Goal: Contribute content: Contribute content

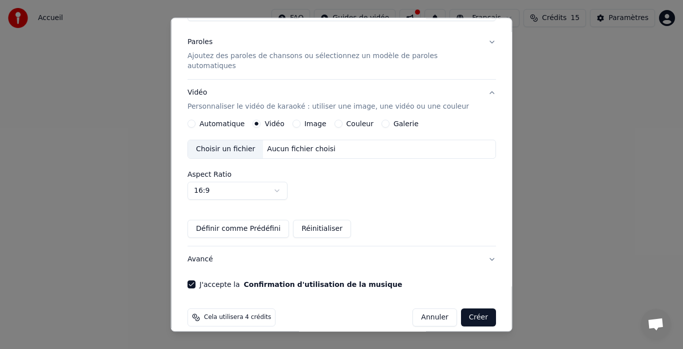
scroll to position [115, 0]
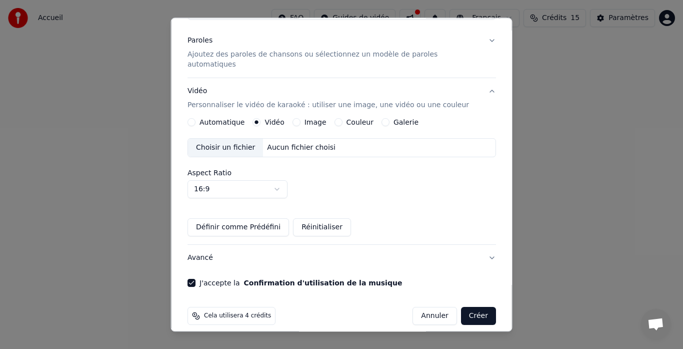
click at [236, 140] on div "Choisir un fichier" at bounding box center [225, 148] width 75 height 18
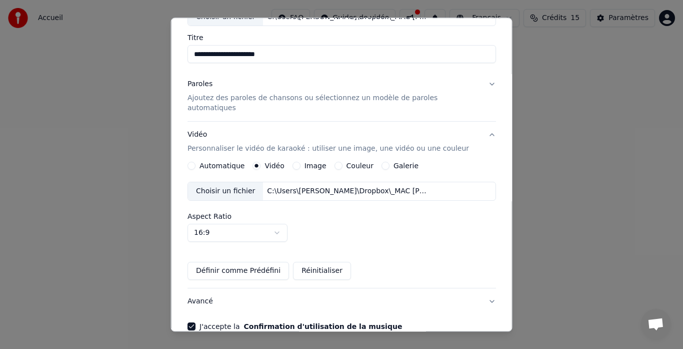
scroll to position [73, 0]
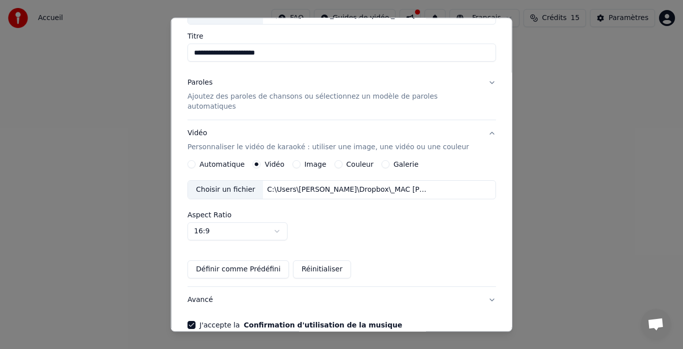
click at [259, 54] on input "**********" at bounding box center [342, 53] width 309 height 18
click at [229, 50] on input "**********" at bounding box center [342, 53] width 309 height 18
click at [221, 54] on input "**********" at bounding box center [342, 53] width 309 height 18
click at [269, 54] on input "**********" at bounding box center [342, 53] width 309 height 18
type input "**********"
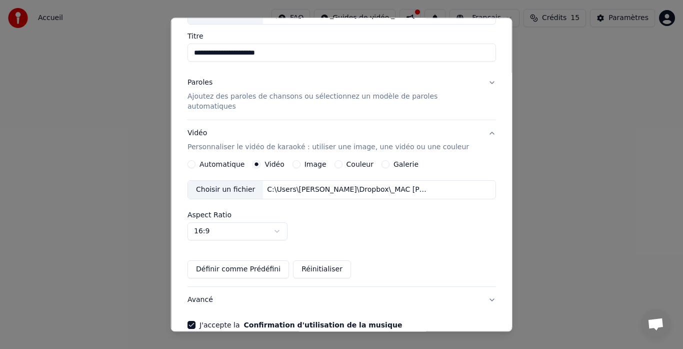
click at [418, 97] on p "Ajoutez des paroles de chansons ou sélectionnez un modèle de paroles automatiqu…" at bounding box center [334, 102] width 293 height 20
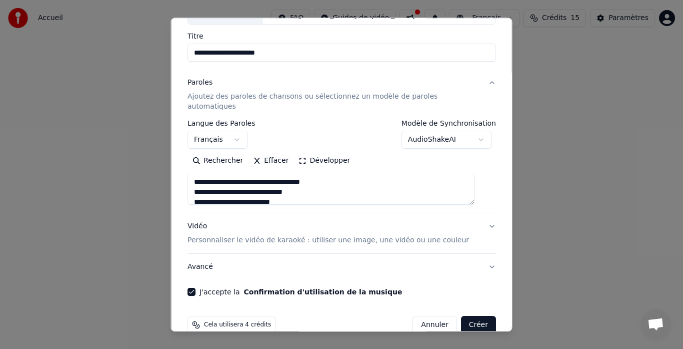
click at [383, 236] on p "Personnaliser le vidéo de karaoké : utiliser une image, une vidéo ou une couleur" at bounding box center [329, 241] width 282 height 10
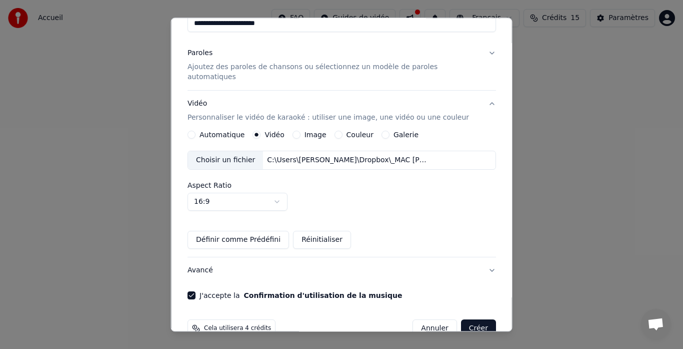
scroll to position [115, 0]
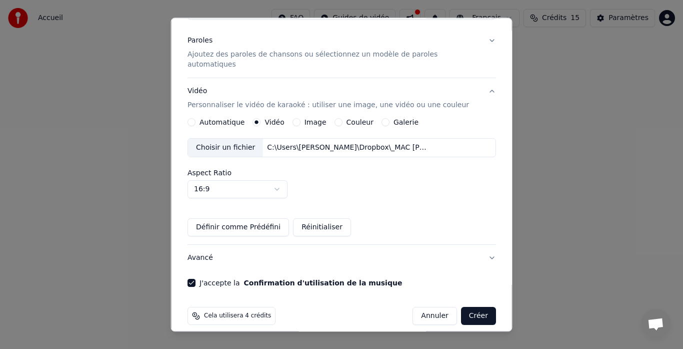
click at [461, 307] on button "Créer" at bounding box center [478, 316] width 35 height 18
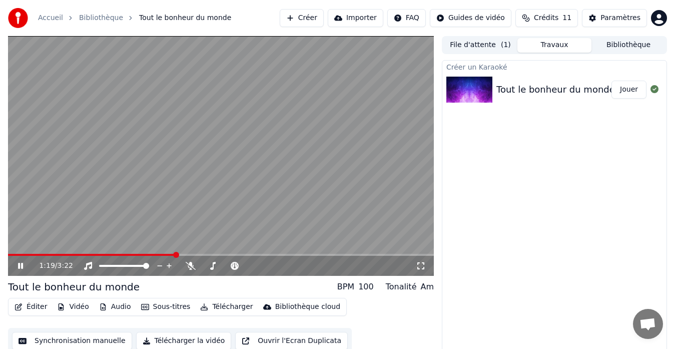
click at [20, 263] on icon at bounding box center [20, 266] width 5 height 6
click at [19, 265] on icon at bounding box center [21, 265] width 6 height 7
click at [19, 265] on icon at bounding box center [20, 266] width 5 height 6
click at [38, 307] on button "Éditer" at bounding box center [31, 307] width 41 height 14
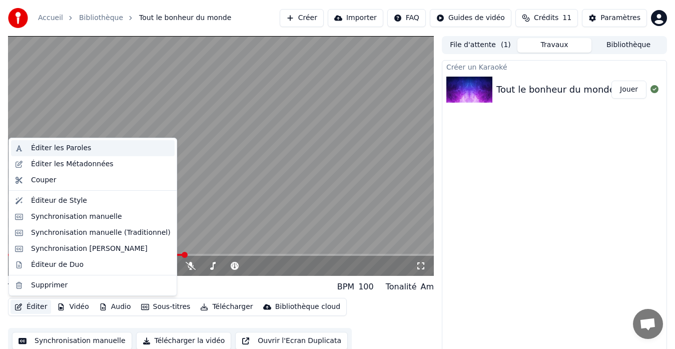
click at [76, 150] on div "Éditer les Paroles" at bounding box center [61, 148] width 60 height 10
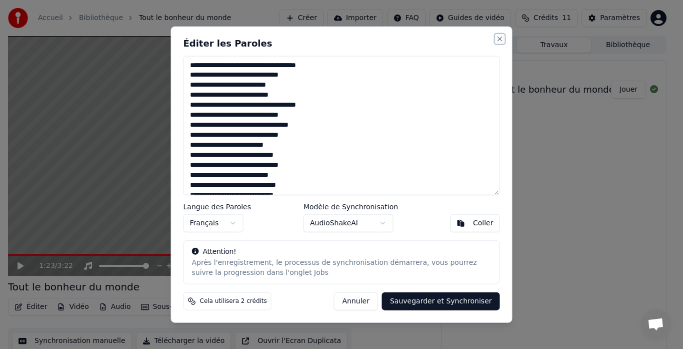
click at [499, 38] on button "Close" at bounding box center [500, 39] width 8 height 8
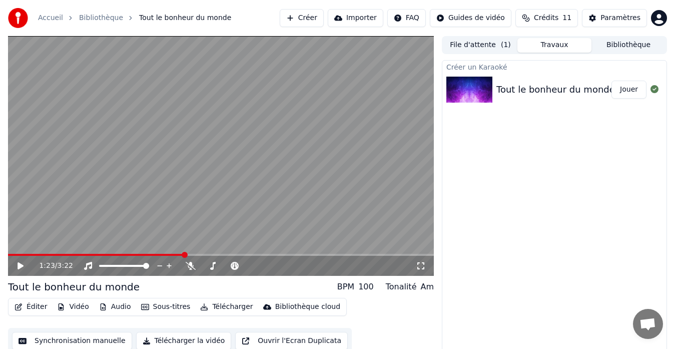
click at [222, 305] on button "Télécharger" at bounding box center [226, 307] width 61 height 14
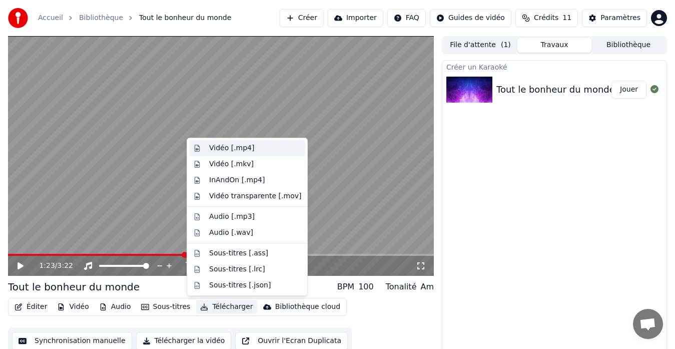
click at [221, 147] on div "Vidéo [.mp4]" at bounding box center [231, 148] width 45 height 10
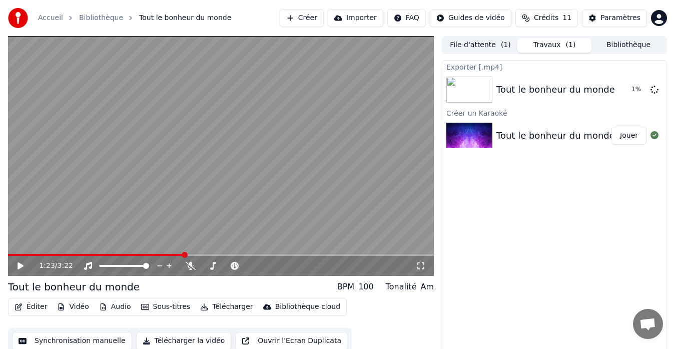
click at [632, 136] on button "Jouer" at bounding box center [628, 136] width 35 height 18
click at [189, 267] on icon at bounding box center [191, 266] width 10 height 8
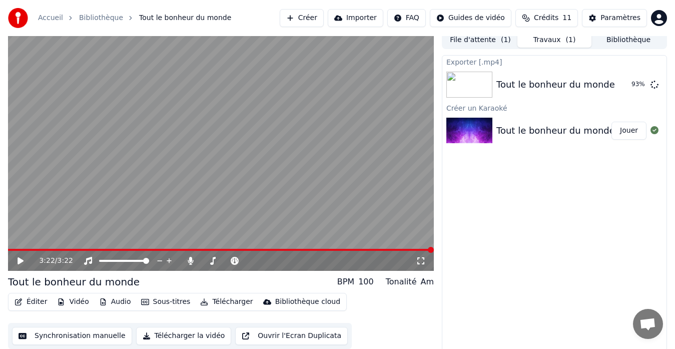
scroll to position [8, 0]
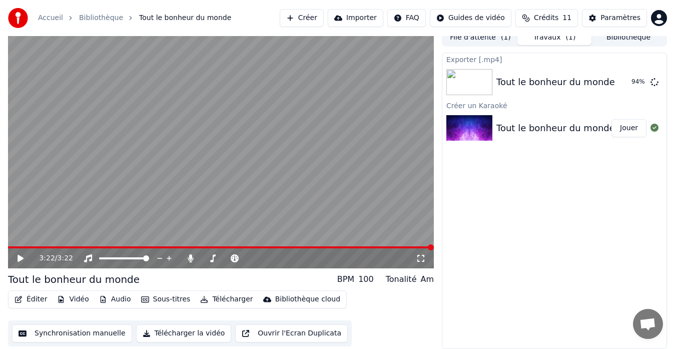
click at [91, 333] on button "Synchronisation manuelle" at bounding box center [72, 333] width 120 height 18
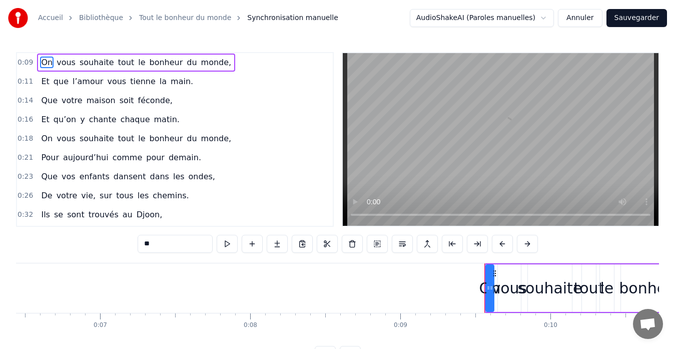
scroll to position [0, 1384]
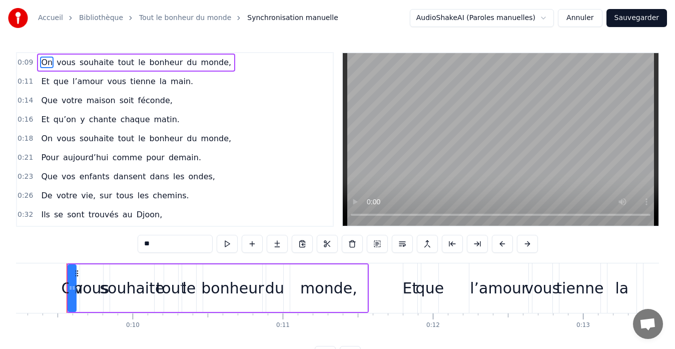
click at [347, 24] on div "Accueil Bibliothèque Tout le bonheur du monde Synchronisation manuelle AudioSha…" at bounding box center [337, 18] width 675 height 36
click at [225, 242] on button at bounding box center [227, 244] width 21 height 18
click at [72, 295] on div at bounding box center [73, 288] width 4 height 46
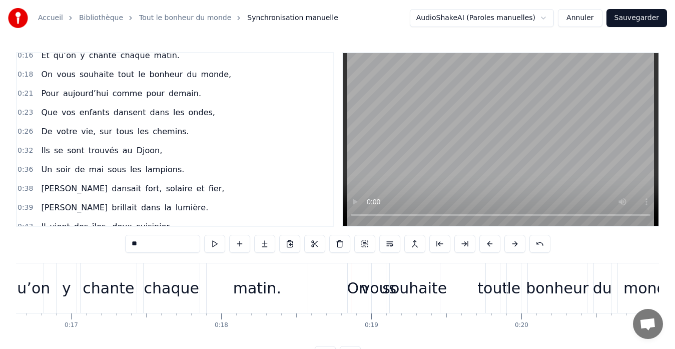
scroll to position [73, 0]
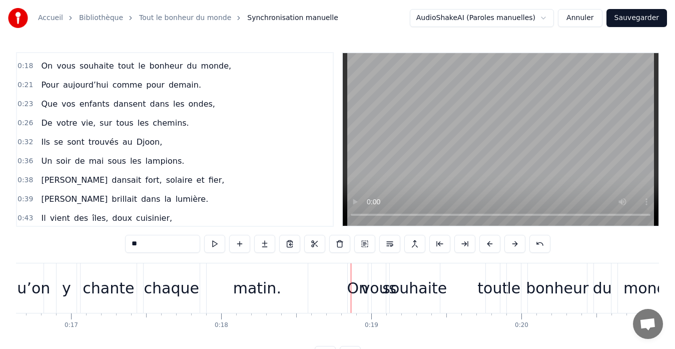
click at [28, 246] on div "0:09 On vous souhaite tout le bonheur du monde, 0:11 Et que l’amour vous tienne…" at bounding box center [337, 208] width 643 height 312
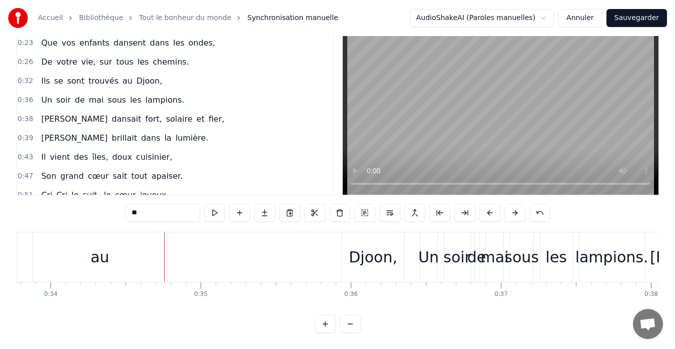
scroll to position [107, 0]
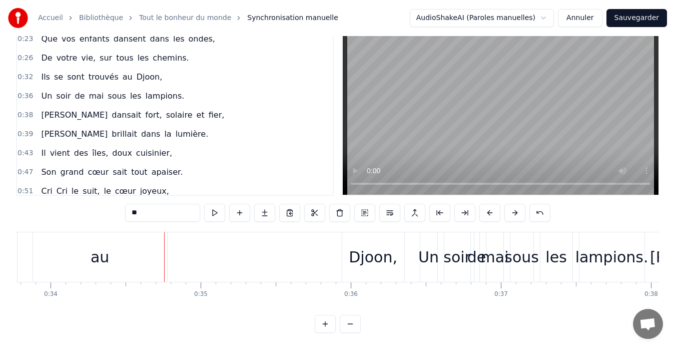
click at [136, 71] on span "Djoon," at bounding box center [150, 77] width 28 height 12
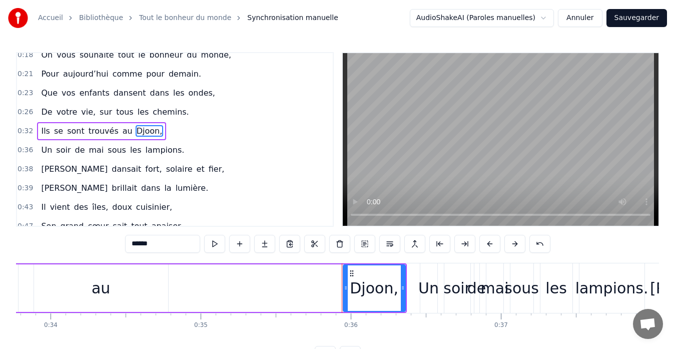
scroll to position [75, 0]
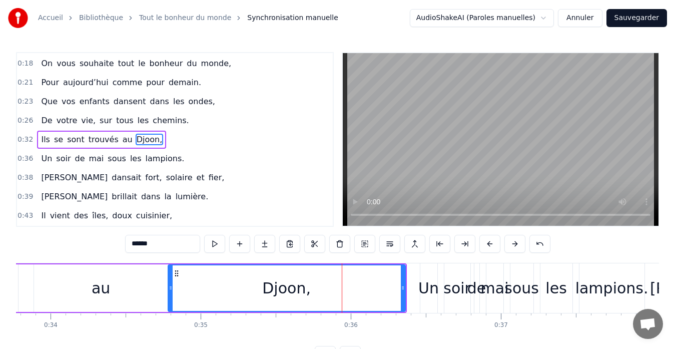
drag, startPoint x: 346, startPoint y: 290, endPoint x: 171, endPoint y: 279, distance: 175.4
click at [171, 279] on div at bounding box center [171, 288] width 4 height 46
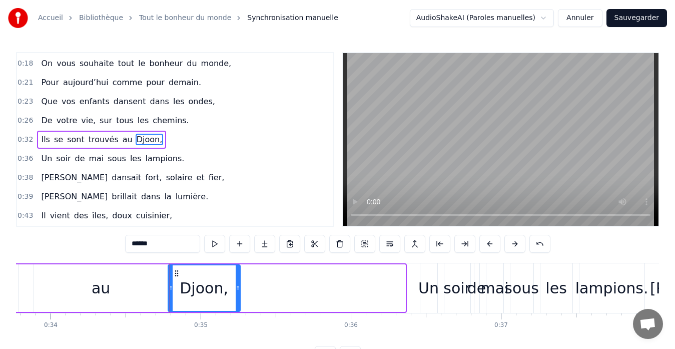
drag, startPoint x: 402, startPoint y: 287, endPoint x: 237, endPoint y: 285, distance: 165.0
click at [237, 285] on icon at bounding box center [238, 288] width 4 height 8
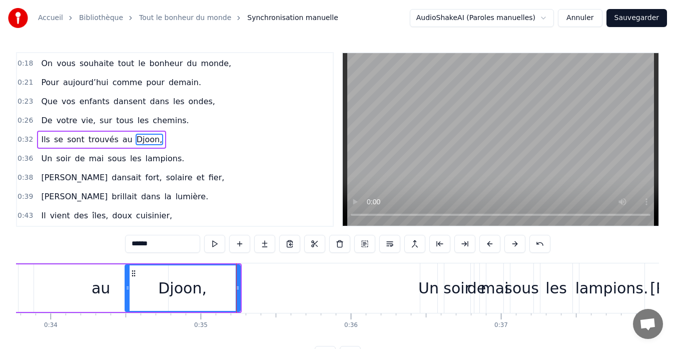
drag, startPoint x: 171, startPoint y: 287, endPoint x: 128, endPoint y: 292, distance: 43.2
click at [128, 292] on div at bounding box center [128, 288] width 4 height 46
click at [96, 292] on div "au" at bounding box center [101, 288] width 19 height 23
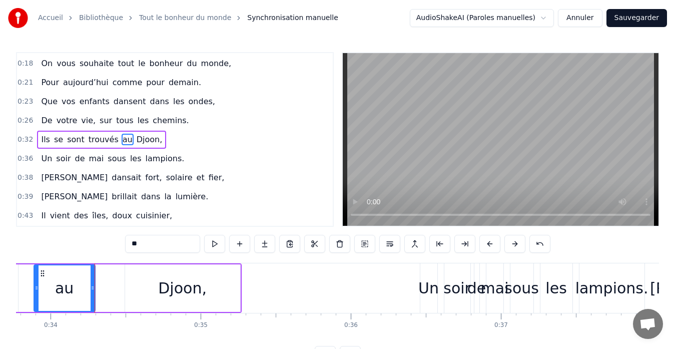
drag, startPoint x: 165, startPoint y: 286, endPoint x: 92, endPoint y: 287, distance: 73.0
click at [92, 287] on icon at bounding box center [93, 288] width 4 height 8
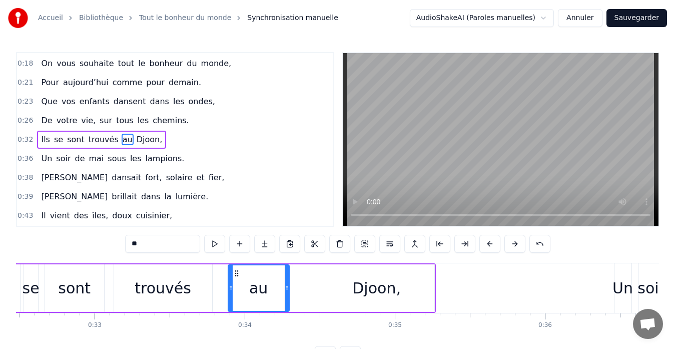
scroll to position [0, 4897]
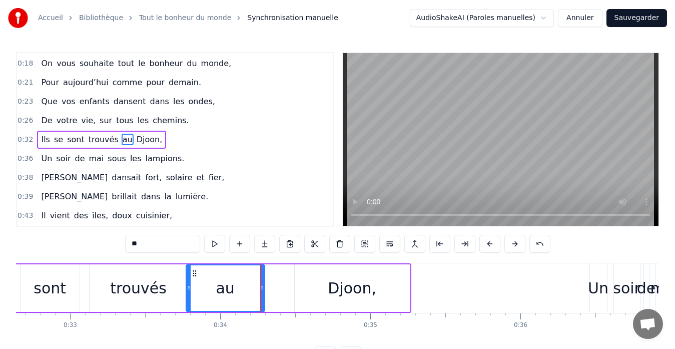
drag, startPoint x: 207, startPoint y: 286, endPoint x: 189, endPoint y: 287, distance: 17.5
click at [189, 287] on icon at bounding box center [189, 288] width 4 height 8
drag, startPoint x: 263, startPoint y: 285, endPoint x: 233, endPoint y: 284, distance: 30.0
click at [233, 284] on icon at bounding box center [232, 288] width 4 height 8
click at [389, 287] on div "Djoon," at bounding box center [352, 288] width 115 height 48
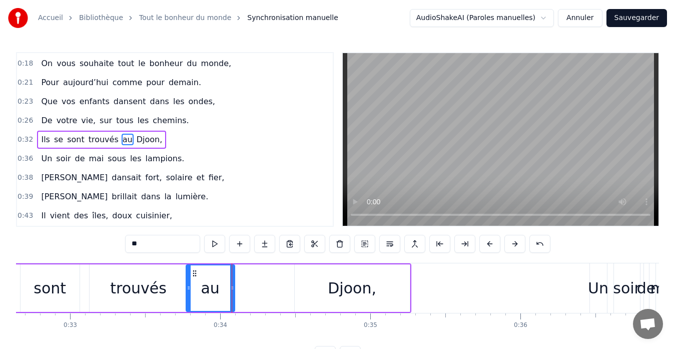
type input "******"
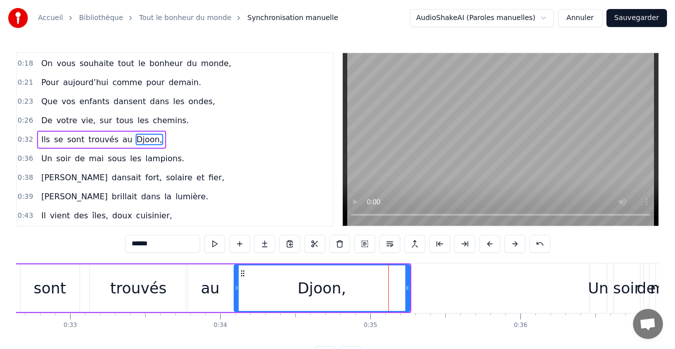
drag, startPoint x: 297, startPoint y: 286, endPoint x: 236, endPoint y: 289, distance: 60.6
click at [236, 289] on icon at bounding box center [237, 288] width 4 height 8
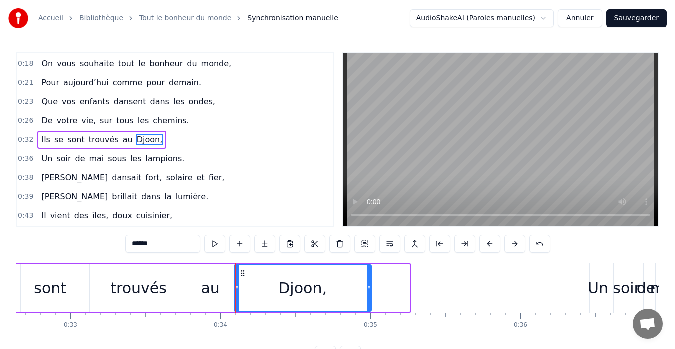
drag, startPoint x: 409, startPoint y: 286, endPoint x: 370, endPoint y: 285, distance: 38.5
click at [370, 285] on icon at bounding box center [369, 288] width 4 height 8
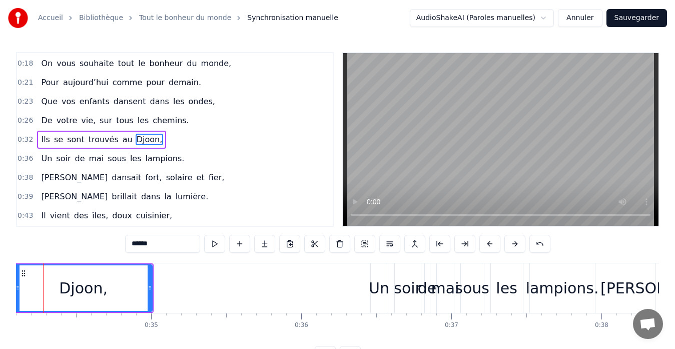
scroll to position [0, 5093]
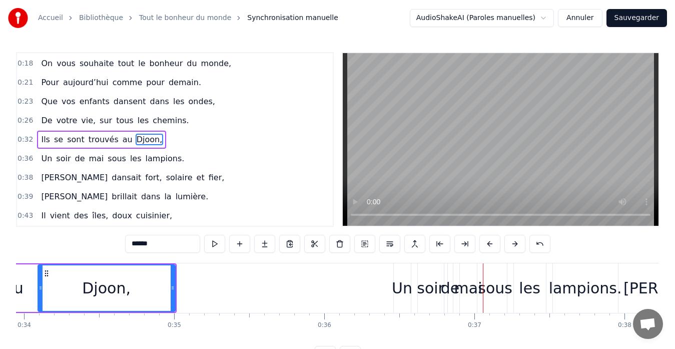
drag, startPoint x: 534, startPoint y: 291, endPoint x: 529, endPoint y: 290, distance: 5.5
click at [529, 290] on div "les" at bounding box center [529, 288] width 21 height 23
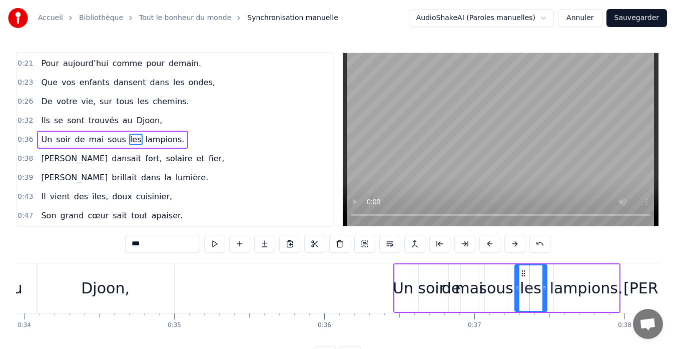
drag, startPoint x: 532, startPoint y: 288, endPoint x: 524, endPoint y: 289, distance: 8.1
click at [524, 289] on div "les" at bounding box center [530, 288] width 21 height 23
drag, startPoint x: 516, startPoint y: 289, endPoint x: 511, endPoint y: 289, distance: 5.5
click at [511, 289] on icon at bounding box center [512, 288] width 4 height 8
drag, startPoint x: 547, startPoint y: 291, endPoint x: 540, endPoint y: 291, distance: 6.5
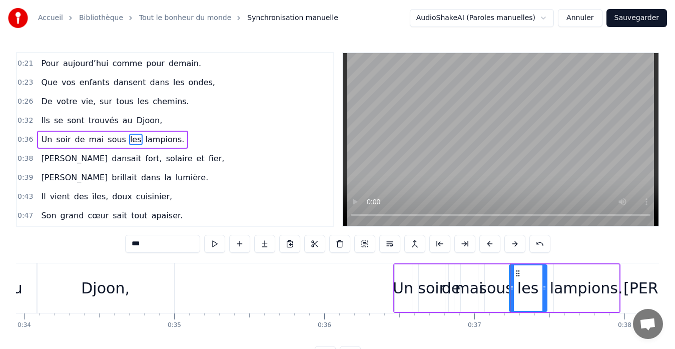
click at [540, 291] on div "les" at bounding box center [528, 288] width 39 height 48
click at [538, 290] on icon at bounding box center [540, 288] width 4 height 8
click at [585, 286] on div "lampions." at bounding box center [586, 288] width 73 height 23
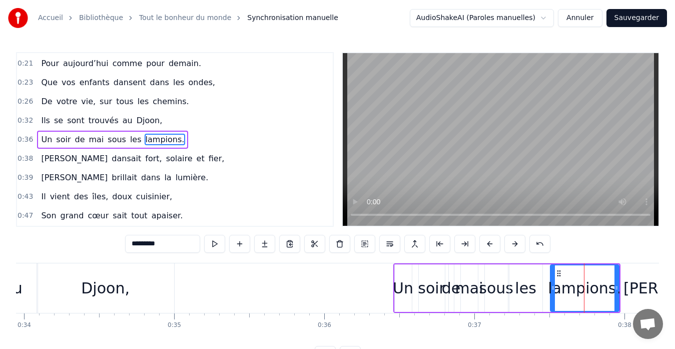
click at [553, 288] on circle at bounding box center [553, 288] width 1 height 1
click at [582, 245] on div "0:09 On vous souhaite tout le bonheur du monde, 0:11 Et que l’amour vous tienne…" at bounding box center [337, 208] width 643 height 312
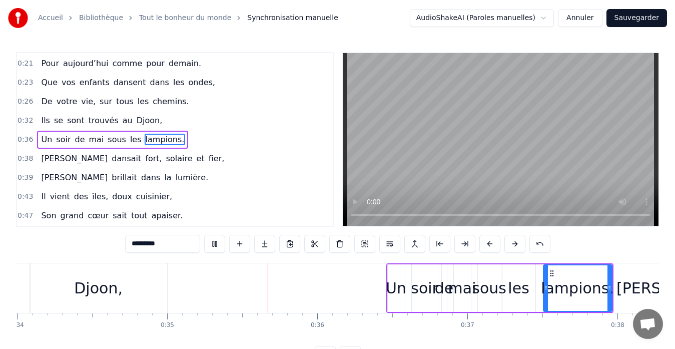
scroll to position [0, 5232]
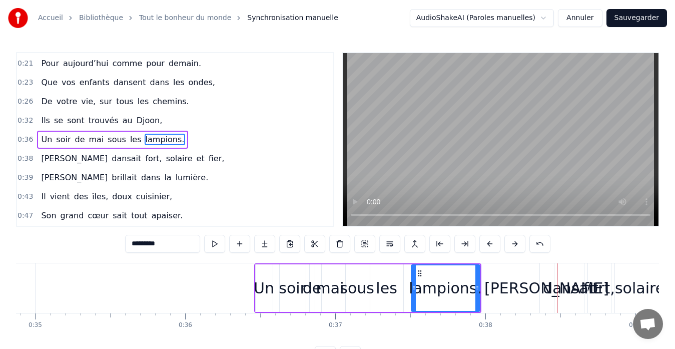
click at [260, 290] on div "Un" at bounding box center [264, 288] width 21 height 23
type input "**"
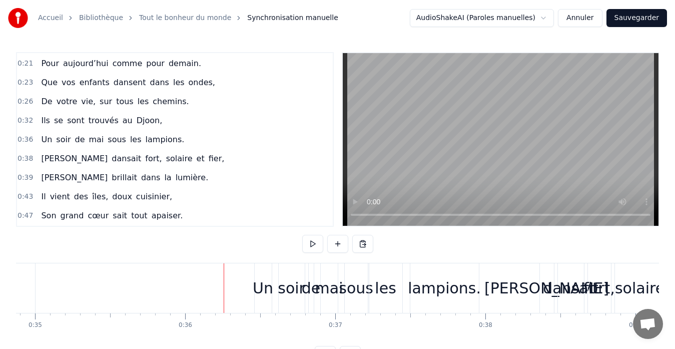
click at [255, 287] on div "Un" at bounding box center [263, 288] width 21 height 23
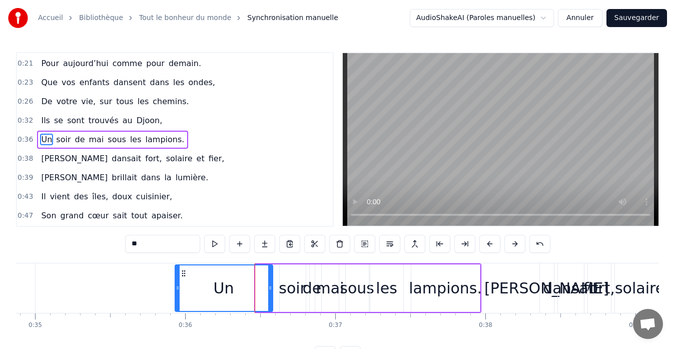
drag, startPoint x: 257, startPoint y: 287, endPoint x: 176, endPoint y: 289, distance: 80.5
click at [176, 289] on icon at bounding box center [178, 288] width 4 height 8
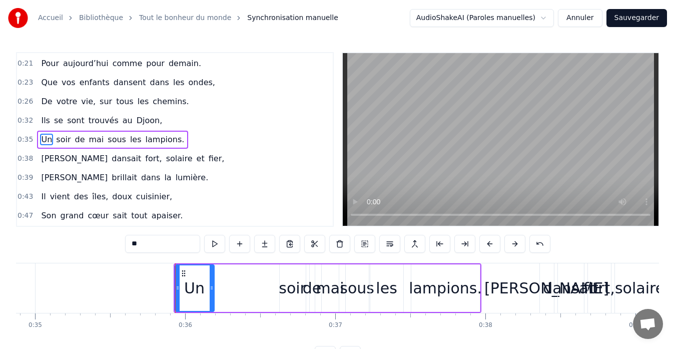
drag, startPoint x: 270, startPoint y: 287, endPoint x: 212, endPoint y: 289, distance: 58.6
click at [212, 289] on icon at bounding box center [212, 288] width 4 height 8
click at [290, 289] on div "soir" at bounding box center [293, 288] width 28 height 23
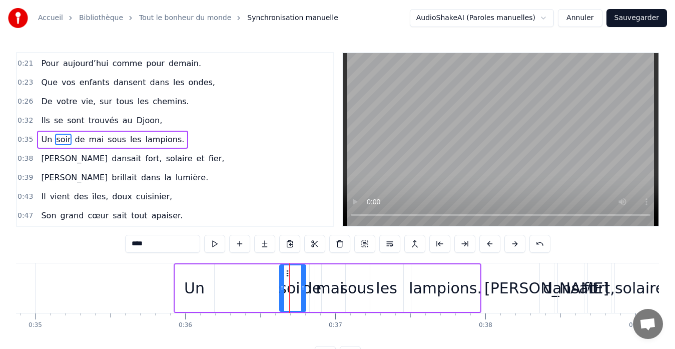
click at [282, 289] on div "soir" at bounding box center [292, 288] width 25 height 46
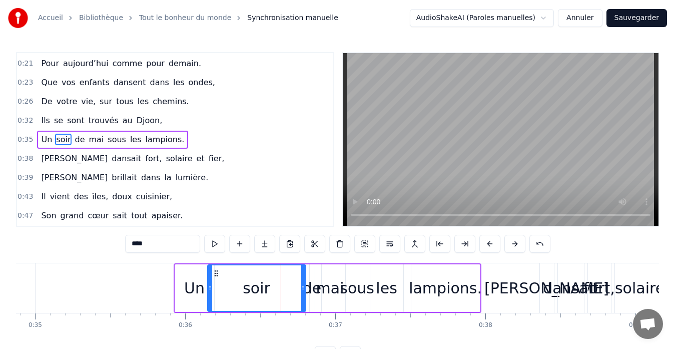
drag, startPoint x: 282, startPoint y: 289, endPoint x: 210, endPoint y: 289, distance: 72.0
click at [210, 289] on icon at bounding box center [210, 288] width 4 height 8
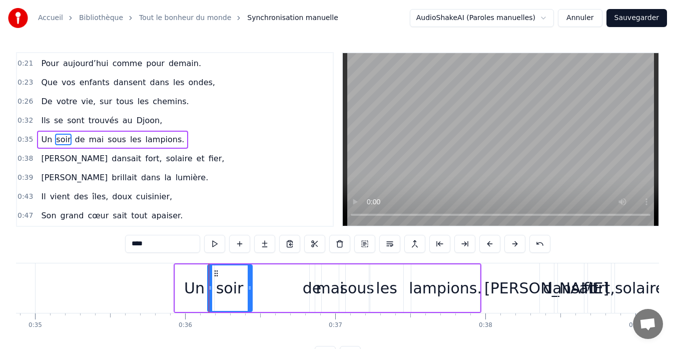
drag, startPoint x: 304, startPoint y: 287, endPoint x: 250, endPoint y: 286, distance: 53.5
click at [250, 286] on icon at bounding box center [250, 288] width 4 height 8
click at [308, 288] on div "de" at bounding box center [312, 288] width 19 height 23
type input "**"
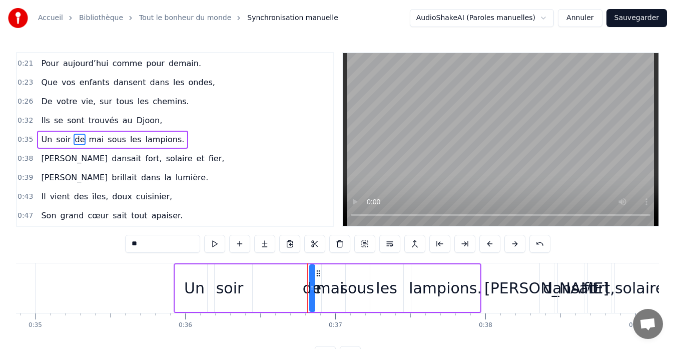
drag, startPoint x: 309, startPoint y: 289, endPoint x: 285, endPoint y: 290, distance: 23.5
click at [285, 290] on div "Un soir de mai sous les lampions." at bounding box center [328, 288] width 308 height 50
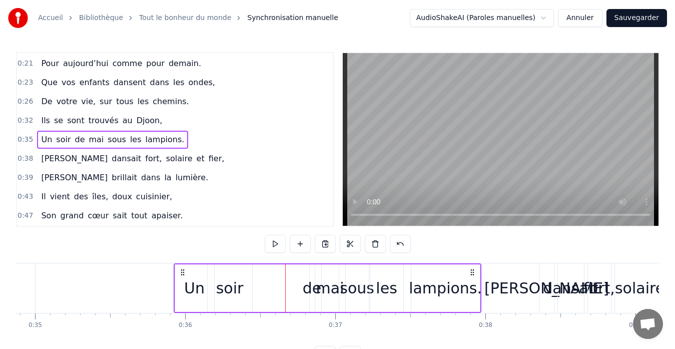
click at [310, 291] on div "de" at bounding box center [312, 288] width 19 height 23
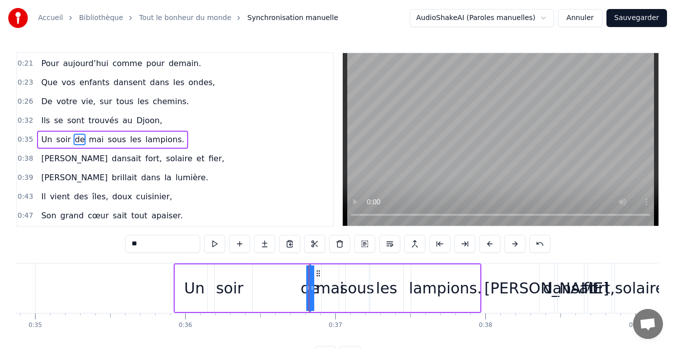
drag, startPoint x: 312, startPoint y: 289, endPoint x: 252, endPoint y: 289, distance: 60.0
click at [252, 289] on div "Un soir de mai sous les lampions." at bounding box center [328, 288] width 308 height 50
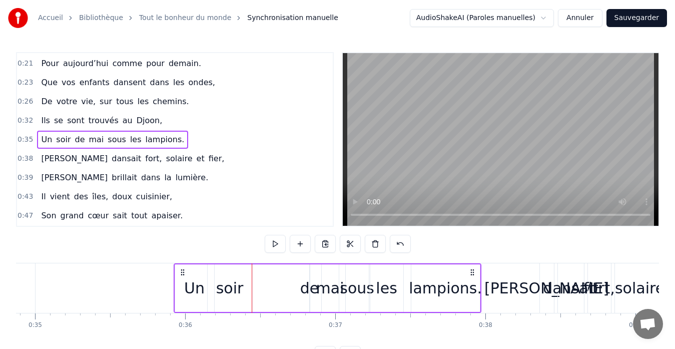
drag, startPoint x: 305, startPoint y: 286, endPoint x: 276, endPoint y: 287, distance: 29.0
click at [276, 287] on div "Un soir de mai sous les lampions." at bounding box center [328, 288] width 308 height 50
click at [312, 289] on div "de" at bounding box center [309, 288] width 19 height 23
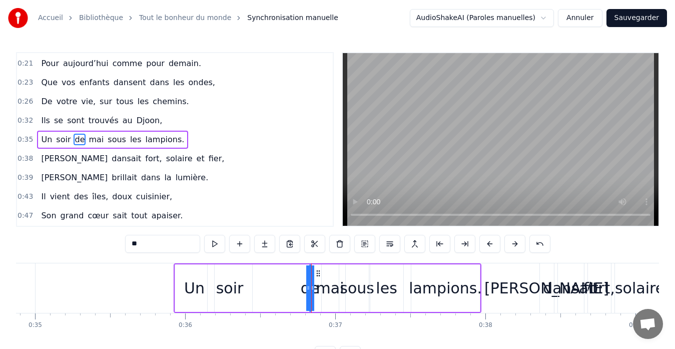
drag, startPoint x: 314, startPoint y: 290, endPoint x: 330, endPoint y: 290, distance: 16.0
click at [330, 290] on div "Un soir de mai sous les lampions." at bounding box center [328, 288] width 308 height 50
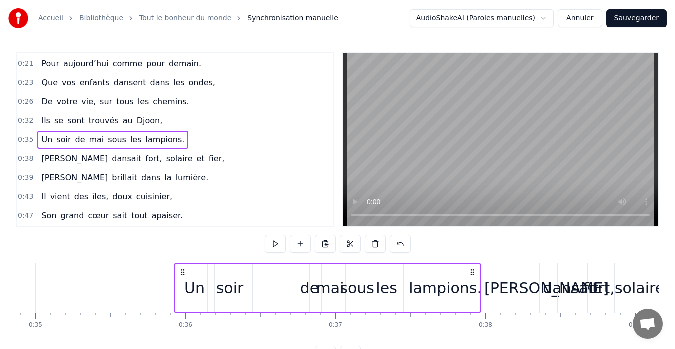
click at [306, 288] on div "de" at bounding box center [309, 288] width 19 height 23
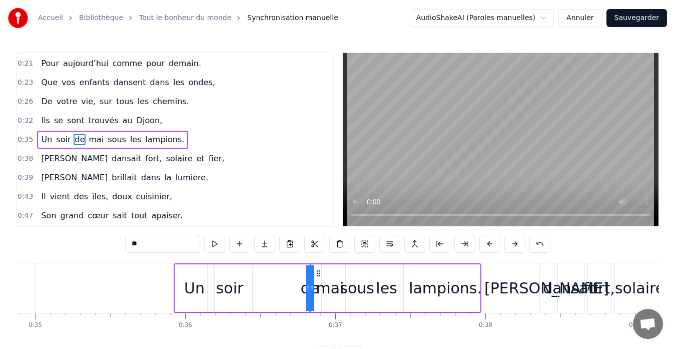
drag, startPoint x: 303, startPoint y: 288, endPoint x: 285, endPoint y: 288, distance: 17.5
click at [285, 288] on div "Un soir de mai sous les lampions." at bounding box center [328, 288] width 308 height 50
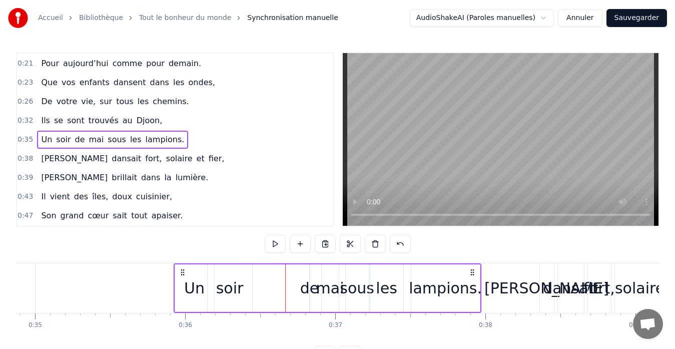
click at [307, 291] on div "de" at bounding box center [309, 288] width 19 height 23
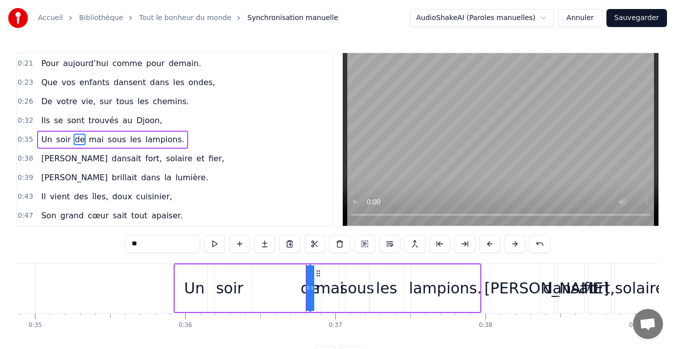
drag, startPoint x: 307, startPoint y: 291, endPoint x: 293, endPoint y: 290, distance: 14.1
click at [293, 290] on div "Un soir de mai sous les lampions." at bounding box center [328, 288] width 308 height 50
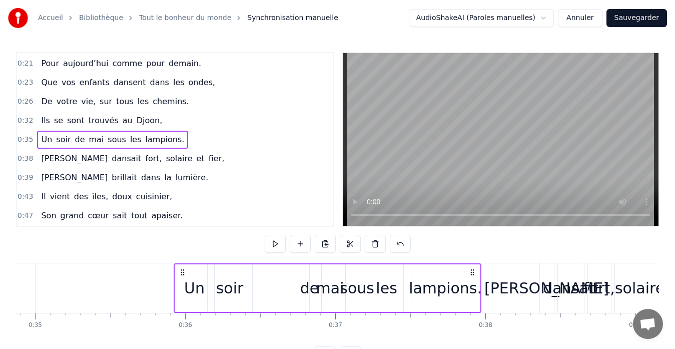
click at [305, 285] on div "de" at bounding box center [309, 288] width 19 height 23
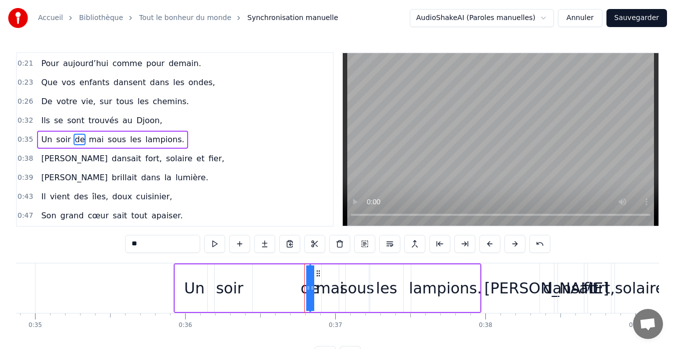
drag, startPoint x: 310, startPoint y: 290, endPoint x: 278, endPoint y: 287, distance: 31.6
click at [278, 287] on div "Un soir de mai sous les lampions." at bounding box center [328, 288] width 308 height 50
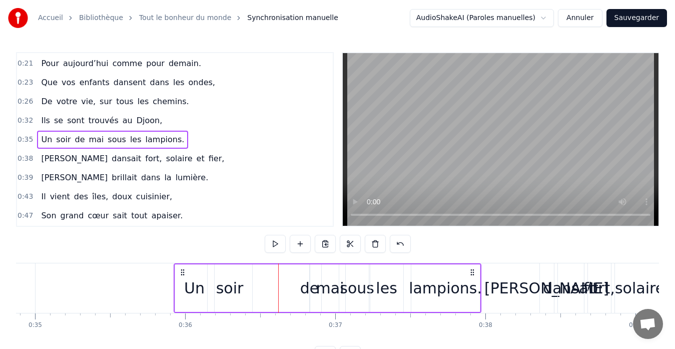
click at [307, 278] on div "de" at bounding box center [309, 288] width 19 height 23
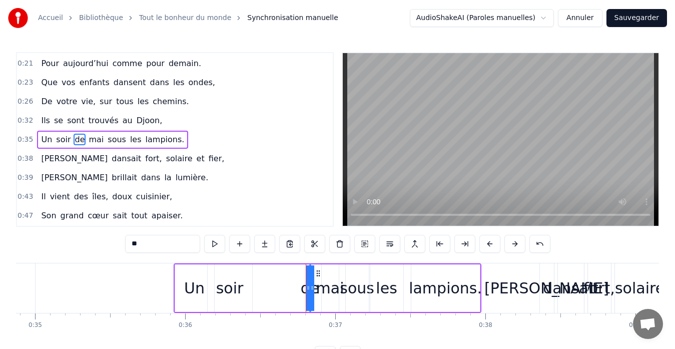
click at [235, 292] on div "soir" at bounding box center [230, 288] width 28 height 23
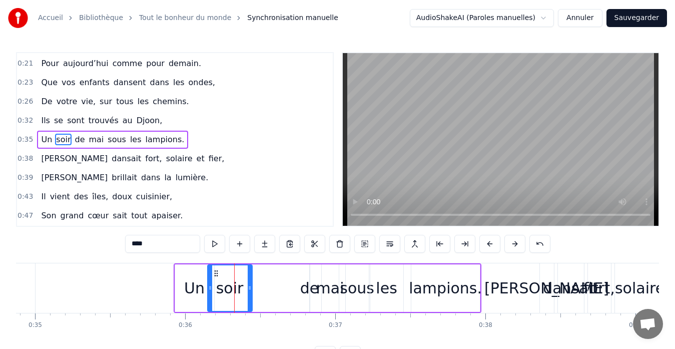
drag, startPoint x: 231, startPoint y: 292, endPoint x: 238, endPoint y: 292, distance: 6.5
click at [238, 292] on div "soir" at bounding box center [230, 288] width 28 height 23
drag, startPoint x: 249, startPoint y: 289, endPoint x: 274, endPoint y: 290, distance: 25.0
click at [274, 290] on icon at bounding box center [275, 288] width 4 height 8
click at [308, 288] on div "de" at bounding box center [309, 288] width 19 height 23
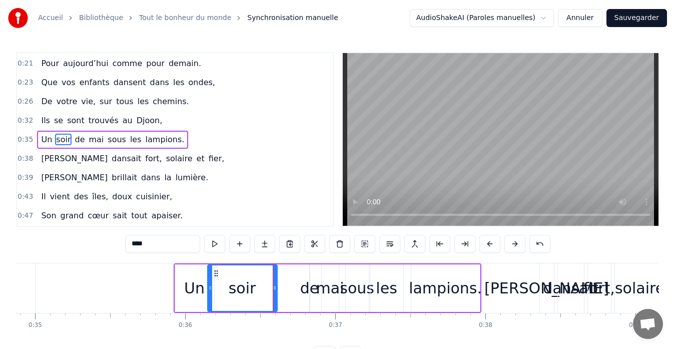
type input "**"
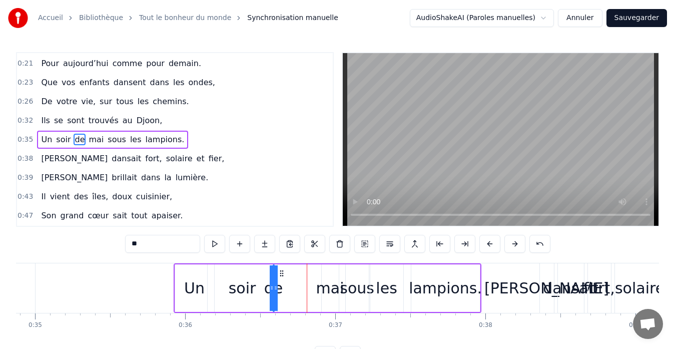
drag, startPoint x: 317, startPoint y: 275, endPoint x: 280, endPoint y: 273, distance: 36.6
click at [280, 273] on icon at bounding box center [282, 273] width 8 height 8
drag, startPoint x: 277, startPoint y: 291, endPoint x: 291, endPoint y: 293, distance: 14.2
click at [291, 294] on div "Un soir de mai sous les lampions." at bounding box center [328, 288] width 308 height 50
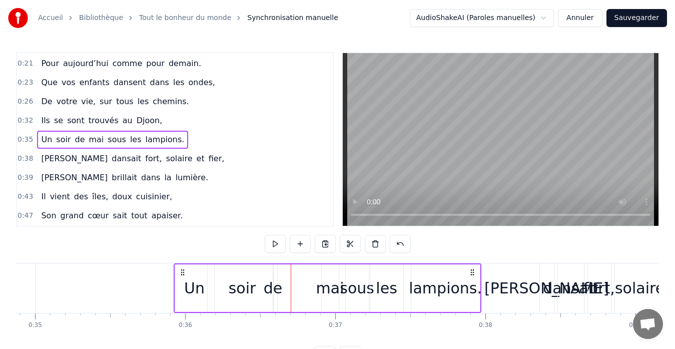
click at [288, 288] on div "Un soir de mai sous les lampions." at bounding box center [328, 288] width 308 height 50
click at [276, 289] on div "de" at bounding box center [273, 288] width 19 height 23
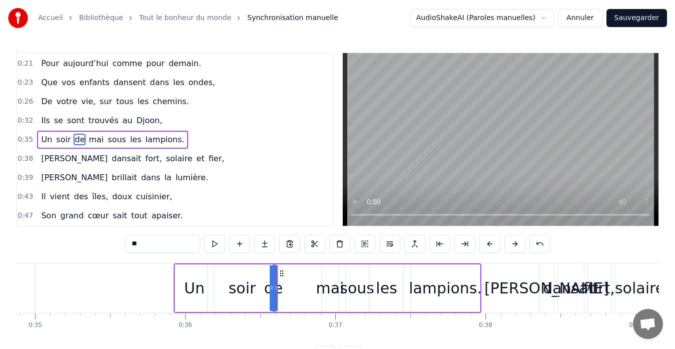
click at [326, 286] on div "mai" at bounding box center [330, 288] width 28 height 23
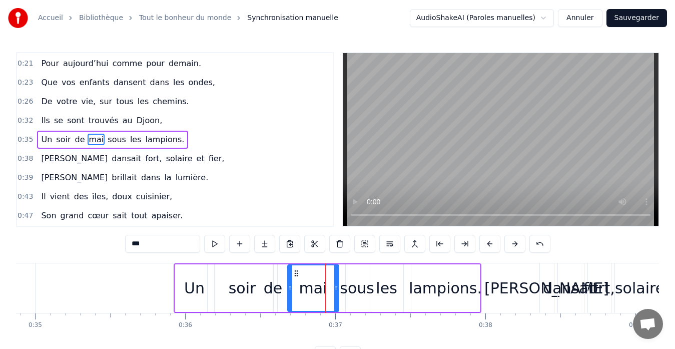
drag, startPoint x: 323, startPoint y: 288, endPoint x: 289, endPoint y: 288, distance: 34.0
click at [289, 288] on icon at bounding box center [290, 288] width 4 height 8
click at [278, 288] on div "de" at bounding box center [273, 288] width 19 height 23
type input "**"
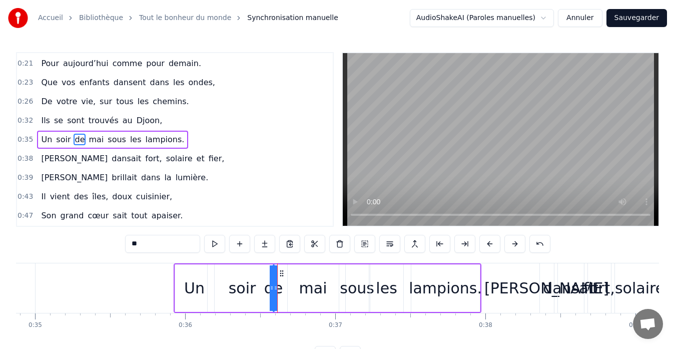
drag, startPoint x: 274, startPoint y: 290, endPoint x: 284, endPoint y: 291, distance: 10.0
click at [284, 291] on div "Un soir de mai sous les lampions." at bounding box center [328, 288] width 308 height 50
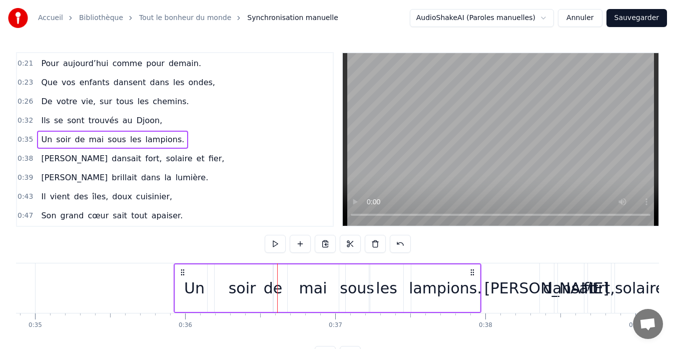
click at [282, 289] on div "Un soir de mai sous les lampions." at bounding box center [328, 288] width 308 height 50
click at [276, 278] on div "de" at bounding box center [273, 288] width 19 height 23
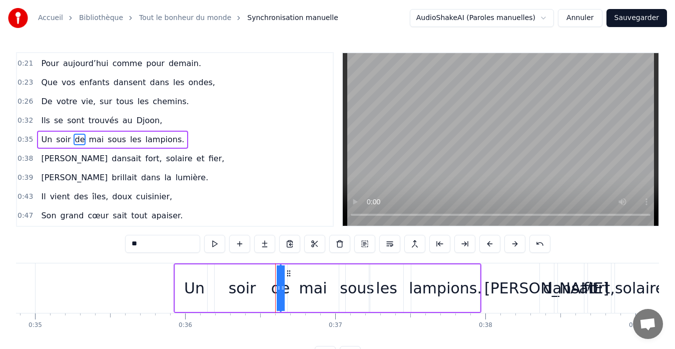
drag, startPoint x: 281, startPoint y: 272, endPoint x: 287, endPoint y: 272, distance: 6.5
click at [287, 272] on icon at bounding box center [289, 273] width 8 height 8
drag, startPoint x: 312, startPoint y: 289, endPoint x: 321, endPoint y: 289, distance: 8.5
click at [321, 289] on div "mai" at bounding box center [313, 288] width 28 height 23
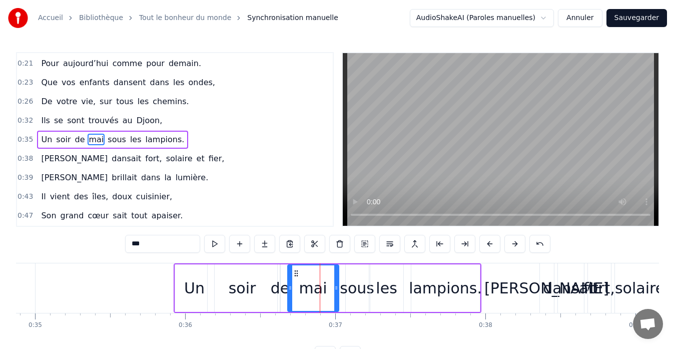
click at [346, 289] on div "sous" at bounding box center [357, 288] width 35 height 23
type input "****"
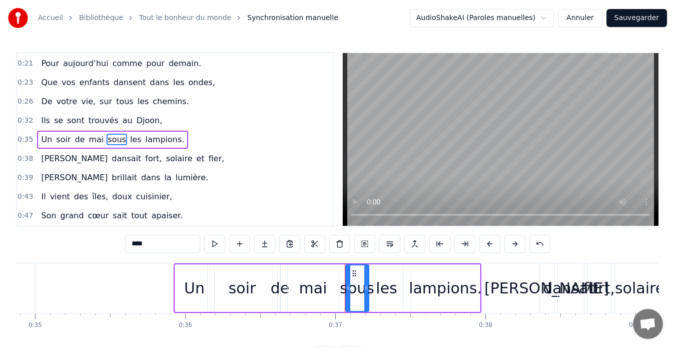
drag, startPoint x: 344, startPoint y: 289, endPoint x: 336, endPoint y: 290, distance: 8.0
click at [336, 290] on div "Un soir de mai sous les lampions." at bounding box center [328, 288] width 308 height 50
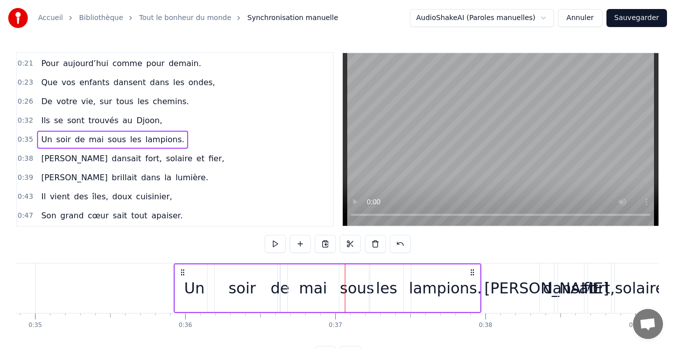
click at [355, 289] on div "sous" at bounding box center [357, 288] width 35 height 23
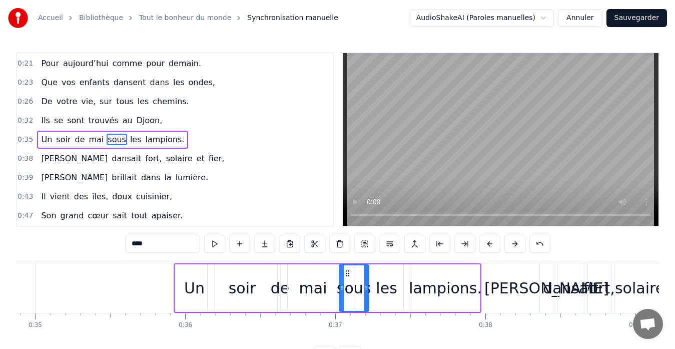
drag, startPoint x: 349, startPoint y: 290, endPoint x: 343, endPoint y: 291, distance: 6.6
click at [343, 291] on icon at bounding box center [342, 288] width 4 height 8
click at [312, 289] on div "mai" at bounding box center [313, 288] width 28 height 23
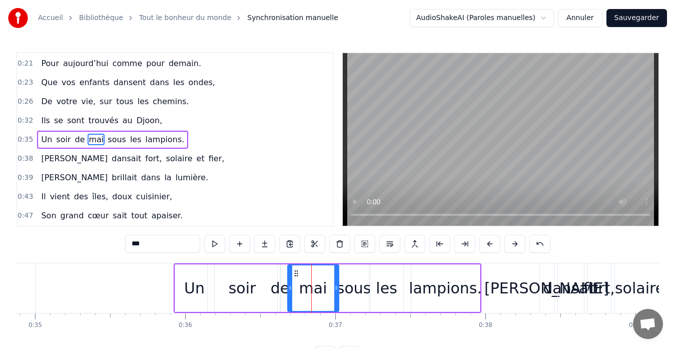
click at [336, 288] on circle at bounding box center [336, 288] width 1 height 1
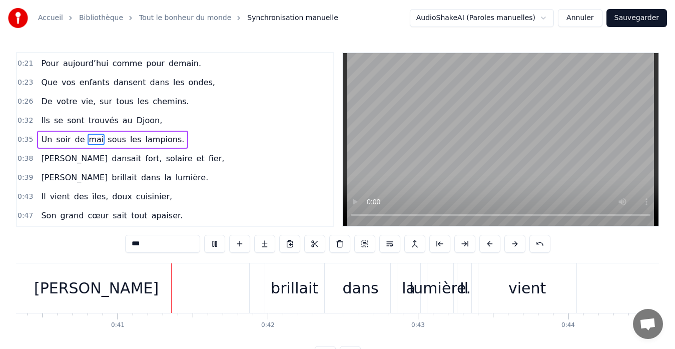
scroll to position [0, 6081]
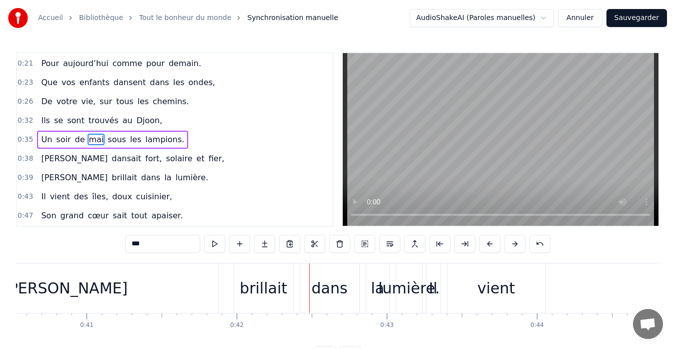
click at [85, 282] on div "[PERSON_NAME]" at bounding box center [65, 288] width 305 height 50
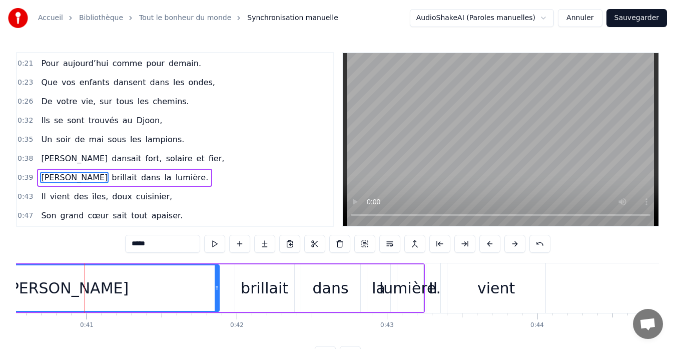
scroll to position [132, 0]
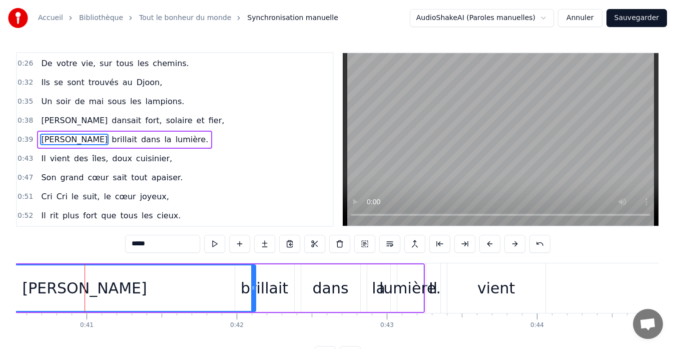
drag, startPoint x: 218, startPoint y: 289, endPoint x: 254, endPoint y: 290, distance: 36.5
click at [254, 290] on icon at bounding box center [253, 288] width 4 height 8
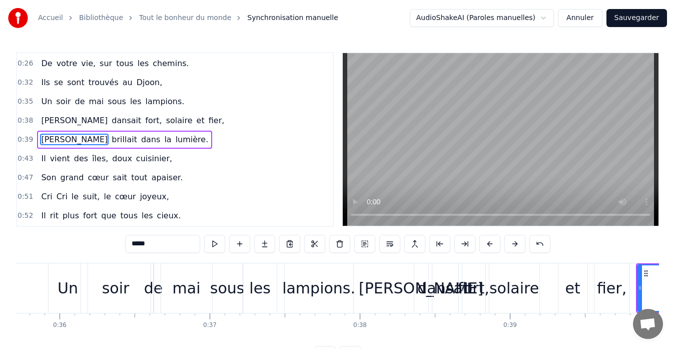
scroll to position [0, 5891]
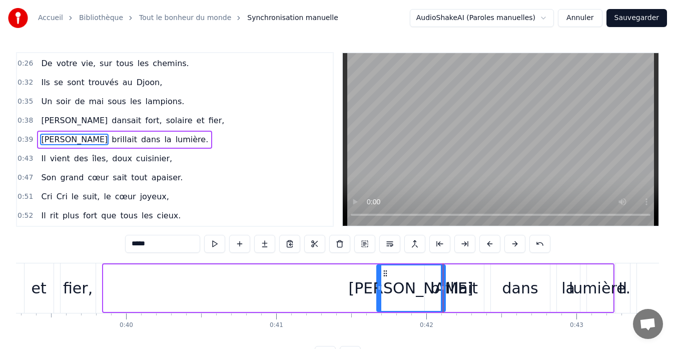
drag, startPoint x: 105, startPoint y: 289, endPoint x: 378, endPoint y: 298, distance: 273.2
click at [378, 298] on div at bounding box center [379, 288] width 4 height 46
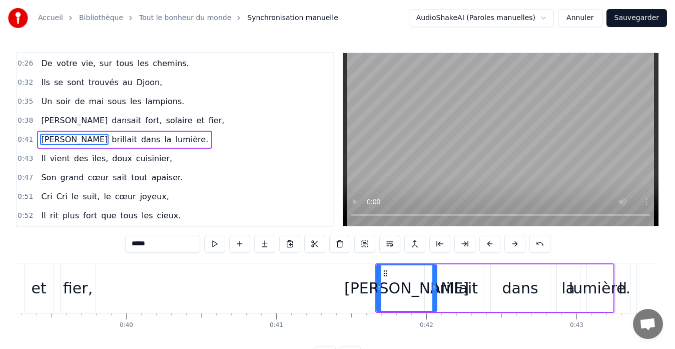
drag, startPoint x: 443, startPoint y: 289, endPoint x: 435, endPoint y: 290, distance: 8.6
click at [435, 290] on icon at bounding box center [434, 288] width 4 height 8
click at [459, 289] on div "brillait" at bounding box center [454, 288] width 48 height 23
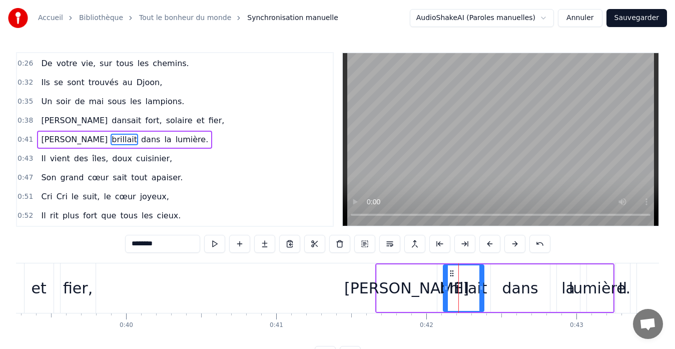
drag, startPoint x: 428, startPoint y: 289, endPoint x: 446, endPoint y: 289, distance: 18.5
click at [446, 289] on circle at bounding box center [446, 289] width 1 height 1
click at [486, 287] on icon at bounding box center [485, 288] width 4 height 8
drag, startPoint x: 445, startPoint y: 288, endPoint x: 439, endPoint y: 288, distance: 6.5
click at [439, 288] on circle at bounding box center [438, 288] width 1 height 1
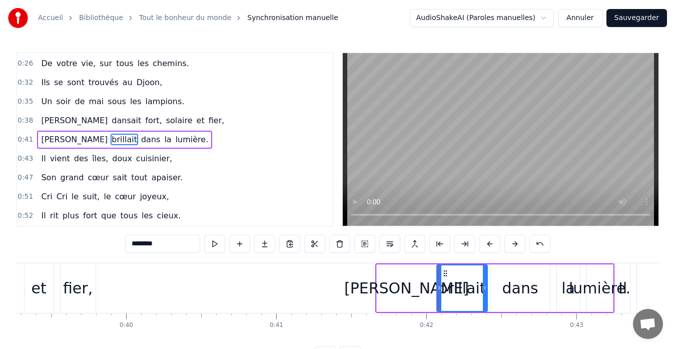
click at [514, 289] on div "dans" at bounding box center [520, 288] width 36 height 23
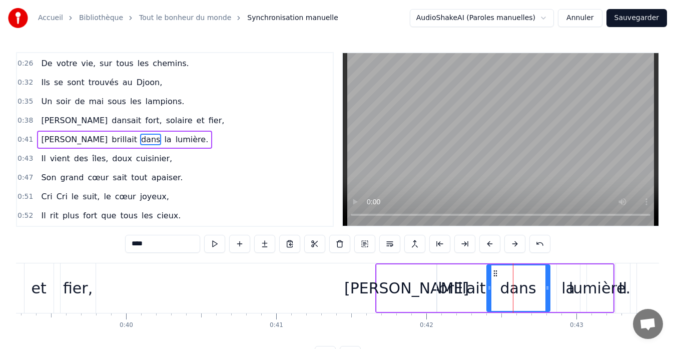
click at [489, 288] on circle at bounding box center [489, 288] width 1 height 1
click at [549, 287] on icon at bounding box center [549, 288] width 4 height 8
click at [567, 288] on div "la" at bounding box center [568, 288] width 14 height 23
type input "**"
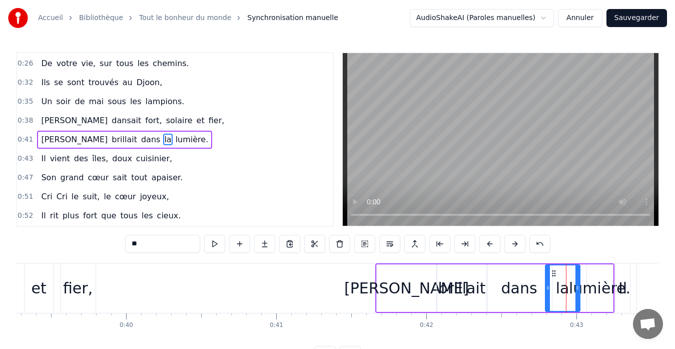
drag, startPoint x: 560, startPoint y: 289, endPoint x: 549, endPoint y: 288, distance: 11.5
click at [549, 288] on icon at bounding box center [548, 288] width 4 height 8
drag, startPoint x: 577, startPoint y: 289, endPoint x: 571, endPoint y: 289, distance: 6.0
click at [571, 289] on circle at bounding box center [570, 289] width 1 height 1
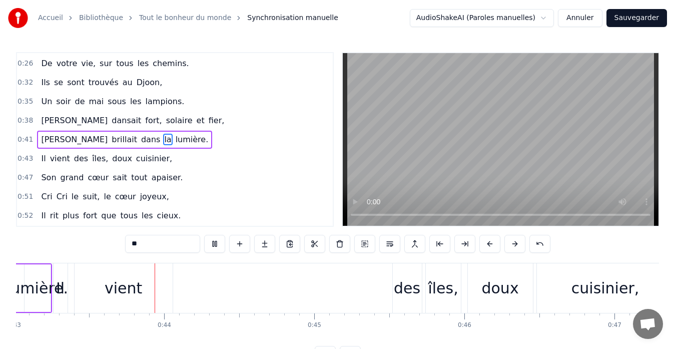
scroll to position [0, 6466]
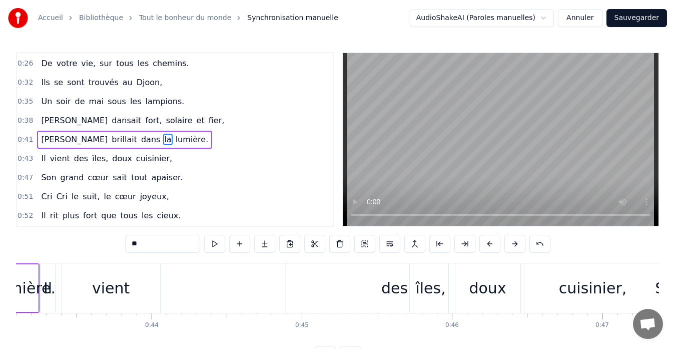
drag, startPoint x: 125, startPoint y: 292, endPoint x: 298, endPoint y: 285, distance: 173.2
click at [298, 285] on div "Il vient des îles, doux cuisinier," at bounding box center [352, 288] width 623 height 50
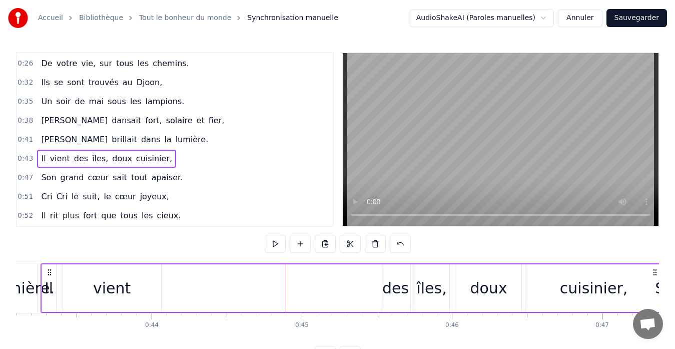
drag, startPoint x: 115, startPoint y: 287, endPoint x: 221, endPoint y: 289, distance: 106.0
click at [221, 289] on div "Il vient des îles, doux cuisinier," at bounding box center [352, 288] width 623 height 50
click at [152, 290] on div "vient" at bounding box center [112, 288] width 98 height 48
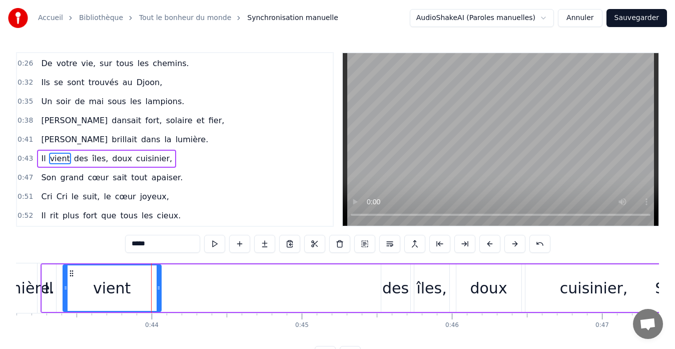
scroll to position [151, 0]
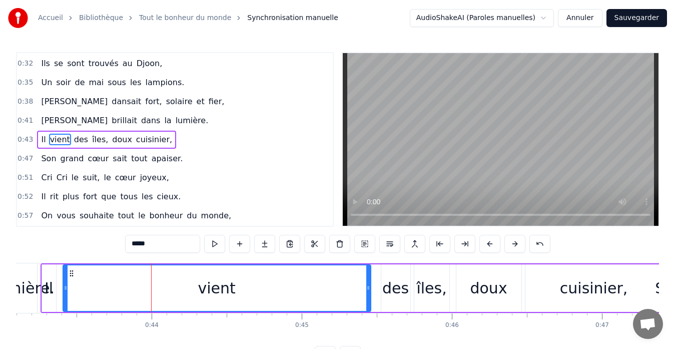
drag, startPoint x: 159, startPoint y: 287, endPoint x: 368, endPoint y: 283, distance: 209.6
click at [368, 283] on div at bounding box center [368, 288] width 4 height 46
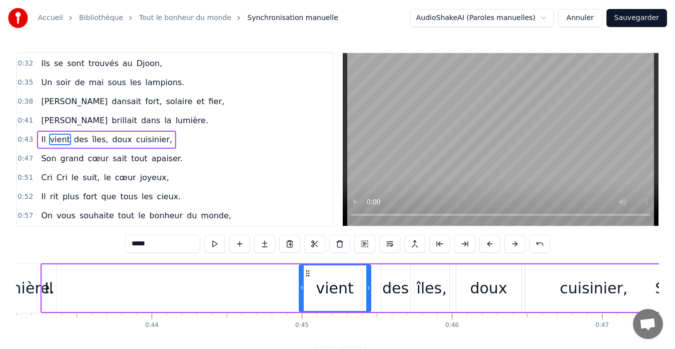
drag, startPoint x: 66, startPoint y: 287, endPoint x: 302, endPoint y: 283, distance: 236.1
click at [302, 283] on div at bounding box center [302, 288] width 4 height 46
click at [49, 289] on div "Il" at bounding box center [49, 288] width 9 height 23
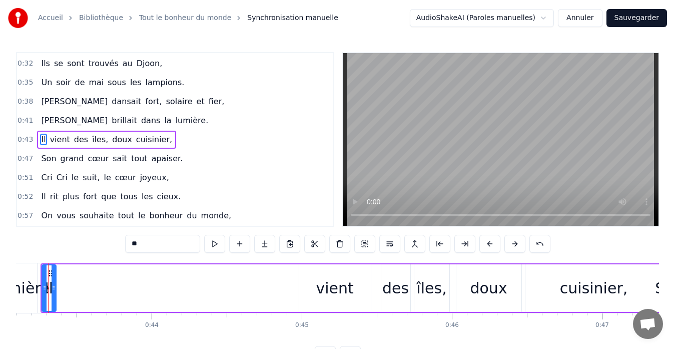
scroll to position [0, 6448]
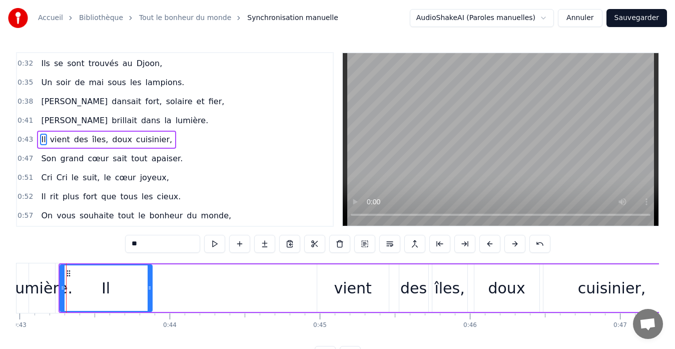
drag, startPoint x: 69, startPoint y: 271, endPoint x: 147, endPoint y: 278, distance: 78.3
click at [148, 278] on div at bounding box center [150, 288] width 4 height 46
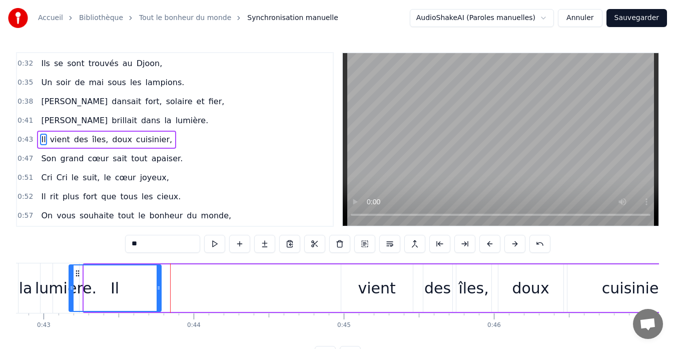
scroll to position [0, 6418]
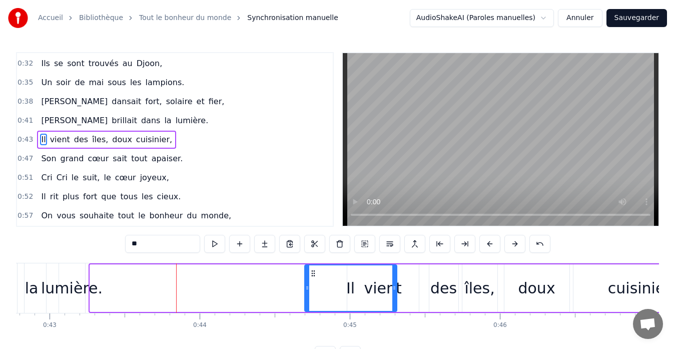
drag, startPoint x: 69, startPoint y: 274, endPoint x: 312, endPoint y: 272, distance: 243.0
click at [312, 272] on icon at bounding box center [313, 273] width 8 height 8
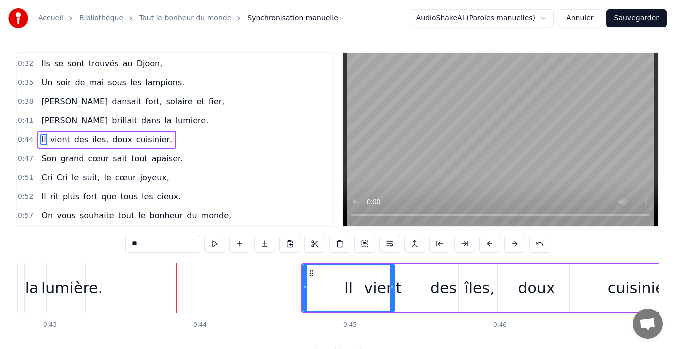
drag, startPoint x: 534, startPoint y: 287, endPoint x: 557, endPoint y: 287, distance: 23.0
click at [557, 287] on div "doux" at bounding box center [536, 288] width 65 height 48
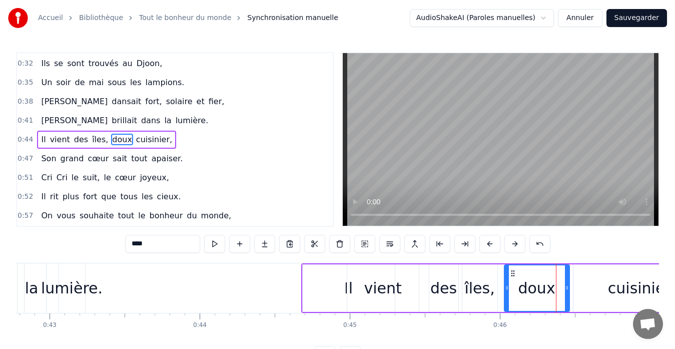
click at [545, 288] on div "doux" at bounding box center [536, 288] width 37 height 23
drag, startPoint x: 567, startPoint y: 288, endPoint x: 605, endPoint y: 287, distance: 38.5
click at [605, 287] on icon at bounding box center [605, 288] width 4 height 8
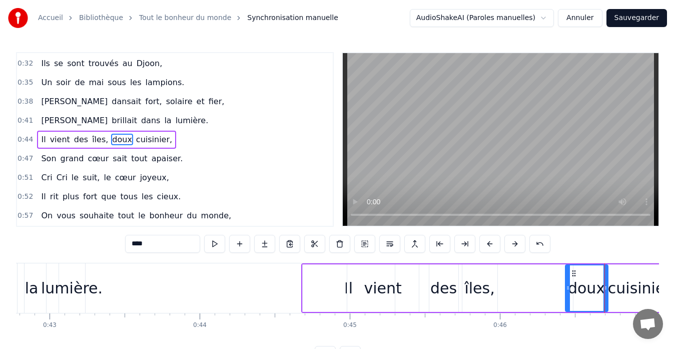
drag, startPoint x: 507, startPoint y: 291, endPoint x: 568, endPoint y: 290, distance: 61.0
click at [568, 290] on icon at bounding box center [568, 288] width 4 height 8
click at [480, 290] on div "îles," at bounding box center [479, 288] width 30 height 23
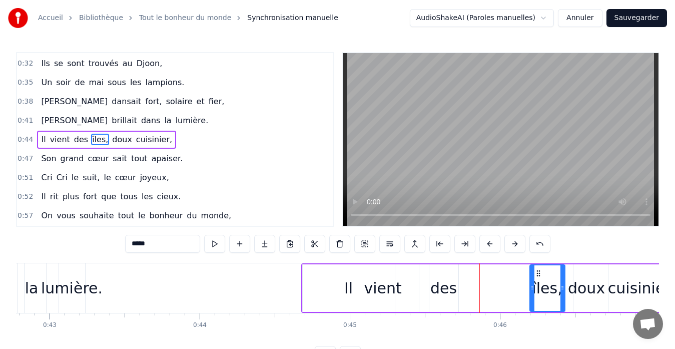
drag, startPoint x: 471, startPoint y: 274, endPoint x: 539, endPoint y: 274, distance: 67.5
click at [539, 274] on icon at bounding box center [538, 273] width 8 height 8
click at [446, 287] on div "des" at bounding box center [443, 288] width 27 height 23
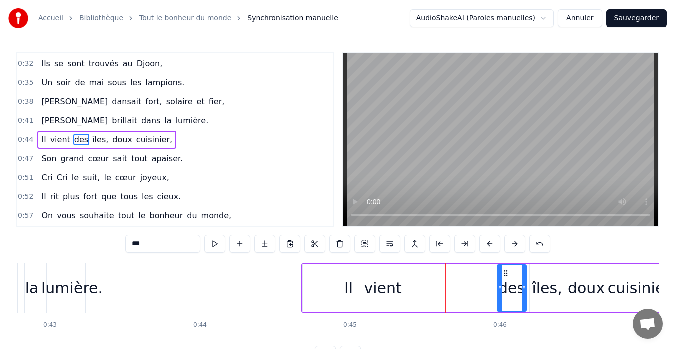
drag, startPoint x: 436, startPoint y: 270, endPoint x: 504, endPoint y: 277, distance: 68.3
click at [504, 277] on icon at bounding box center [506, 273] width 8 height 8
click at [389, 285] on div "vient" at bounding box center [383, 288] width 38 height 23
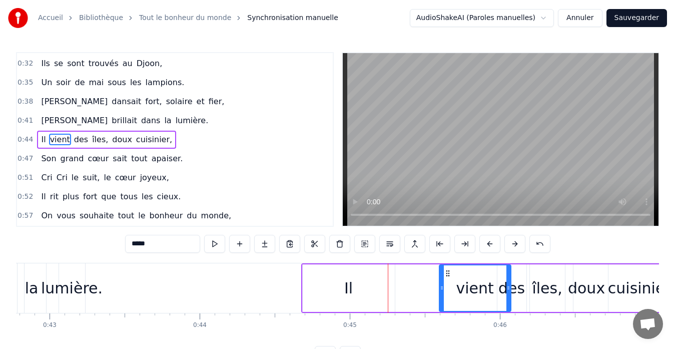
drag, startPoint x: 357, startPoint y: 271, endPoint x: 449, endPoint y: 272, distance: 92.0
click at [449, 272] on icon at bounding box center [448, 273] width 8 height 8
click at [347, 289] on div "Il" at bounding box center [348, 288] width 9 height 23
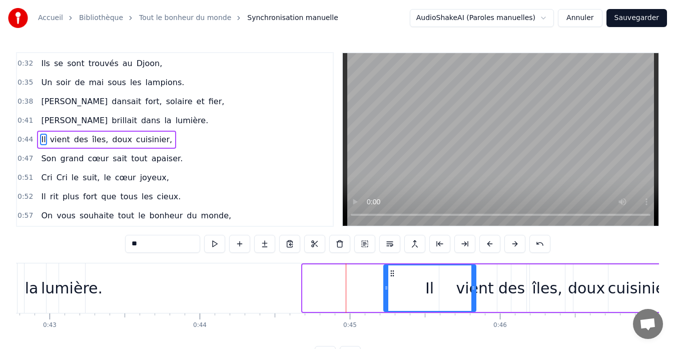
drag, startPoint x: 312, startPoint y: 271, endPoint x: 393, endPoint y: 272, distance: 81.0
click at [393, 272] on icon at bounding box center [392, 273] width 8 height 8
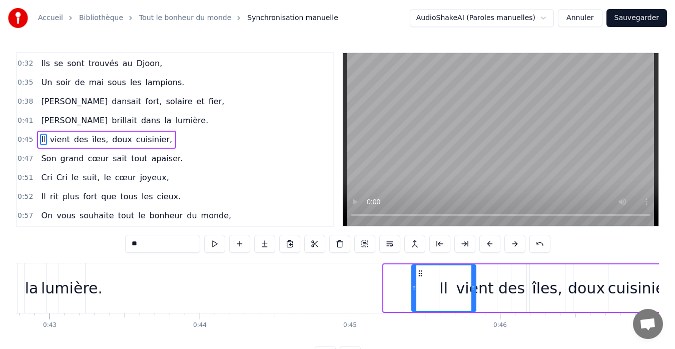
drag, startPoint x: 385, startPoint y: 288, endPoint x: 413, endPoint y: 290, distance: 28.1
click at [413, 290] on icon at bounding box center [414, 288] width 4 height 8
drag, startPoint x: 474, startPoint y: 289, endPoint x: 448, endPoint y: 288, distance: 26.5
click at [448, 288] on icon at bounding box center [447, 288] width 4 height 8
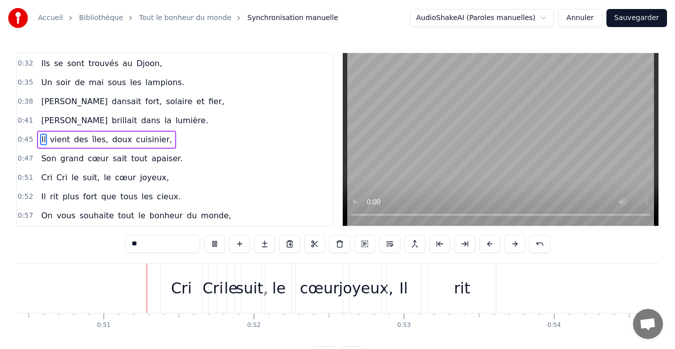
scroll to position [0, 7564]
click at [394, 287] on div "Il" at bounding box center [403, 288] width 35 height 50
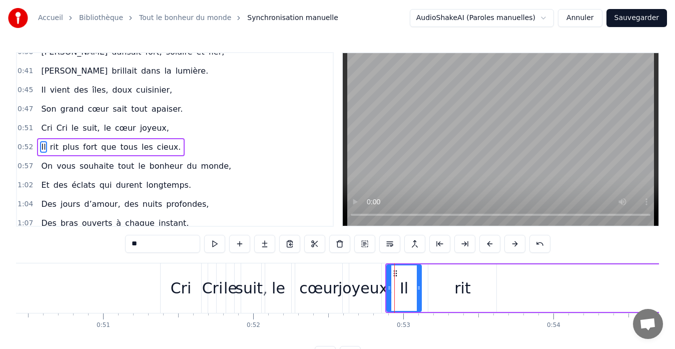
scroll to position [208, 0]
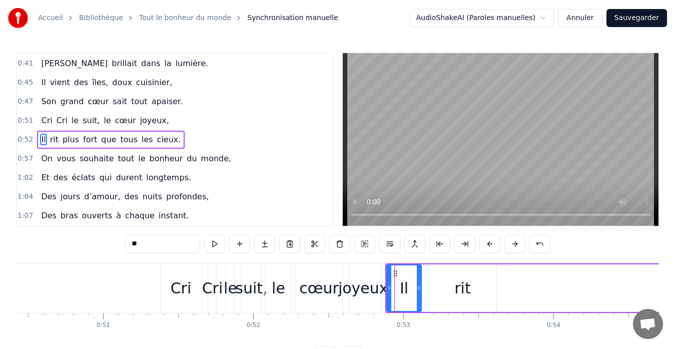
click at [466, 284] on div "rit" at bounding box center [462, 288] width 16 height 23
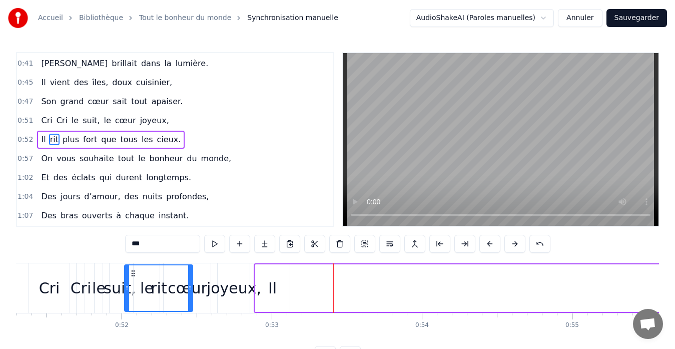
scroll to position [0, 7694]
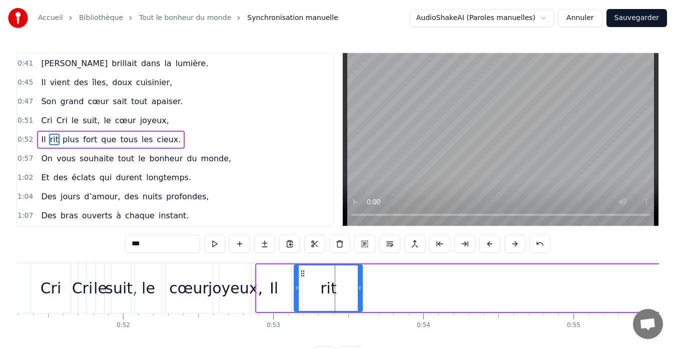
drag, startPoint x: 437, startPoint y: 273, endPoint x: 303, endPoint y: 256, distance: 135.1
click at [303, 256] on div "0:09 On vous souhaite tout le bonheur du monde, 0:11 Et que l’amour vous tienne…" at bounding box center [337, 208] width 643 height 312
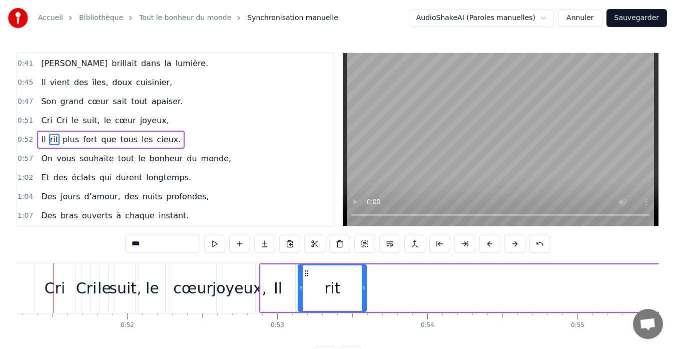
scroll to position [0, 7677]
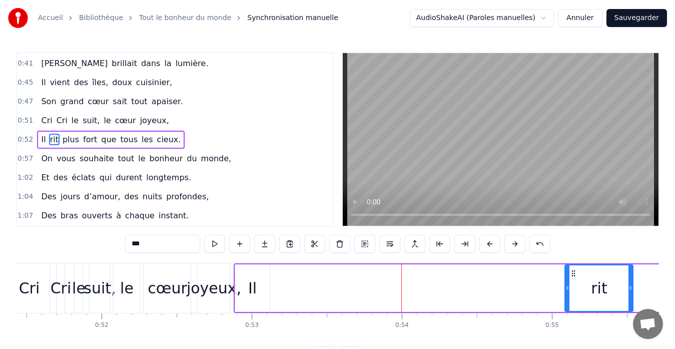
drag, startPoint x: 320, startPoint y: 272, endPoint x: 574, endPoint y: 270, distance: 253.6
click at [574, 270] on icon at bounding box center [573, 273] width 8 height 8
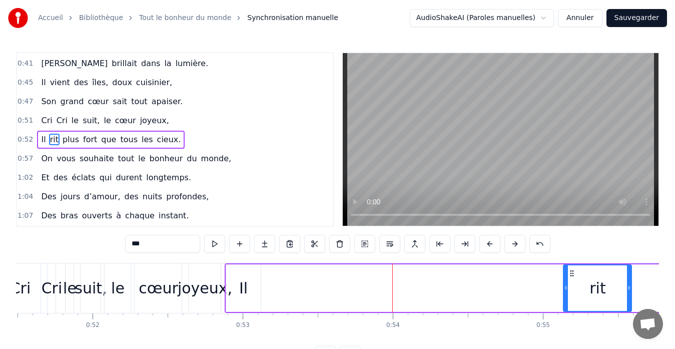
click at [243, 278] on div "Il" at bounding box center [243, 288] width 9 height 23
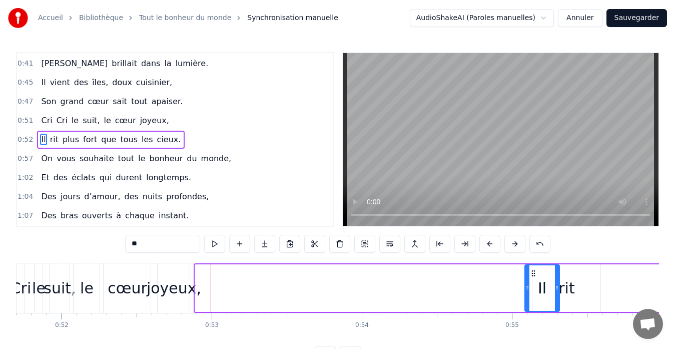
scroll to position [0, 7760]
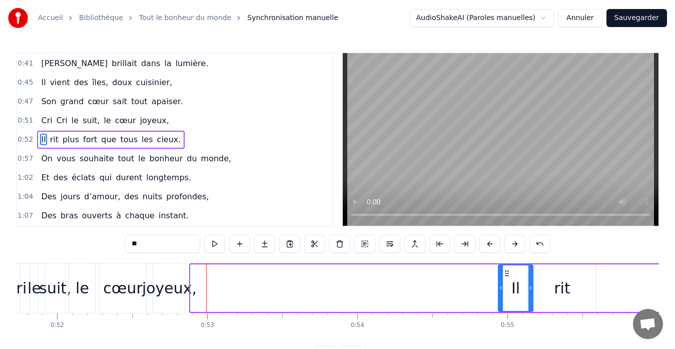
drag, startPoint x: 232, startPoint y: 271, endPoint x: 505, endPoint y: 268, distance: 272.6
click at [505, 268] on div "Il" at bounding box center [516, 288] width 34 height 46
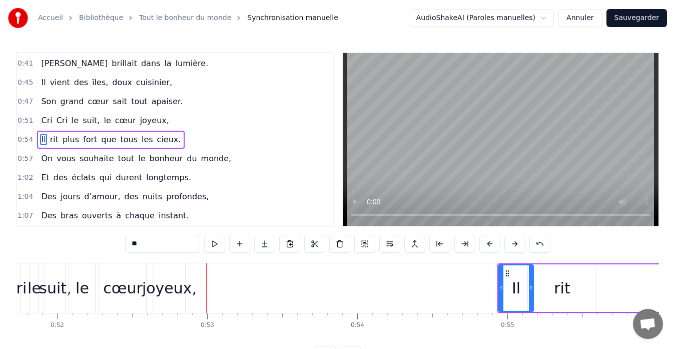
click at [567, 277] on div "rit" at bounding box center [562, 288] width 16 height 23
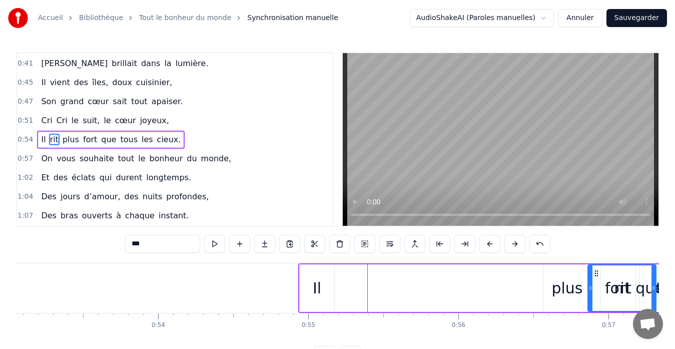
scroll to position [0, 7977]
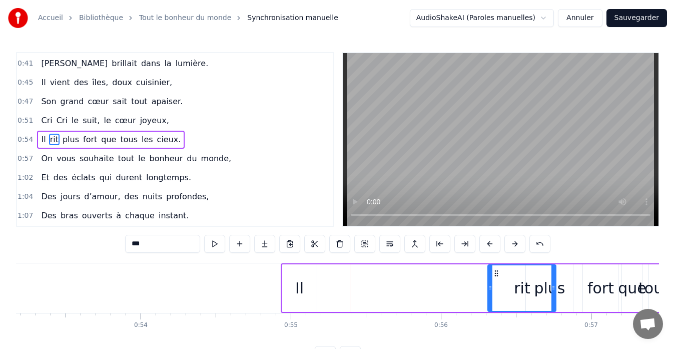
drag, startPoint x: 536, startPoint y: 272, endPoint x: 496, endPoint y: 274, distance: 40.1
click at [496, 274] on icon at bounding box center [496, 273] width 8 height 8
click at [284, 269] on div "Il" at bounding box center [299, 288] width 35 height 48
type input "**"
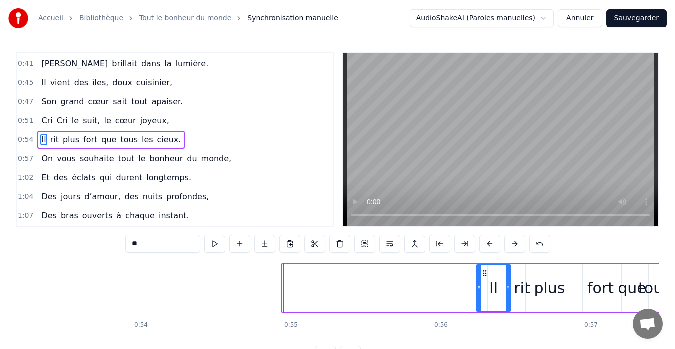
drag, startPoint x: 289, startPoint y: 271, endPoint x: 483, endPoint y: 258, distance: 195.0
click at [483, 258] on div "0:09 On vous souhaite tout le bonheur du monde, 0:11 Et que l’amour vous tienne…" at bounding box center [337, 208] width 643 height 312
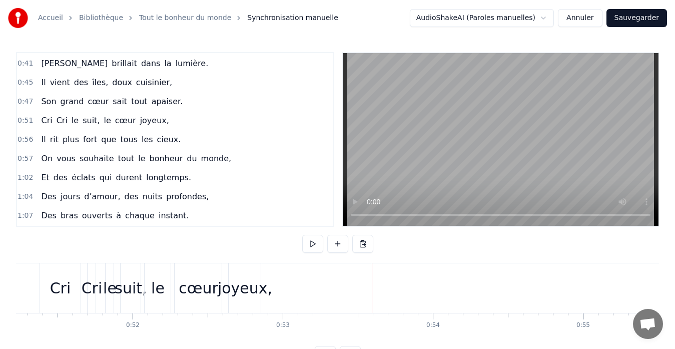
scroll to position [0, 7588]
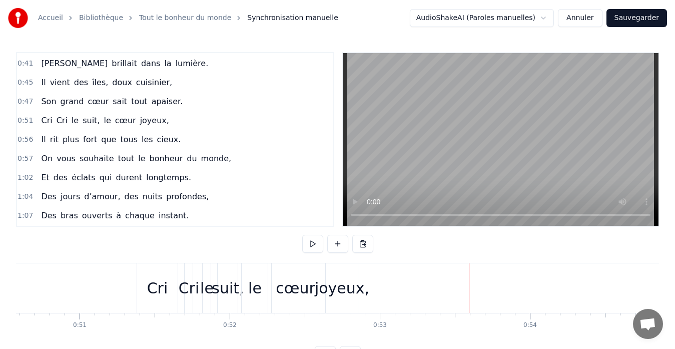
click at [345, 287] on div "joyeux," at bounding box center [342, 288] width 55 height 23
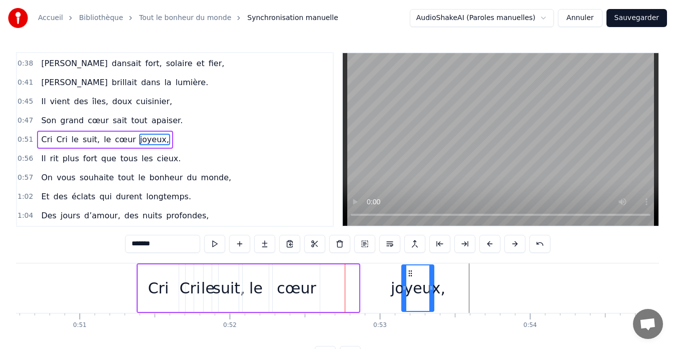
drag, startPoint x: 336, startPoint y: 272, endPoint x: 410, endPoint y: 273, distance: 74.5
click at [410, 273] on icon at bounding box center [410, 273] width 8 height 8
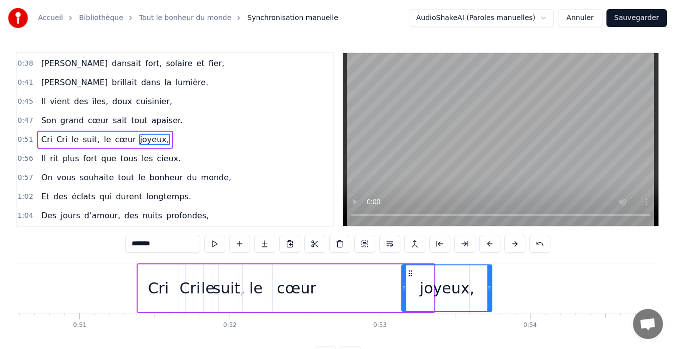
drag, startPoint x: 433, startPoint y: 287, endPoint x: 491, endPoint y: 284, distance: 58.1
click at [491, 284] on icon at bounding box center [489, 288] width 4 height 8
click at [299, 294] on div "cœur" at bounding box center [297, 288] width 40 height 23
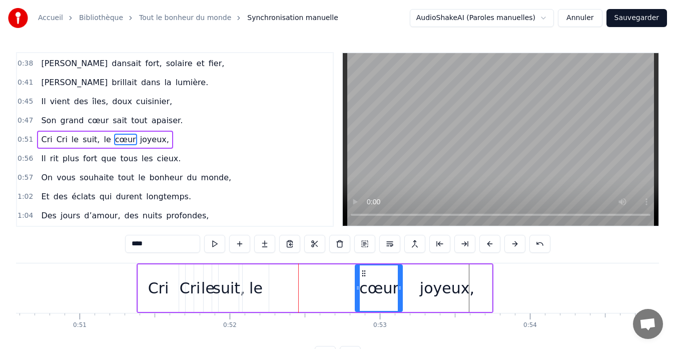
drag, startPoint x: 282, startPoint y: 272, endPoint x: 365, endPoint y: 272, distance: 82.5
click at [365, 272] on icon at bounding box center [364, 273] width 8 height 8
click at [419, 282] on div "joyeux," at bounding box center [447, 288] width 90 height 48
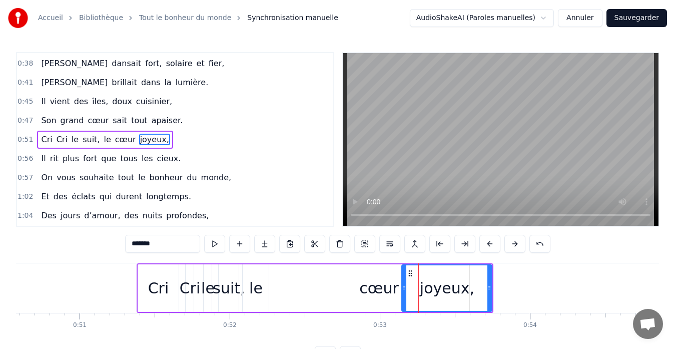
click at [260, 286] on div "le" at bounding box center [256, 288] width 14 height 23
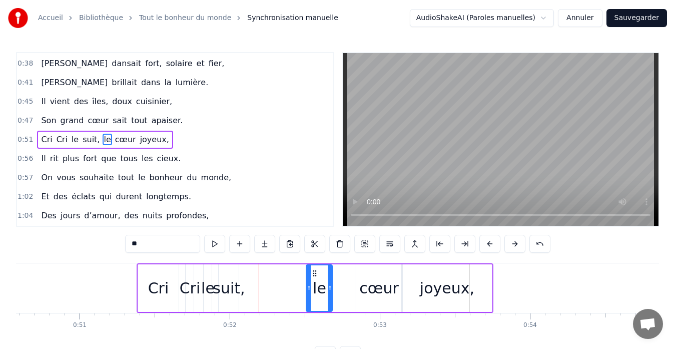
drag, startPoint x: 251, startPoint y: 270, endPoint x: 314, endPoint y: 269, distance: 63.5
click at [314, 269] on icon at bounding box center [315, 273] width 8 height 8
click at [224, 292] on div "suit," at bounding box center [229, 288] width 32 height 23
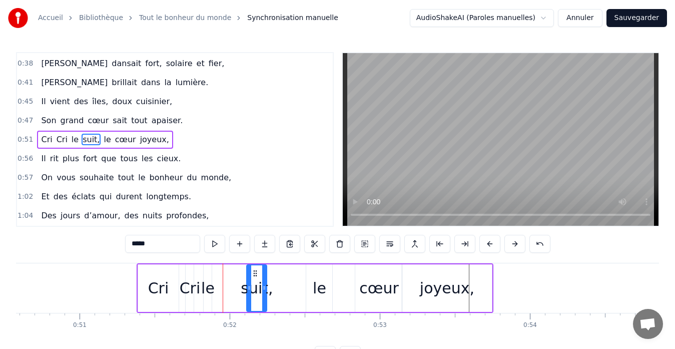
drag, startPoint x: 226, startPoint y: 272, endPoint x: 254, endPoint y: 271, distance: 28.0
click at [254, 271] on icon at bounding box center [255, 273] width 8 height 8
click at [212, 277] on div "le" at bounding box center [208, 288] width 14 height 23
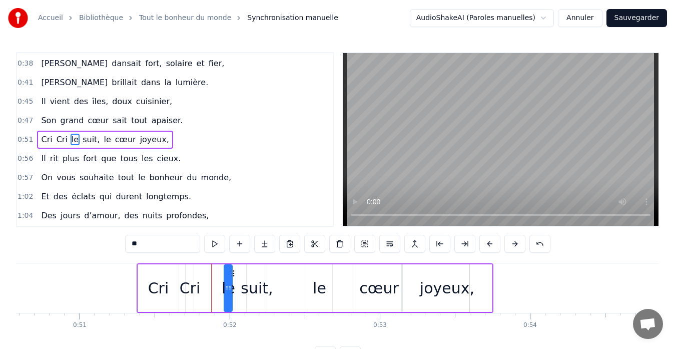
drag, startPoint x: 214, startPoint y: 271, endPoint x: 234, endPoint y: 271, distance: 20.5
click at [234, 271] on circle at bounding box center [234, 270] width 1 height 1
drag, startPoint x: 231, startPoint y: 289, endPoint x: 242, endPoint y: 288, distance: 11.5
click at [242, 288] on icon at bounding box center [241, 288] width 4 height 8
drag, startPoint x: 232, startPoint y: 272, endPoint x: 227, endPoint y: 272, distance: 5.0
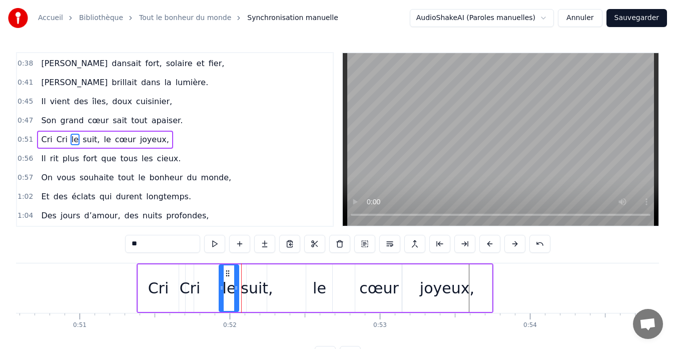
click at [227, 272] on icon at bounding box center [228, 273] width 8 height 8
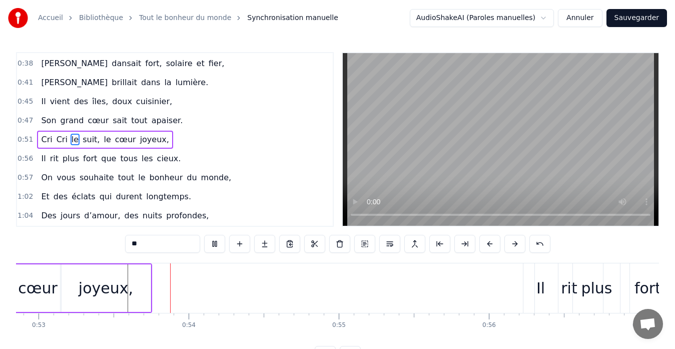
scroll to position [0, 7937]
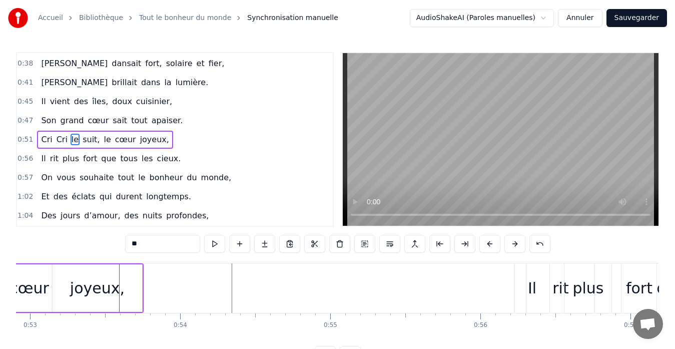
click at [121, 291] on div "joyeux," at bounding box center [97, 288] width 90 height 48
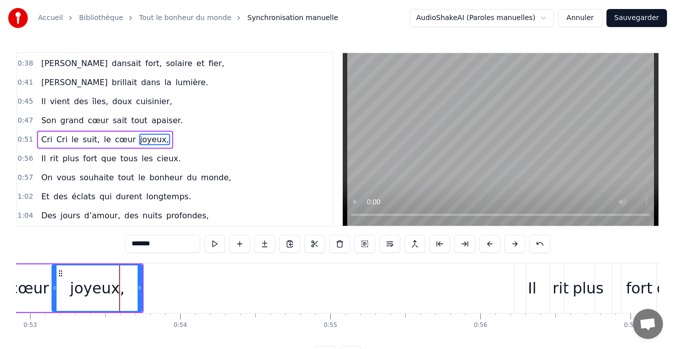
drag, startPoint x: 137, startPoint y: 288, endPoint x: 122, endPoint y: 288, distance: 15.5
click at [122, 288] on div "joyeux," at bounding box center [97, 288] width 89 height 46
drag, startPoint x: 139, startPoint y: 286, endPoint x: 119, endPoint y: 286, distance: 20.5
click at [119, 286] on icon at bounding box center [119, 288] width 4 height 8
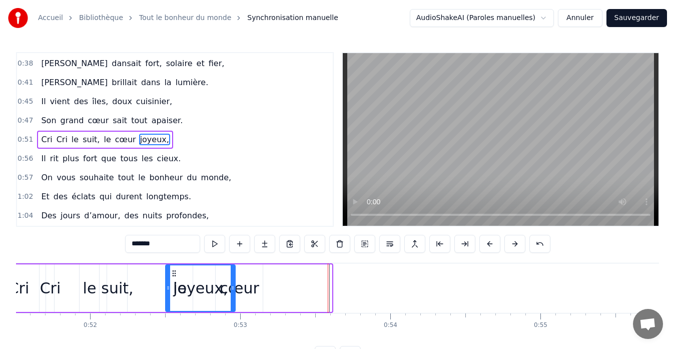
scroll to position [0, 7723]
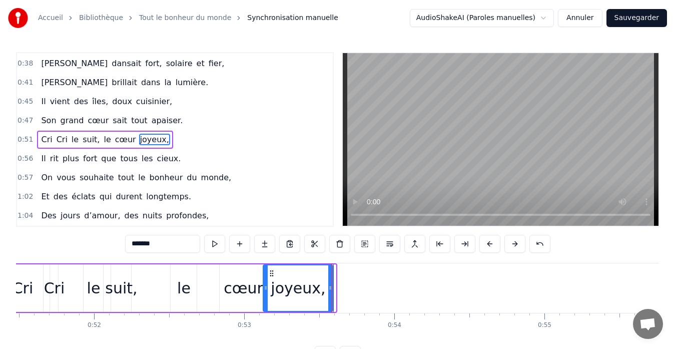
drag, startPoint x: 60, startPoint y: 273, endPoint x: 271, endPoint y: 263, distance: 211.3
click at [271, 263] on div "[PERSON_NAME] le suit, le cœur joyeux," at bounding box center [169, 288] width 337 height 50
click at [234, 284] on div "cœur" at bounding box center [244, 288] width 40 height 23
type input "****"
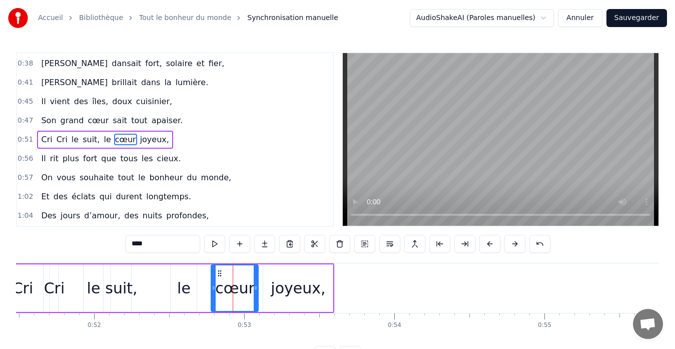
drag, startPoint x: 227, startPoint y: 273, endPoint x: 219, endPoint y: 272, distance: 8.6
click at [219, 272] on icon at bounding box center [220, 273] width 8 height 8
drag, startPoint x: 217, startPoint y: 272, endPoint x: 210, endPoint y: 272, distance: 7.0
click at [210, 272] on icon at bounding box center [213, 273] width 8 height 8
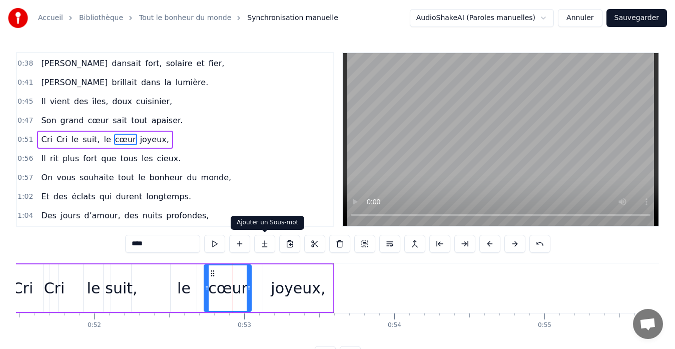
click at [266, 204] on div "1:02 Et des éclats qui durent longtemps." at bounding box center [175, 196] width 316 height 19
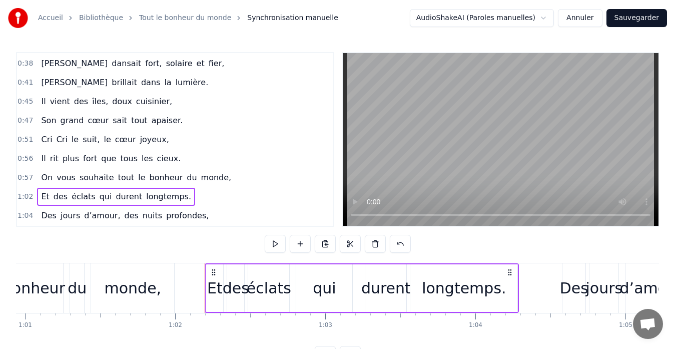
scroll to position [0, 9281]
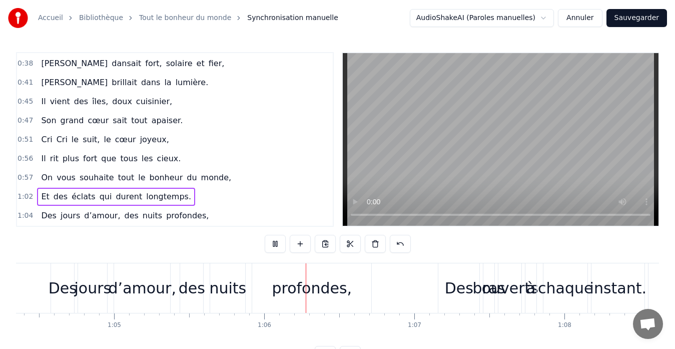
click at [139, 136] on span "joyeux," at bounding box center [154, 140] width 31 height 12
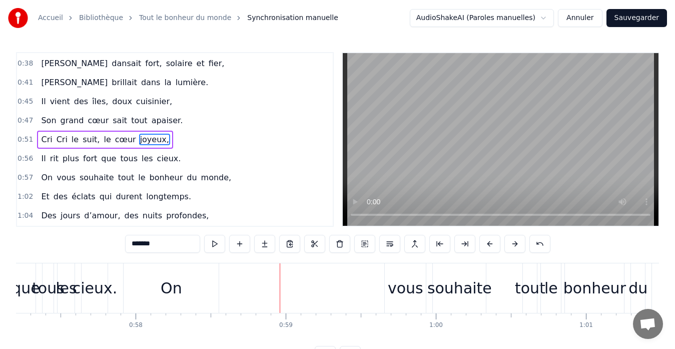
scroll to position [0, 8509]
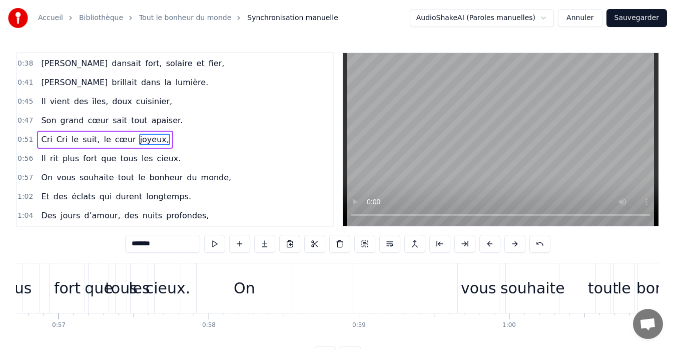
click at [242, 286] on div "On" at bounding box center [245, 288] width 22 height 23
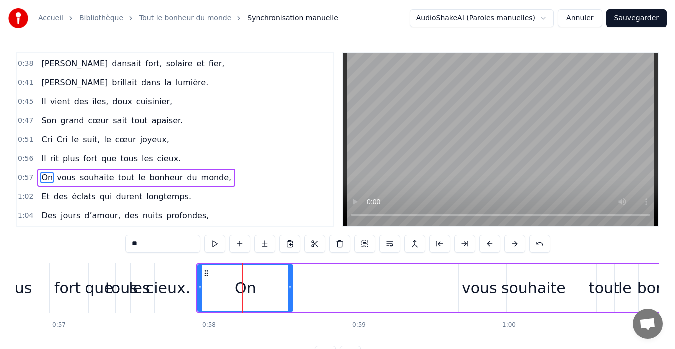
scroll to position [227, 0]
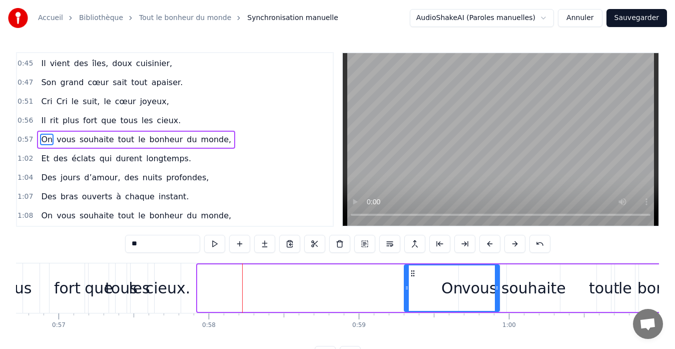
drag, startPoint x: 206, startPoint y: 271, endPoint x: 413, endPoint y: 273, distance: 207.0
click at [413, 273] on icon at bounding box center [413, 273] width 8 height 8
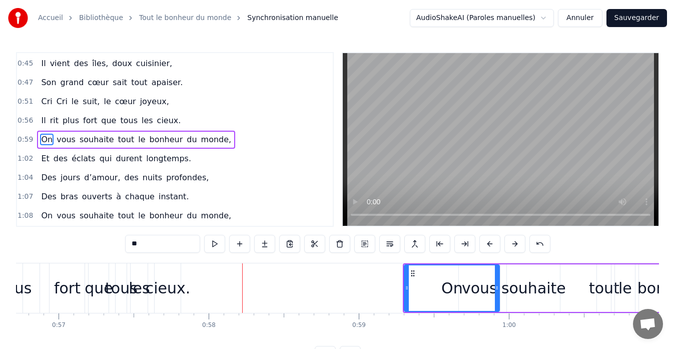
click at [480, 288] on div "On" at bounding box center [452, 288] width 94 height 46
click at [510, 289] on div "souhaite" at bounding box center [533, 288] width 65 height 23
type input "********"
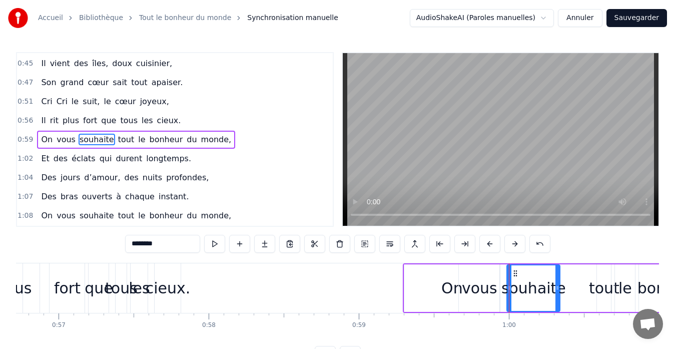
click at [501, 290] on div "On vous souhaite tout le bonheur du monde," at bounding box center [607, 288] width 408 height 50
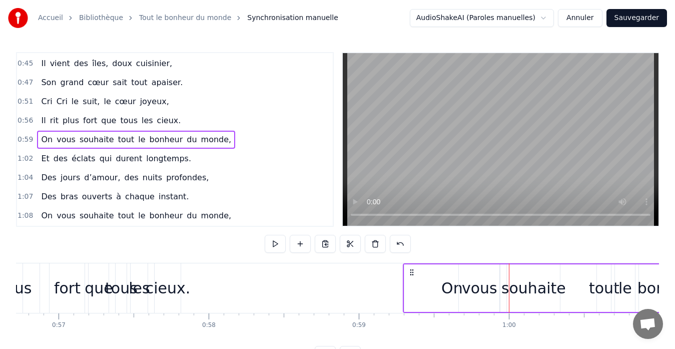
click at [504, 290] on div "On vous souhaite tout le bonheur du monde," at bounding box center [607, 288] width 408 height 50
click at [437, 280] on div "On" at bounding box center [451, 288] width 95 height 48
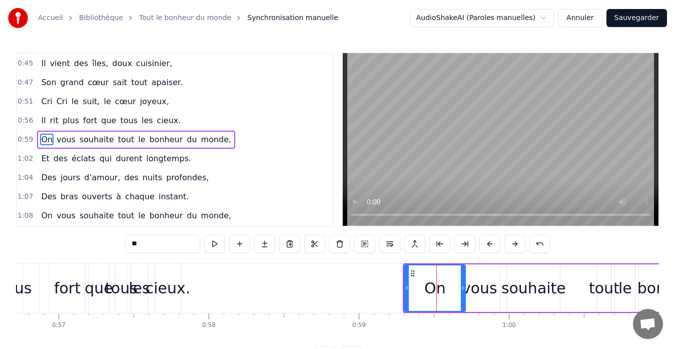
drag, startPoint x: 496, startPoint y: 288, endPoint x: 459, endPoint y: 288, distance: 37.5
click at [462, 288] on circle at bounding box center [462, 288] width 1 height 1
click at [480, 292] on div "vous" at bounding box center [480, 288] width 36 height 23
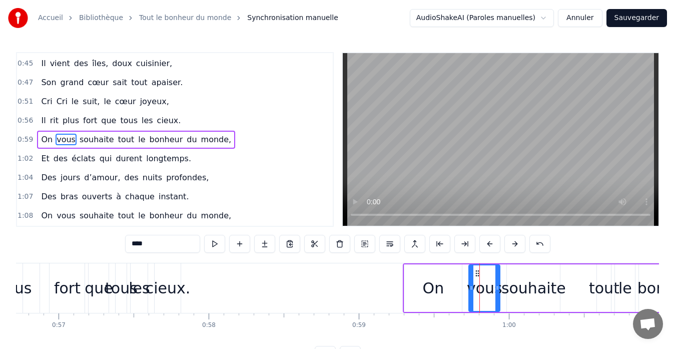
drag, startPoint x: 462, startPoint y: 289, endPoint x: 472, endPoint y: 288, distance: 10.1
click at [472, 288] on icon at bounding box center [471, 288] width 4 height 8
click at [535, 284] on div "souhaite" at bounding box center [533, 288] width 65 height 23
type input "********"
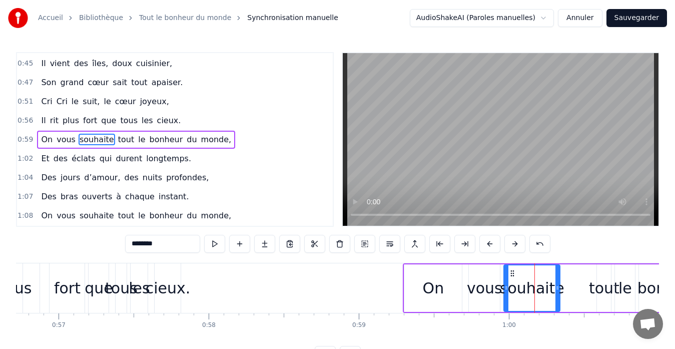
click at [506, 290] on icon at bounding box center [506, 288] width 4 height 8
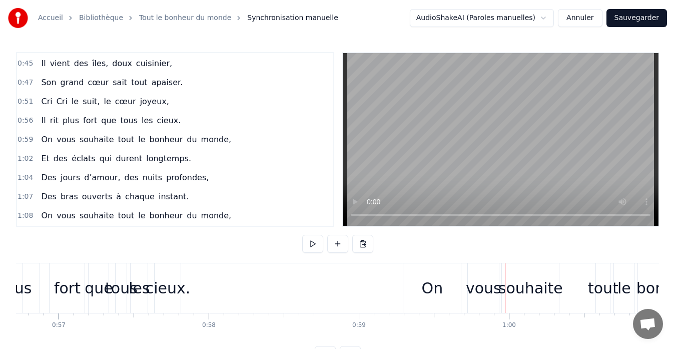
click at [436, 292] on div "On" at bounding box center [433, 288] width 22 height 23
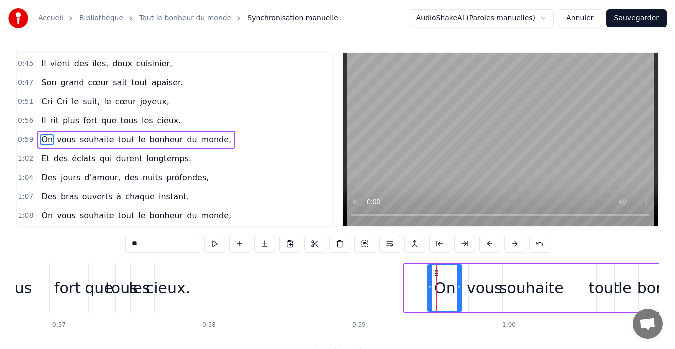
drag, startPoint x: 406, startPoint y: 289, endPoint x: 430, endPoint y: 289, distance: 24.0
click at [430, 289] on icon at bounding box center [430, 288] width 4 height 8
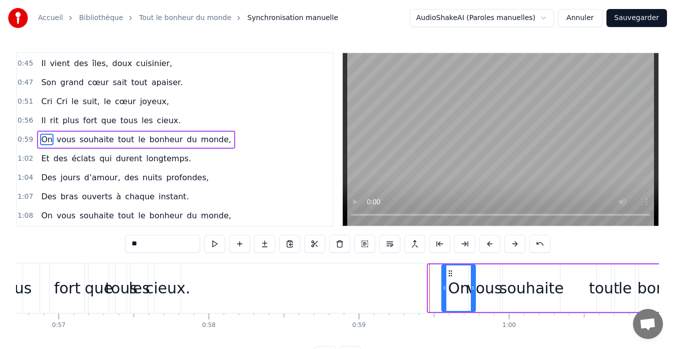
drag, startPoint x: 437, startPoint y: 273, endPoint x: 451, endPoint y: 273, distance: 14.0
click at [451, 273] on circle at bounding box center [451, 273] width 1 height 1
click at [597, 246] on div "0:09 On vous souhaite tout le bonheur du monde, 0:11 Et que l’amour vous tienne…" at bounding box center [337, 208] width 643 height 312
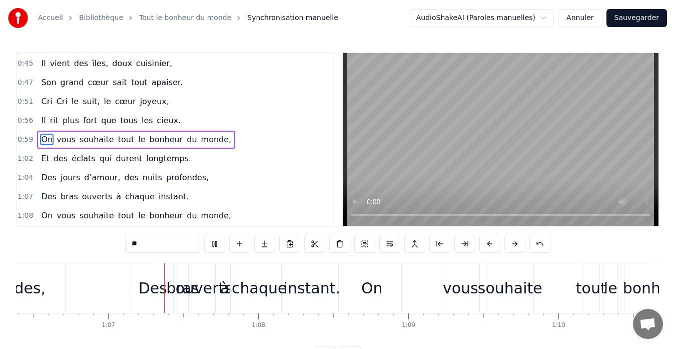
scroll to position [0, 9988]
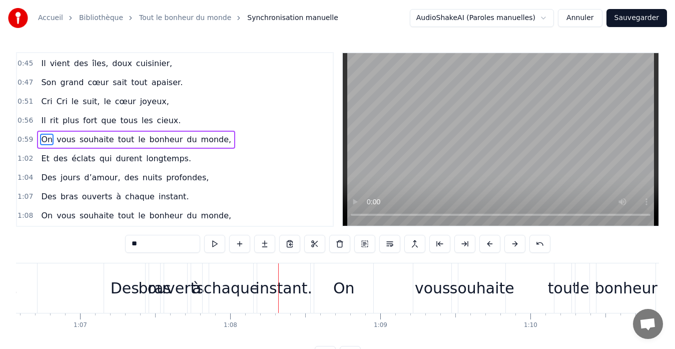
click at [121, 293] on div "Des" at bounding box center [125, 288] width 29 height 23
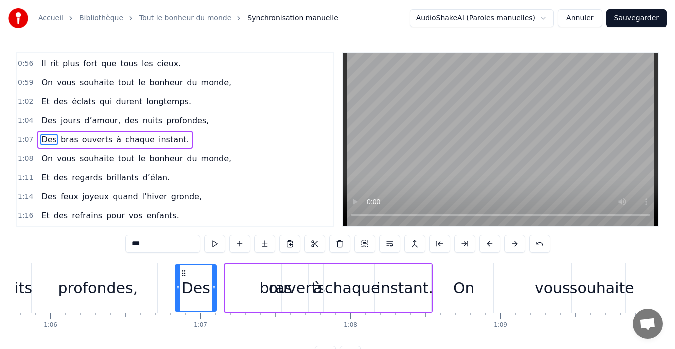
scroll to position [0, 9863]
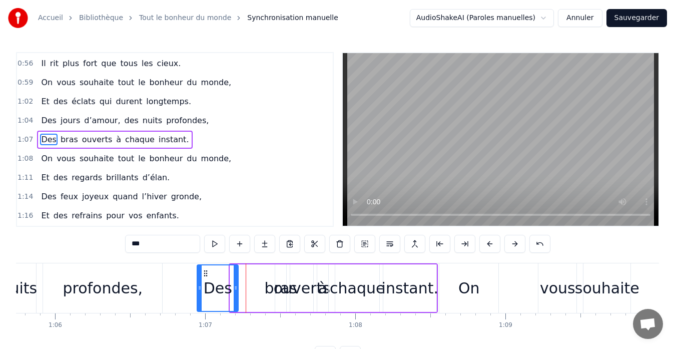
drag, startPoint x: 106, startPoint y: 273, endPoint x: 206, endPoint y: 269, distance: 100.1
click at [206, 269] on icon at bounding box center [206, 273] width 8 height 8
click at [276, 290] on div "bras" at bounding box center [281, 288] width 33 height 23
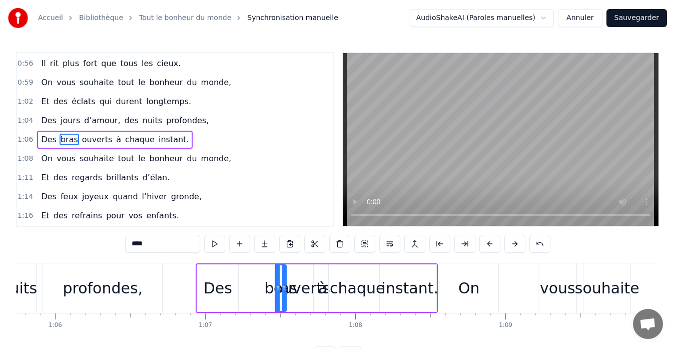
click at [271, 290] on div "bras" at bounding box center [281, 288] width 33 height 23
click at [269, 284] on div "bras" at bounding box center [281, 288] width 33 height 23
drag, startPoint x: 277, startPoint y: 288, endPoint x: 238, endPoint y: 291, distance: 38.7
click at [238, 291] on icon at bounding box center [239, 288] width 4 height 8
drag, startPoint x: 285, startPoint y: 288, endPoint x: 271, endPoint y: 289, distance: 14.5
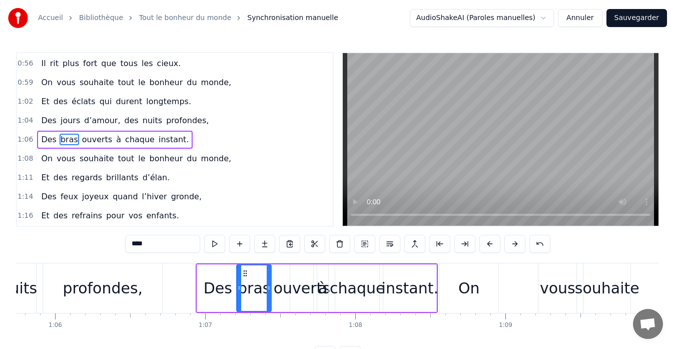
click at [271, 289] on icon at bounding box center [269, 288] width 4 height 8
click at [299, 288] on div "ouverts" at bounding box center [302, 288] width 57 height 23
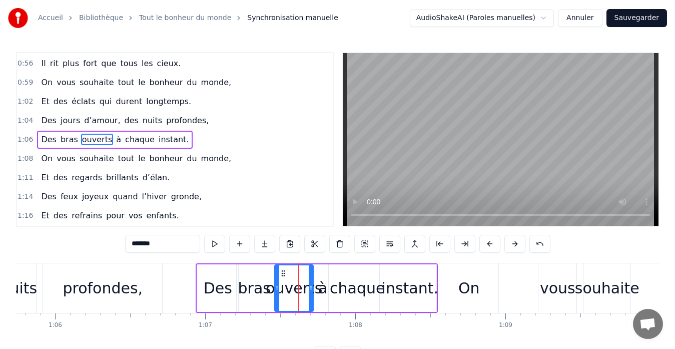
drag, startPoint x: 292, startPoint y: 287, endPoint x: 276, endPoint y: 288, distance: 15.5
click at [276, 288] on icon at bounding box center [277, 288] width 4 height 8
click at [307, 289] on icon at bounding box center [307, 288] width 4 height 8
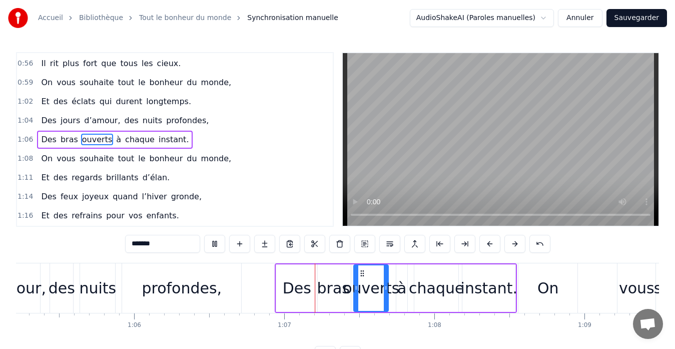
scroll to position [0, 9950]
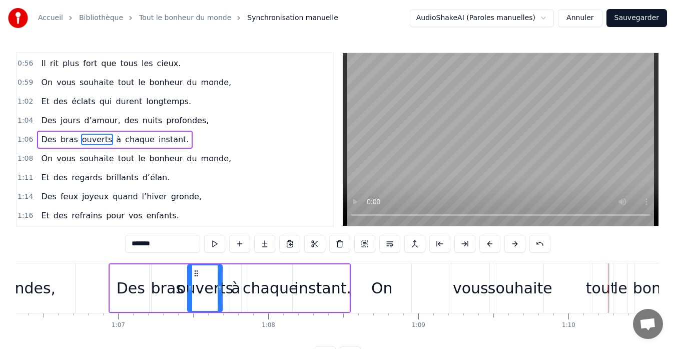
click at [383, 282] on div "On" at bounding box center [382, 288] width 22 height 23
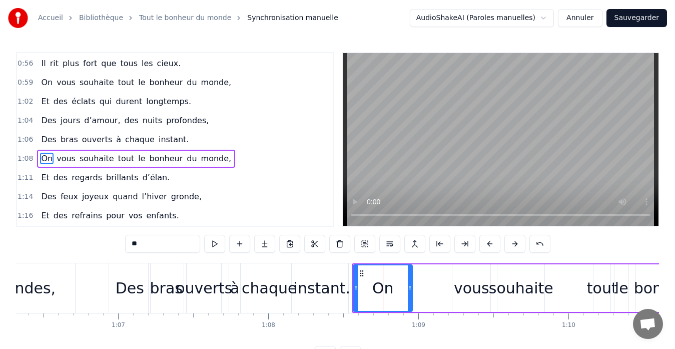
scroll to position [303, 0]
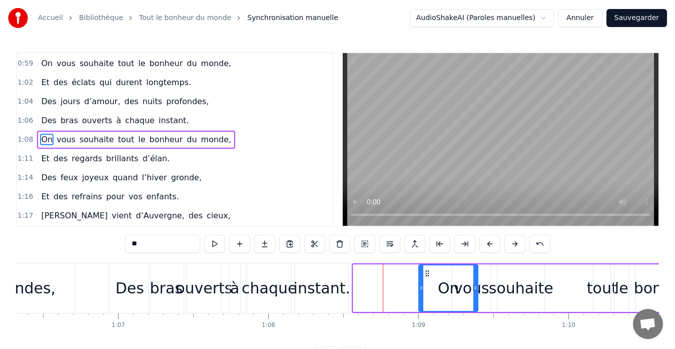
drag, startPoint x: 361, startPoint y: 271, endPoint x: 426, endPoint y: 281, distance: 66.3
click at [426, 281] on div "On" at bounding box center [448, 288] width 58 height 46
click at [481, 289] on div "vous" at bounding box center [472, 288] width 36 height 23
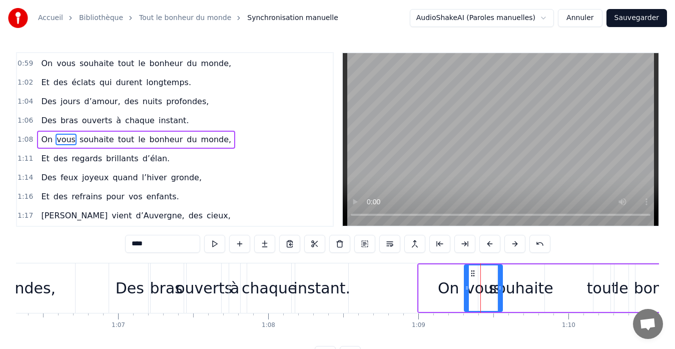
drag, startPoint x: 461, startPoint y: 273, endPoint x: 473, endPoint y: 273, distance: 12.0
click at [473, 273] on icon at bounding box center [473, 273] width 8 height 8
drag, startPoint x: 501, startPoint y: 289, endPoint x: 494, endPoint y: 288, distance: 7.5
click at [494, 288] on icon at bounding box center [492, 288] width 4 height 8
click at [470, 291] on icon at bounding box center [471, 288] width 4 height 8
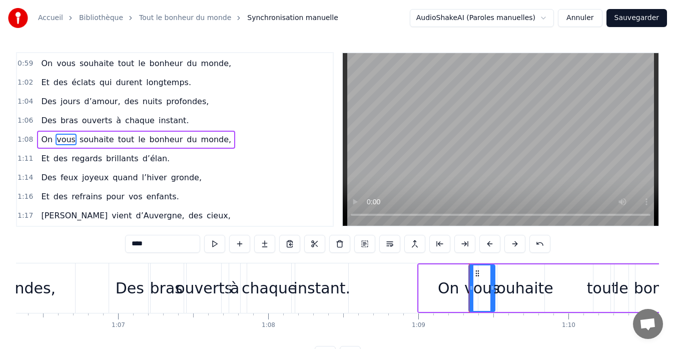
click at [453, 291] on div "On" at bounding box center [449, 288] width 22 height 23
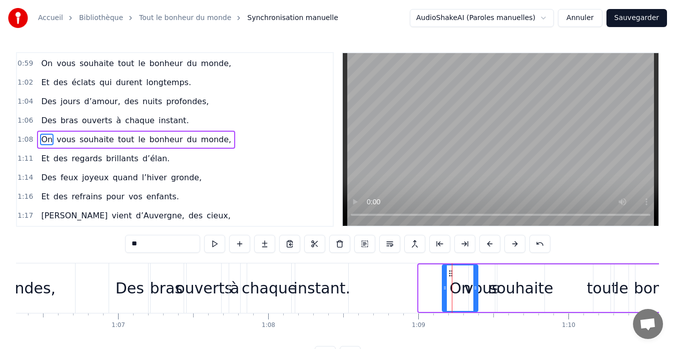
drag, startPoint x: 421, startPoint y: 287, endPoint x: 444, endPoint y: 287, distance: 23.5
click at [444, 287] on circle at bounding box center [444, 286] width 1 height 1
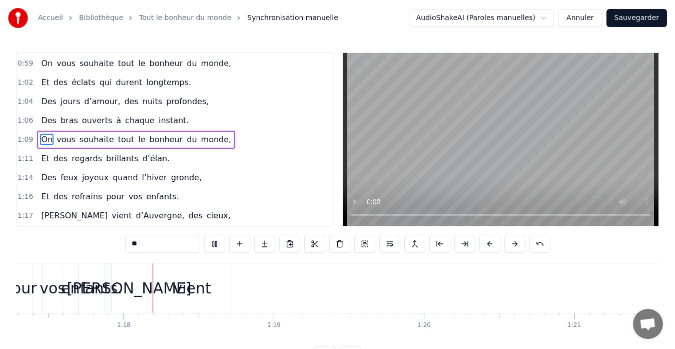
scroll to position [0, 11624]
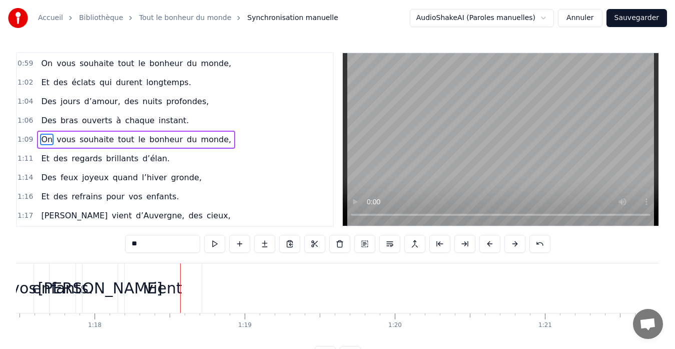
click at [163, 290] on div "vient" at bounding box center [164, 288] width 38 height 23
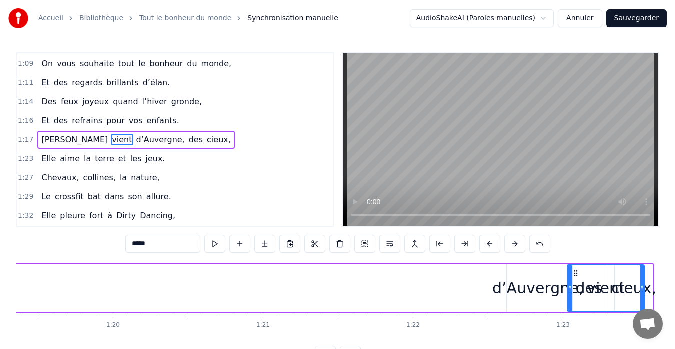
scroll to position [0, 11910]
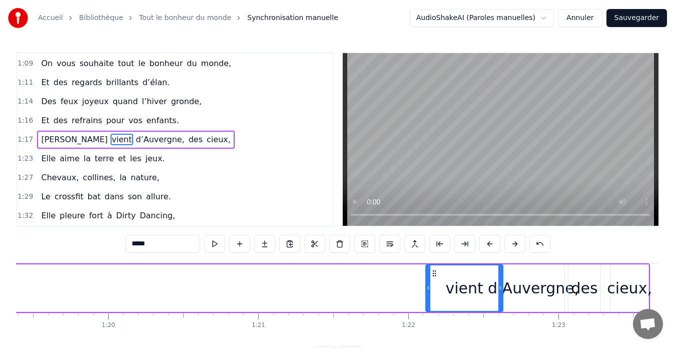
drag, startPoint x: 134, startPoint y: 272, endPoint x: 434, endPoint y: 276, distance: 300.1
click at [434, 276] on icon at bounding box center [434, 273] width 8 height 8
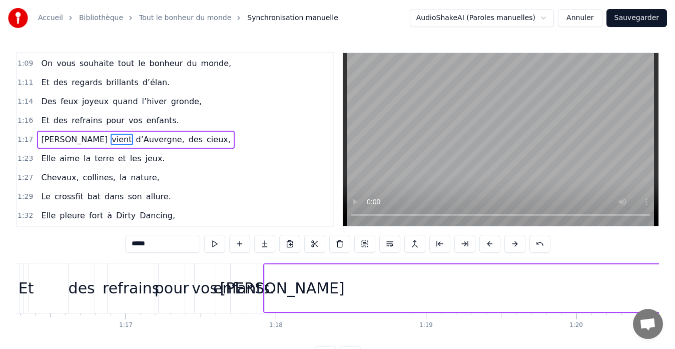
scroll to position [0, 11467]
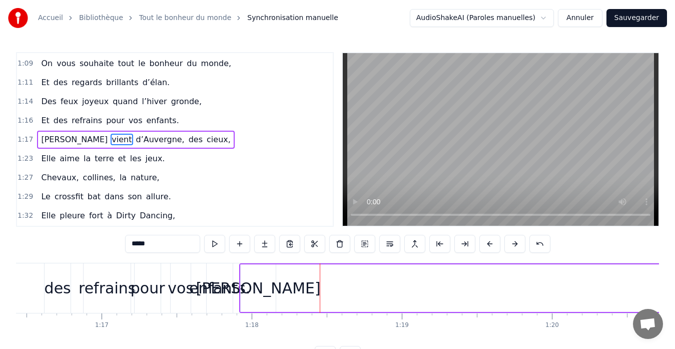
click at [244, 279] on div "[PERSON_NAME]" at bounding box center [258, 288] width 125 height 23
type input "*****"
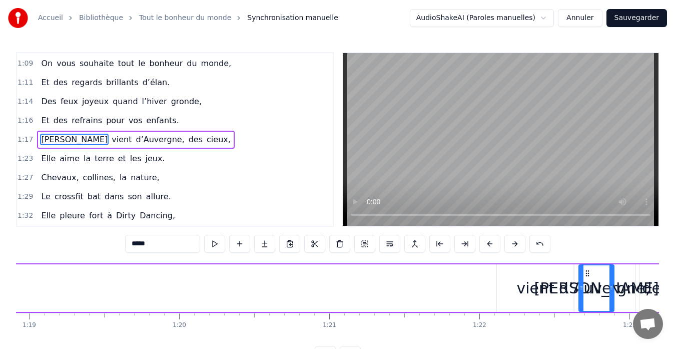
scroll to position [0, 11841]
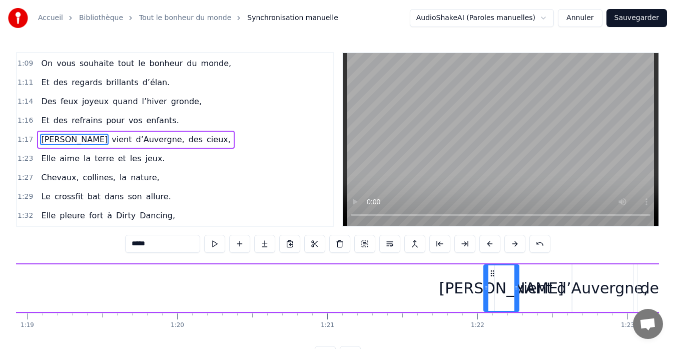
drag, startPoint x: 248, startPoint y: 273, endPoint x: 491, endPoint y: 265, distance: 243.2
click at [491, 265] on div "[PERSON_NAME]" at bounding box center [501, 288] width 34 height 46
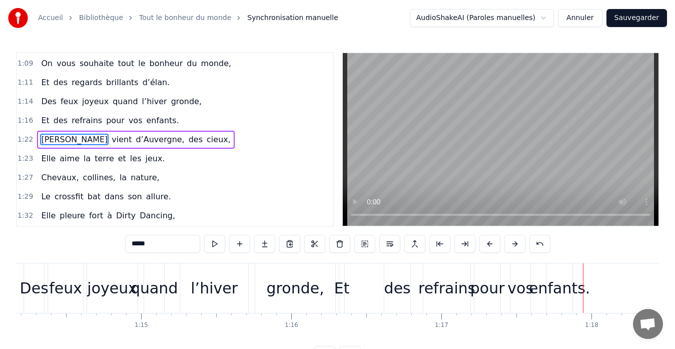
scroll to position [0, 11152]
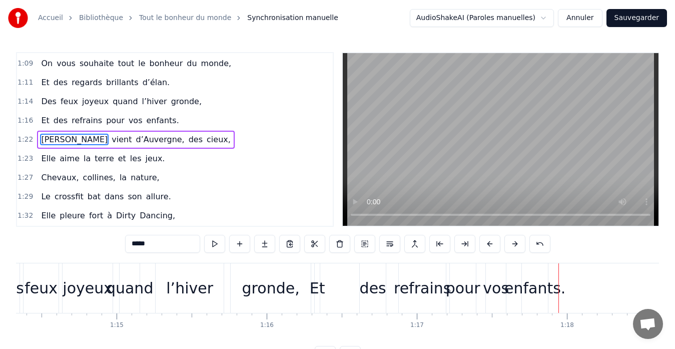
click at [452, 213] on video at bounding box center [501, 139] width 316 height 173
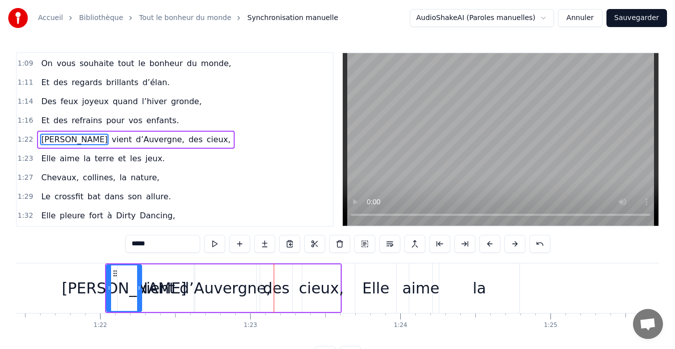
scroll to position [0, 12242]
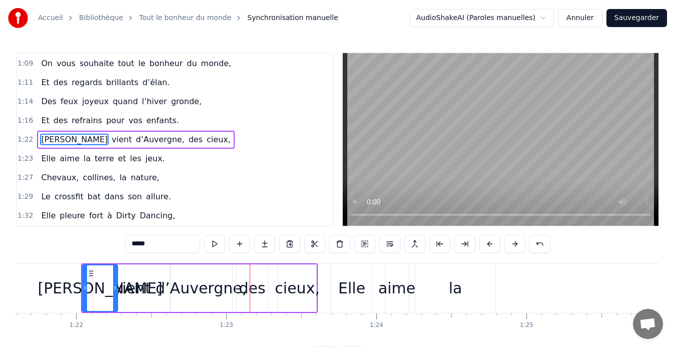
drag, startPoint x: 457, startPoint y: 290, endPoint x: 492, endPoint y: 286, distance: 34.7
click at [530, 285] on div "Elle aime la terre et les jeux." at bounding box center [621, 288] width 581 height 50
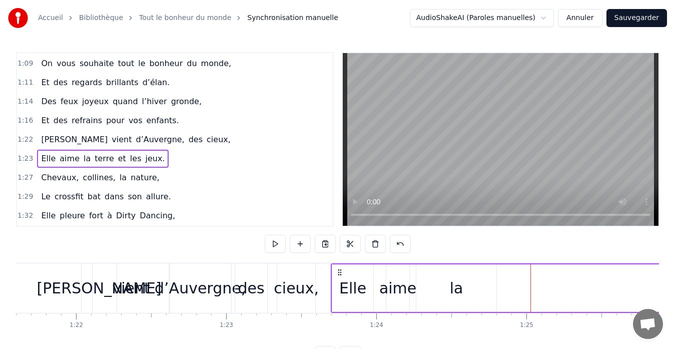
click at [456, 287] on div "la" at bounding box center [457, 288] width 14 height 23
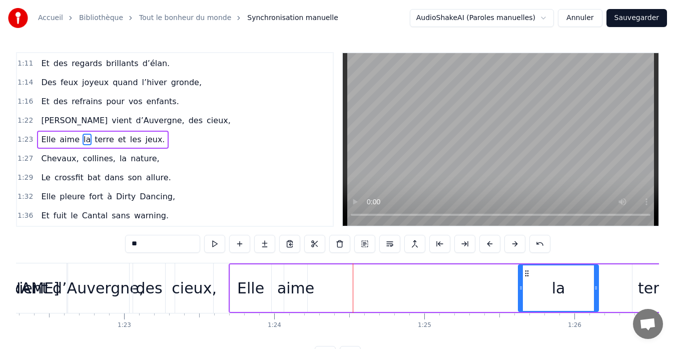
scroll to position [0, 12344]
drag, startPoint x: 447, startPoint y: 271, endPoint x: 527, endPoint y: 269, distance: 80.1
click at [527, 269] on icon at bounding box center [527, 273] width 8 height 8
click at [290, 280] on div "aime" at bounding box center [295, 288] width 37 height 23
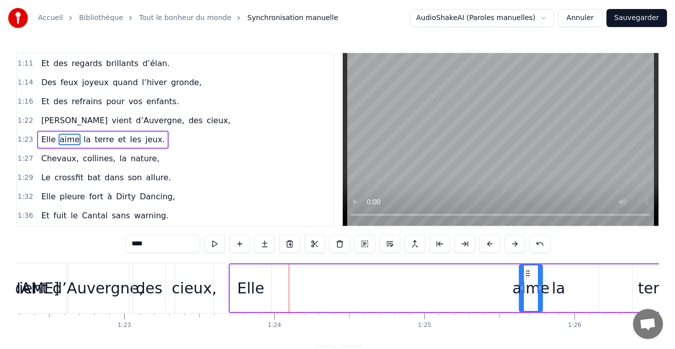
drag, startPoint x: 293, startPoint y: 273, endPoint x: 528, endPoint y: 273, distance: 235.5
click at [253, 278] on div "Elle" at bounding box center [250, 288] width 27 height 23
type input "****"
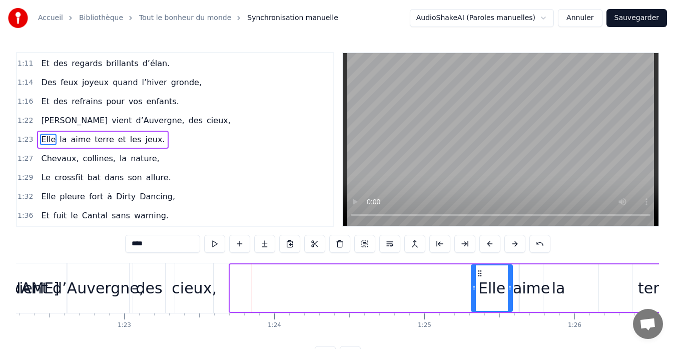
drag, startPoint x: 238, startPoint y: 272, endPoint x: 479, endPoint y: 269, distance: 241.1
click at [479, 269] on icon at bounding box center [480, 273] width 8 height 8
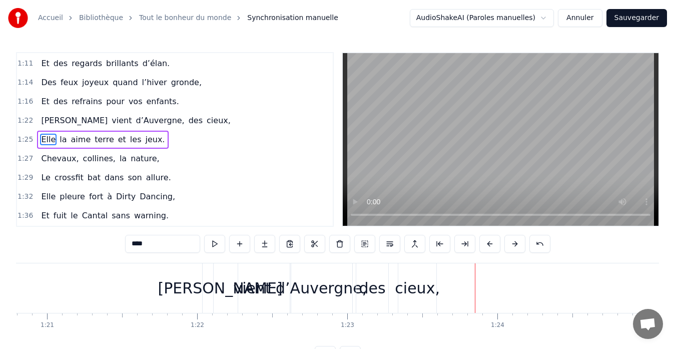
scroll to position [0, 12146]
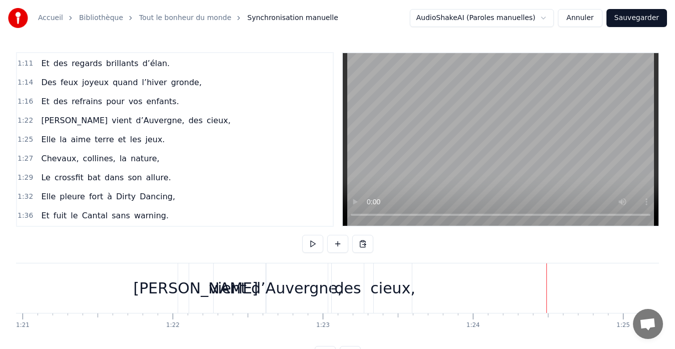
click at [399, 292] on div "cieux," at bounding box center [392, 288] width 45 height 23
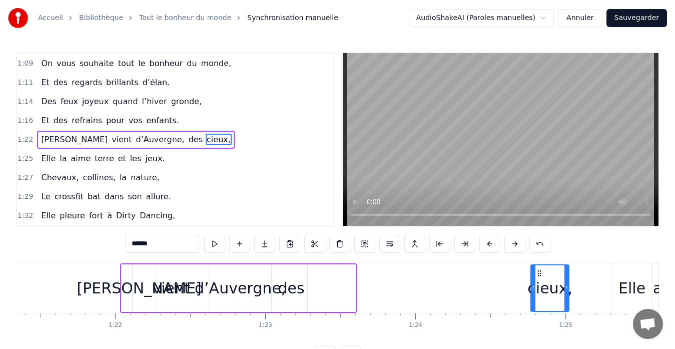
scroll to position [0, 12206]
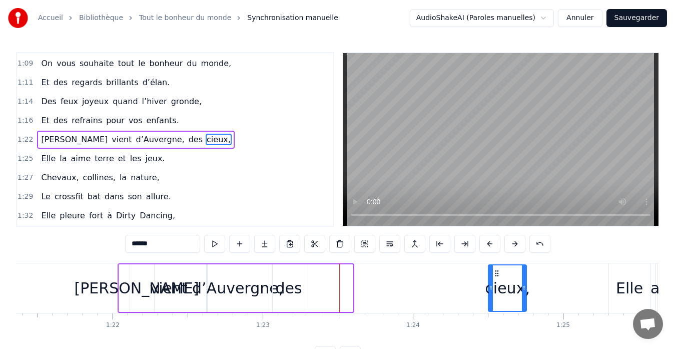
drag, startPoint x: 383, startPoint y: 271, endPoint x: 496, endPoint y: 266, distance: 113.6
click at [496, 266] on div "cieux," at bounding box center [507, 288] width 37 height 46
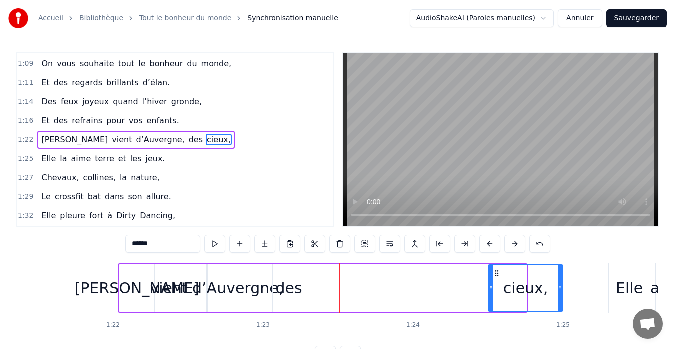
drag, startPoint x: 524, startPoint y: 289, endPoint x: 561, endPoint y: 290, distance: 36.5
click at [561, 290] on icon at bounding box center [560, 288] width 4 height 8
click at [285, 288] on div "des" at bounding box center [289, 288] width 27 height 23
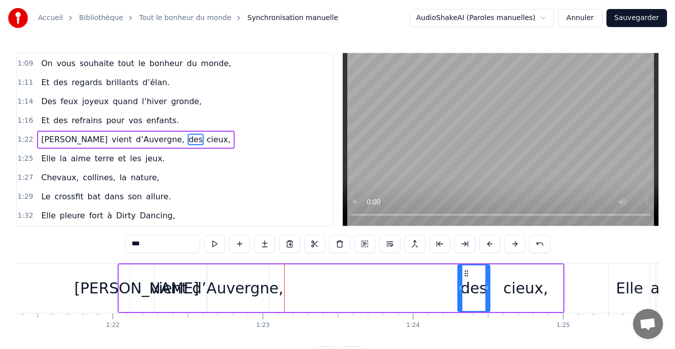
drag, startPoint x: 280, startPoint y: 270, endPoint x: 465, endPoint y: 274, distance: 185.1
click at [465, 274] on icon at bounding box center [466, 273] width 8 height 8
click at [520, 288] on div "cieux," at bounding box center [525, 288] width 45 height 23
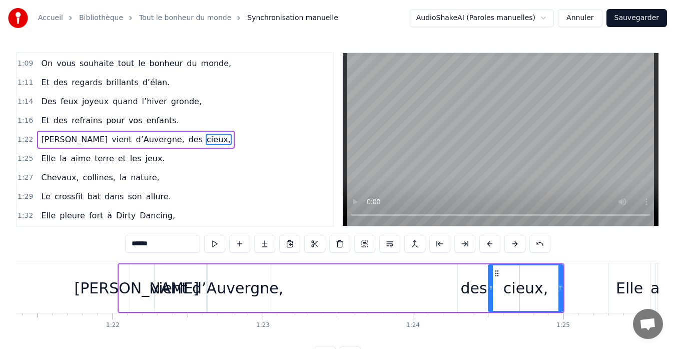
click at [252, 291] on div "d’Auvergne," at bounding box center [237, 288] width 91 height 23
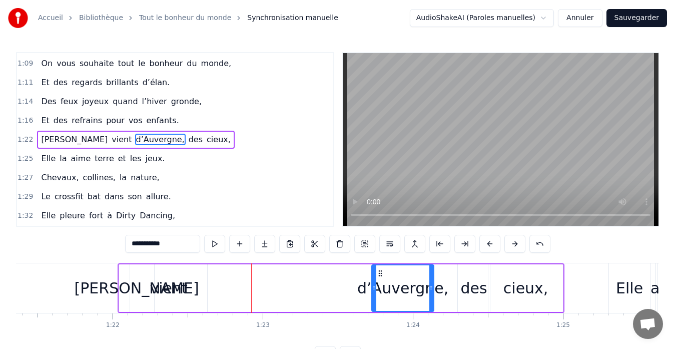
drag, startPoint x: 214, startPoint y: 273, endPoint x: 379, endPoint y: 269, distance: 165.1
click at [379, 269] on icon at bounding box center [380, 273] width 8 height 8
click at [183, 294] on div "vient" at bounding box center [169, 288] width 38 height 23
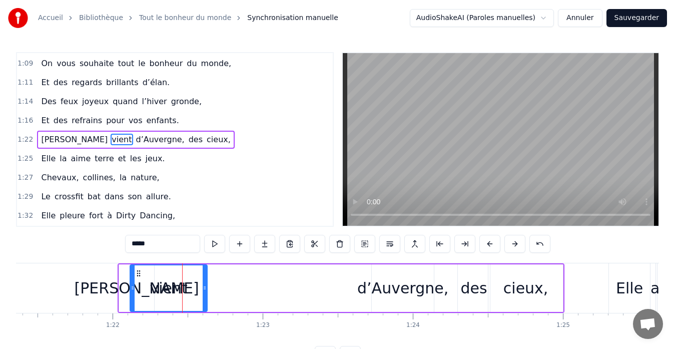
scroll to position [0, 12200]
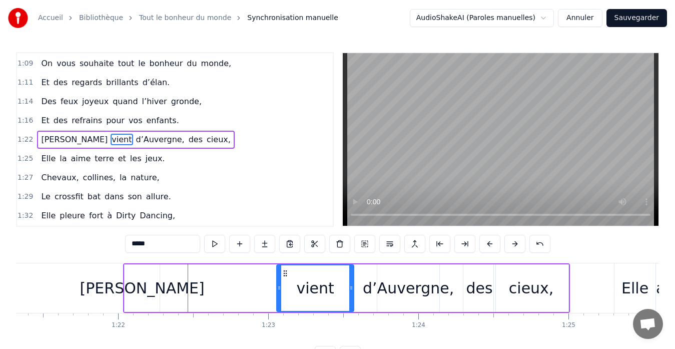
drag, startPoint x: 140, startPoint y: 275, endPoint x: 287, endPoint y: 279, distance: 146.6
click at [287, 279] on div "vient" at bounding box center [315, 288] width 76 height 46
click at [384, 289] on div "d’Auvergne," at bounding box center [408, 288] width 91 height 23
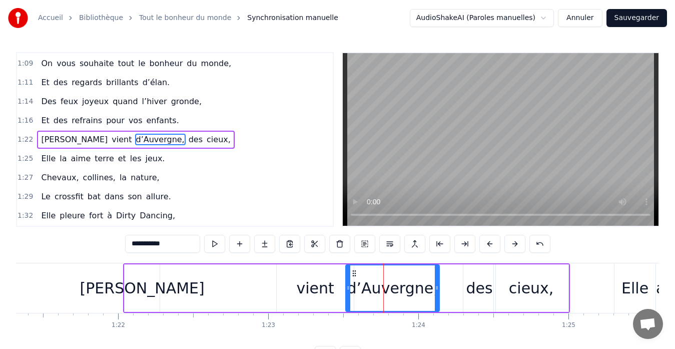
drag, startPoint x: 378, startPoint y: 287, endPoint x: 347, endPoint y: 289, distance: 31.6
click at [347, 289] on icon at bounding box center [348, 288] width 4 height 8
click at [151, 286] on div "[PERSON_NAME]" at bounding box center [142, 288] width 125 height 23
type input "*****"
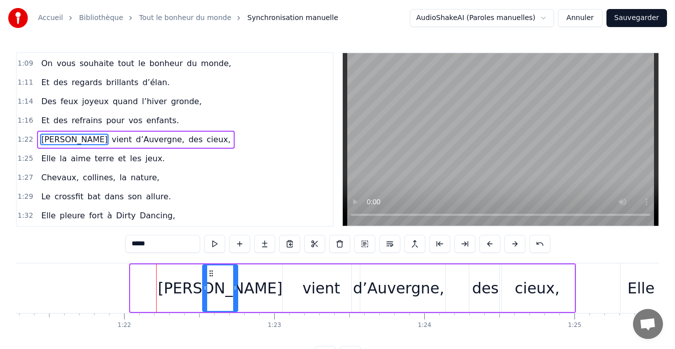
scroll to position [0, 12193]
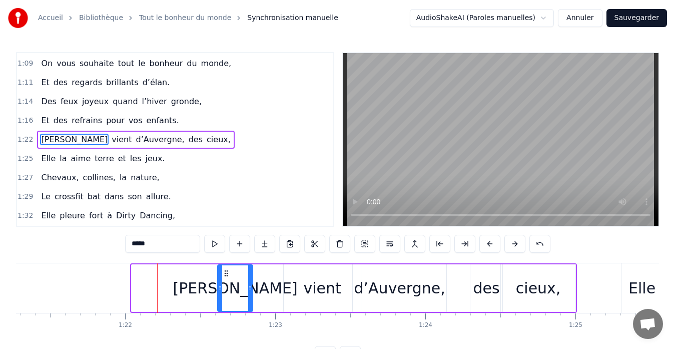
drag, startPoint x: 136, startPoint y: 272, endPoint x: 229, endPoint y: 274, distance: 93.1
click at [229, 274] on icon at bounding box center [226, 273] width 8 height 8
drag, startPoint x: 253, startPoint y: 290, endPoint x: 260, endPoint y: 290, distance: 6.5
click at [260, 290] on div "[PERSON_NAME] d’Auvergne, des cieux," at bounding box center [396, 288] width 361 height 50
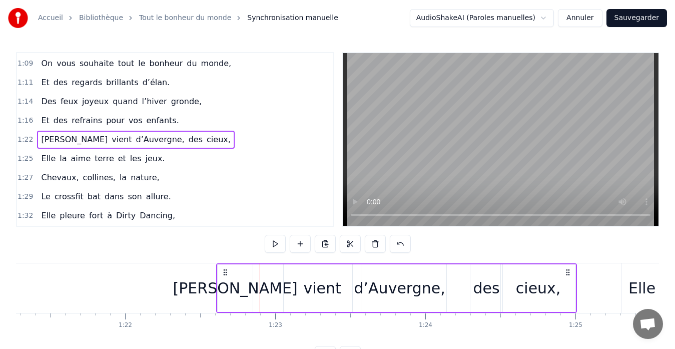
click at [244, 289] on div "[PERSON_NAME]" at bounding box center [235, 288] width 125 height 23
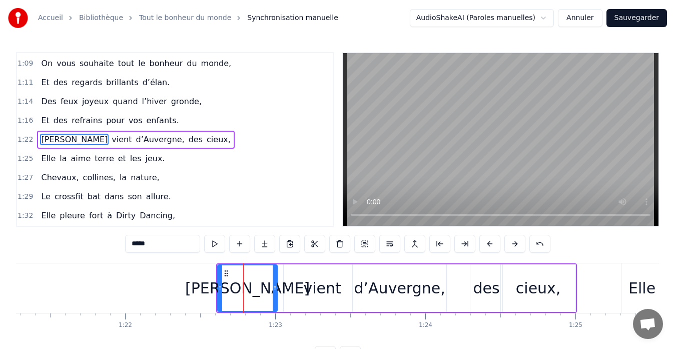
drag, startPoint x: 251, startPoint y: 288, endPoint x: 276, endPoint y: 287, distance: 24.5
click at [276, 287] on icon at bounding box center [275, 288] width 4 height 8
click at [331, 282] on div "vient" at bounding box center [323, 288] width 38 height 23
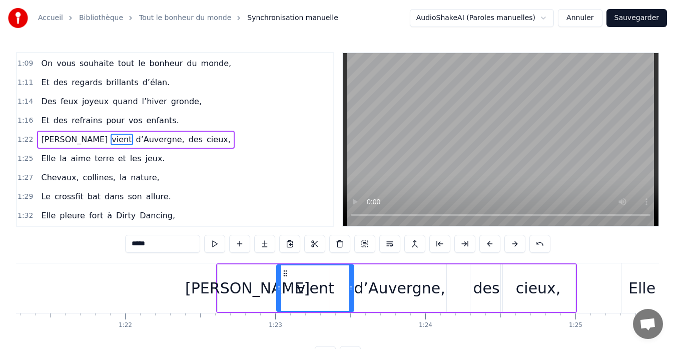
drag, startPoint x: 291, startPoint y: 274, endPoint x: 284, endPoint y: 274, distance: 7.0
click at [284, 274] on icon at bounding box center [285, 273] width 8 height 8
click at [379, 280] on div "d’Auvergne," at bounding box center [399, 288] width 91 height 23
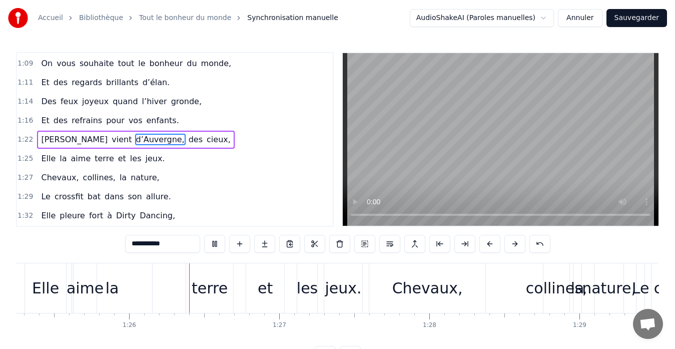
scroll to position [0, 12823]
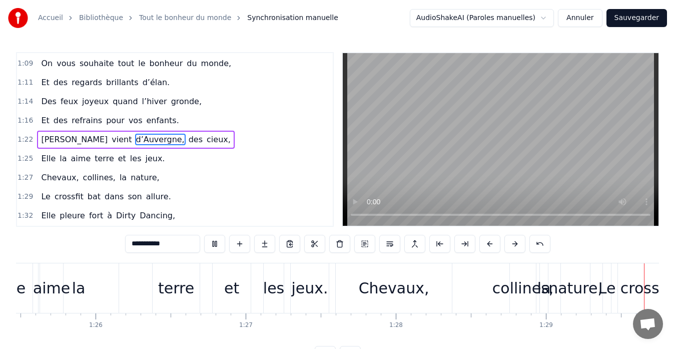
drag, startPoint x: 294, startPoint y: 345, endPoint x: 276, endPoint y: 335, distance: 20.8
click at [276, 335] on div "0:09 On vous souhaite tout le bonheur du monde, 0:11 Et que l’amour vous tienne…" at bounding box center [337, 208] width 643 height 312
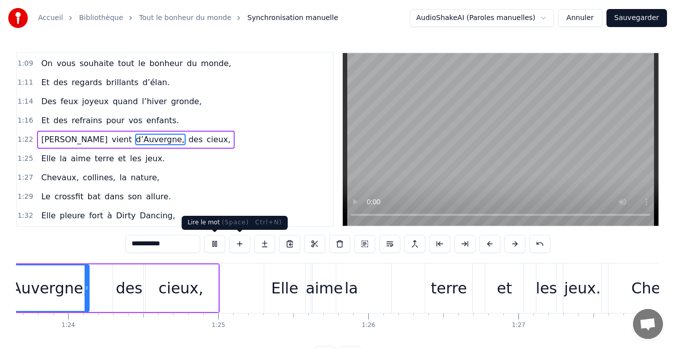
click at [219, 243] on button at bounding box center [214, 244] width 21 height 18
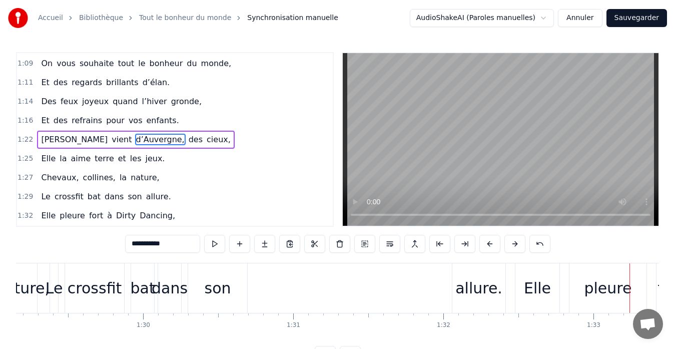
scroll to position [0, 12813]
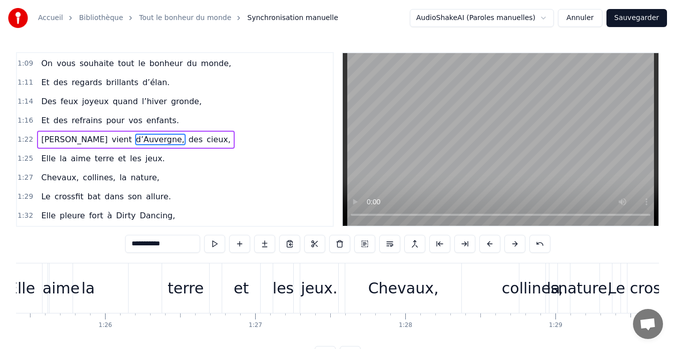
click at [92, 292] on div "la" at bounding box center [89, 288] width 14 height 23
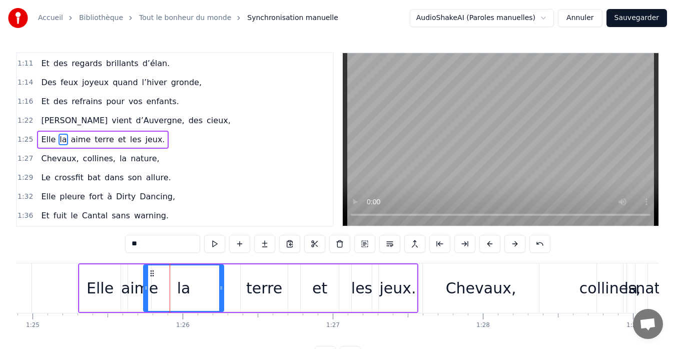
scroll to position [0, 12727]
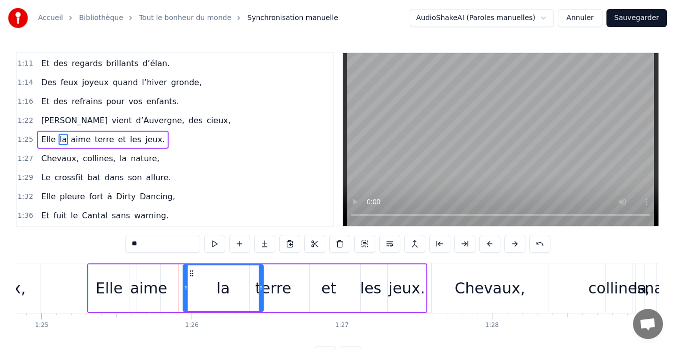
drag, startPoint x: 57, startPoint y: 272, endPoint x: 191, endPoint y: 270, distance: 134.0
drag, startPoint x: 488, startPoint y: 290, endPoint x: 529, endPoint y: 289, distance: 41.0
click at [529, 289] on div "Chevaux," at bounding box center [490, 288] width 116 height 50
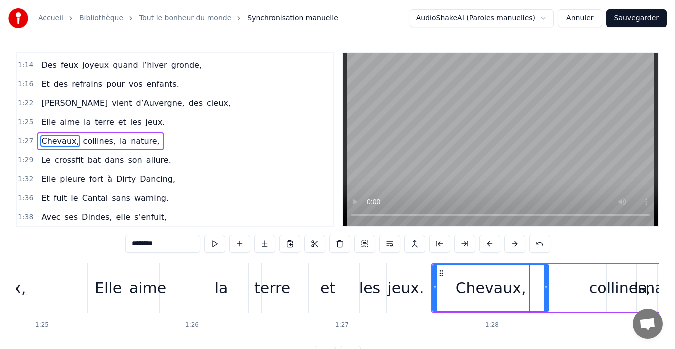
scroll to position [417, 0]
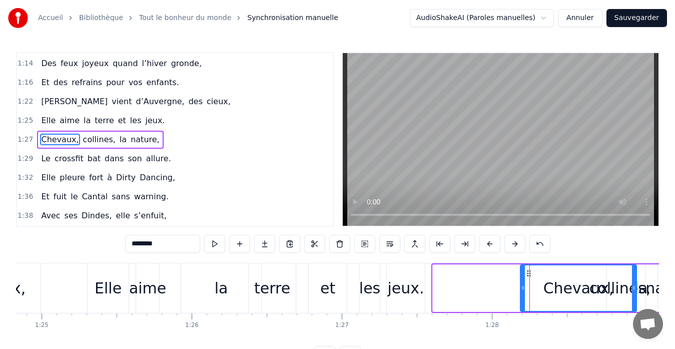
drag, startPoint x: 441, startPoint y: 274, endPoint x: 528, endPoint y: 271, distance: 87.6
click at [528, 271] on icon at bounding box center [529, 273] width 8 height 8
click at [409, 285] on div "jeux." at bounding box center [405, 288] width 37 height 23
type input "*****"
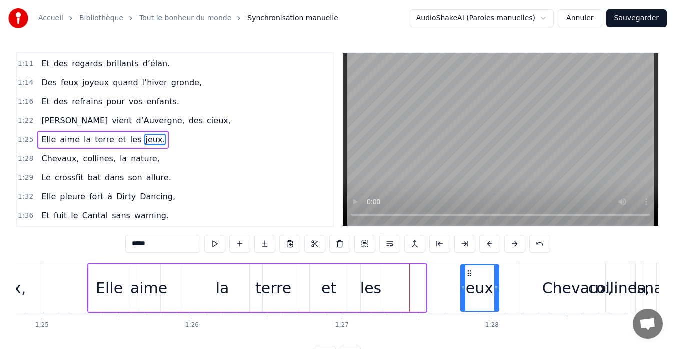
drag, startPoint x: 397, startPoint y: 271, endPoint x: 470, endPoint y: 275, distance: 73.2
click at [470, 275] on icon at bounding box center [469, 273] width 8 height 8
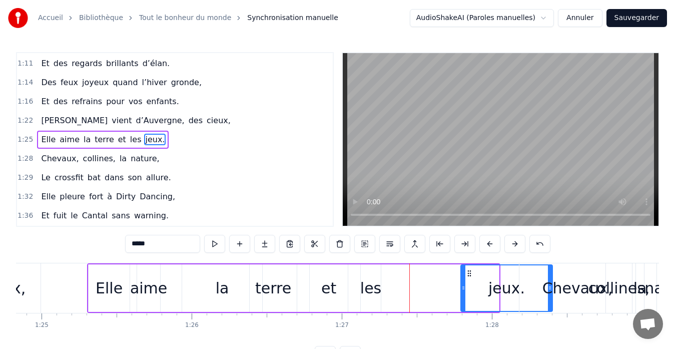
drag, startPoint x: 498, startPoint y: 289, endPoint x: 551, endPoint y: 287, distance: 53.6
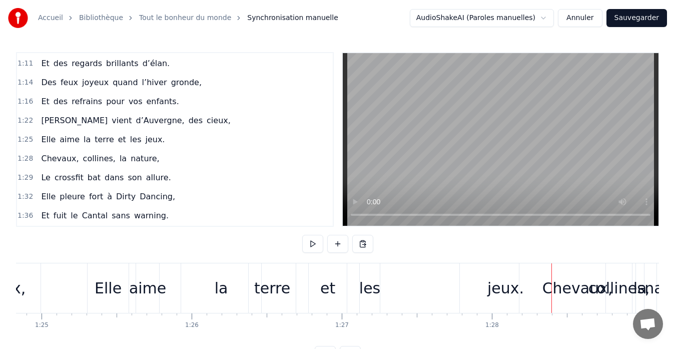
click at [364, 289] on div "les" at bounding box center [369, 288] width 21 height 23
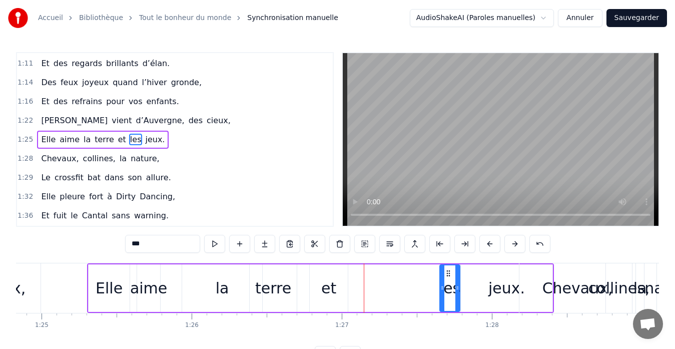
drag, startPoint x: 369, startPoint y: 272, endPoint x: 448, endPoint y: 272, distance: 79.0
click at [448, 272] on icon at bounding box center [448, 273] width 8 height 8
drag, startPoint x: 459, startPoint y: 287, endPoint x: 473, endPoint y: 287, distance: 14.0
click at [472, 287] on icon at bounding box center [470, 288] width 4 height 8
click at [329, 288] on div "et" at bounding box center [328, 288] width 15 height 23
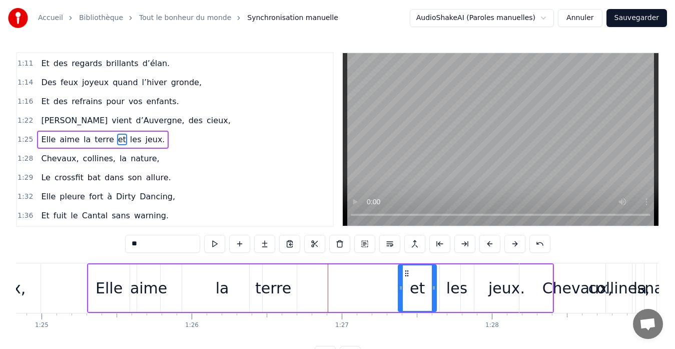
drag, startPoint x: 319, startPoint y: 271, endPoint x: 407, endPoint y: 273, distance: 88.5
click at [407, 273] on icon at bounding box center [407, 273] width 8 height 8
click at [280, 289] on div "terre" at bounding box center [273, 288] width 36 height 23
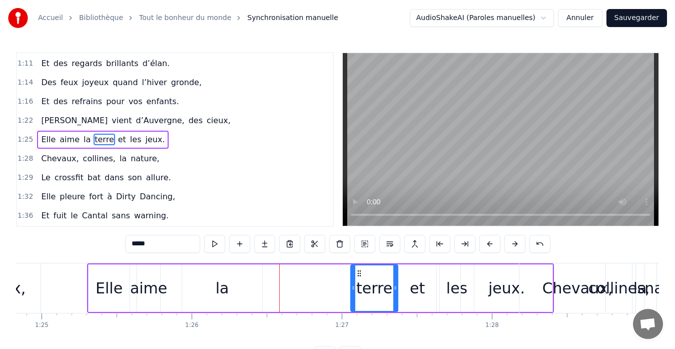
drag, startPoint x: 257, startPoint y: 273, endPoint x: 358, endPoint y: 271, distance: 101.0
click at [358, 271] on icon at bounding box center [359, 273] width 8 height 8
drag, startPoint x: 395, startPoint y: 287, endPoint x: 403, endPoint y: 288, distance: 8.6
click at [403, 288] on icon at bounding box center [404, 288] width 4 height 8
click at [233, 289] on div "la" at bounding box center [222, 288] width 80 height 48
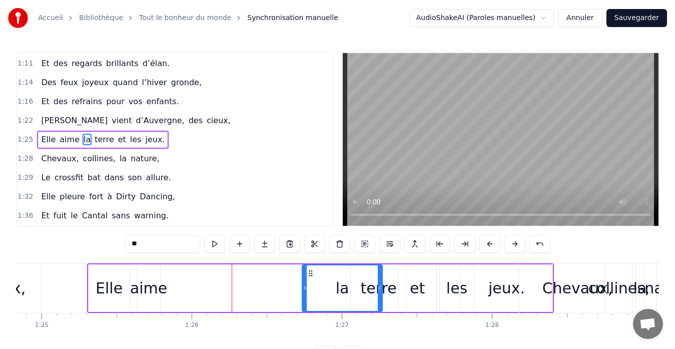
drag, startPoint x: 192, startPoint y: 272, endPoint x: 312, endPoint y: 272, distance: 120.0
click at [312, 272] on icon at bounding box center [311, 273] width 8 height 8
drag, startPoint x: 379, startPoint y: 288, endPoint x: 355, endPoint y: 288, distance: 24.0
click at [355, 288] on icon at bounding box center [356, 288] width 4 height 8
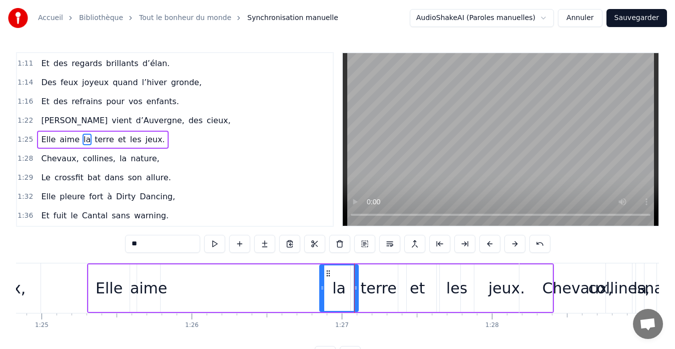
drag, startPoint x: 305, startPoint y: 288, endPoint x: 322, endPoint y: 289, distance: 17.6
click at [322, 289] on icon at bounding box center [322, 288] width 4 height 8
click at [154, 282] on div "aime" at bounding box center [148, 288] width 37 height 23
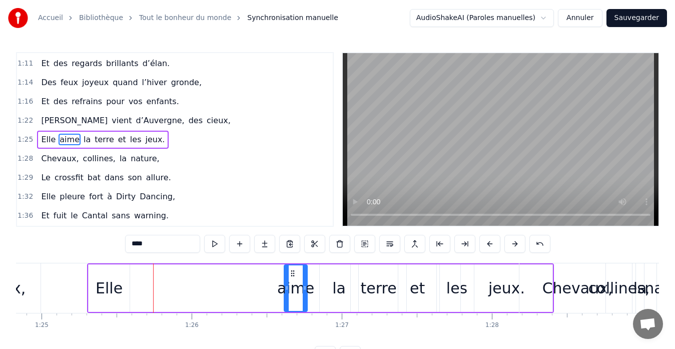
drag, startPoint x: 143, startPoint y: 273, endPoint x: 290, endPoint y: 277, distance: 147.1
click at [290, 277] on icon at bounding box center [293, 273] width 8 height 8
drag, startPoint x: 306, startPoint y: 288, endPoint x: 322, endPoint y: 288, distance: 16.0
click at [322, 288] on icon at bounding box center [321, 288] width 4 height 8
drag, startPoint x: 287, startPoint y: 290, endPoint x: 279, endPoint y: 289, distance: 7.5
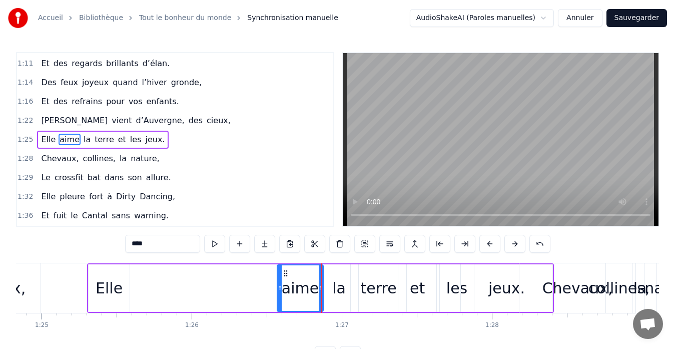
click at [279, 289] on icon at bounding box center [280, 288] width 4 height 8
click at [115, 284] on div "Elle" at bounding box center [109, 288] width 27 height 23
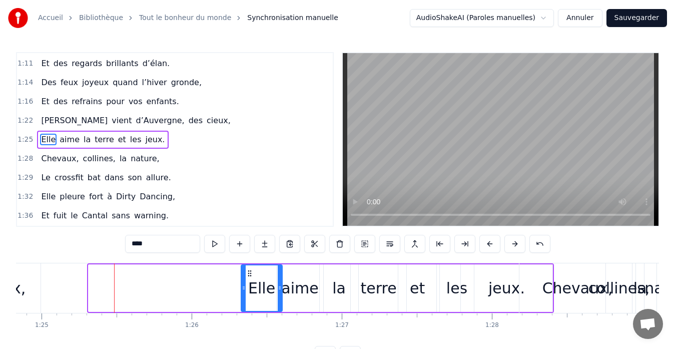
drag, startPoint x: 97, startPoint y: 273, endPoint x: 250, endPoint y: 275, distance: 152.5
click at [250, 275] on icon at bounding box center [250, 273] width 8 height 8
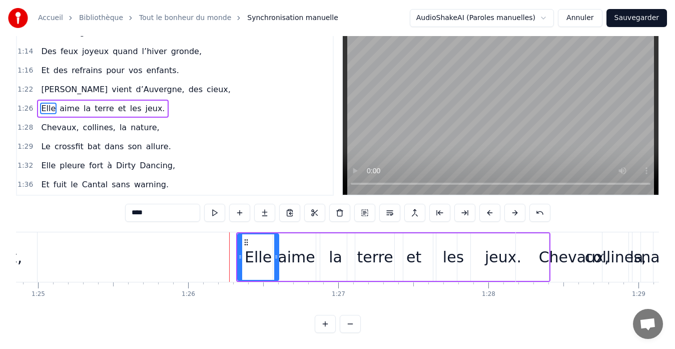
scroll to position [0, 12168]
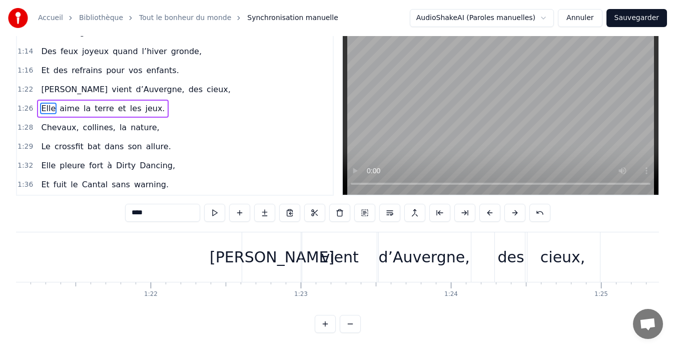
click at [430, 250] on div "d’Auvergne," at bounding box center [424, 257] width 91 height 23
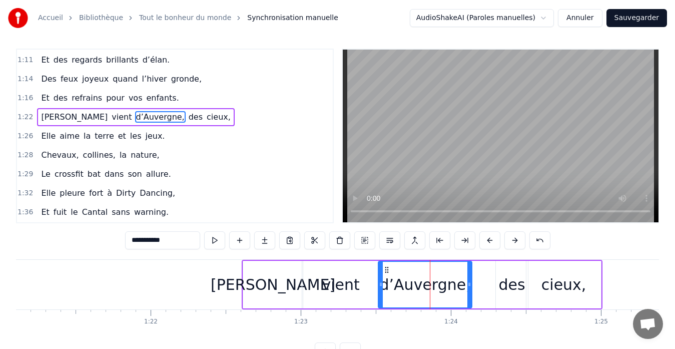
scroll to position [379, 0]
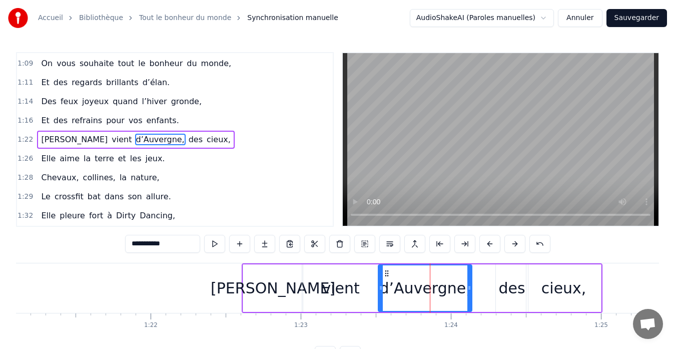
click at [504, 289] on div "des" at bounding box center [512, 288] width 27 height 23
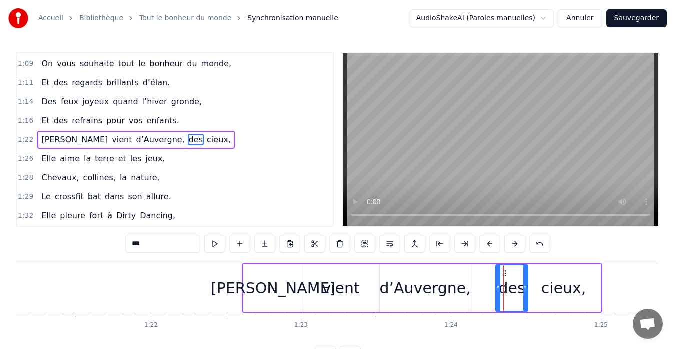
click at [460, 289] on div "d’Auvergne," at bounding box center [425, 288] width 91 height 23
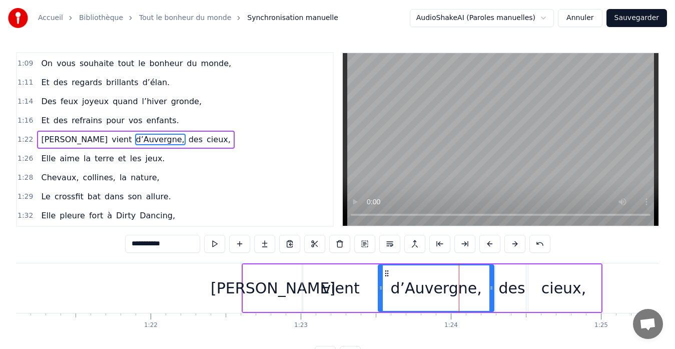
drag, startPoint x: 470, startPoint y: 289, endPoint x: 492, endPoint y: 288, distance: 22.0
click at [492, 288] on icon at bounding box center [491, 288] width 4 height 8
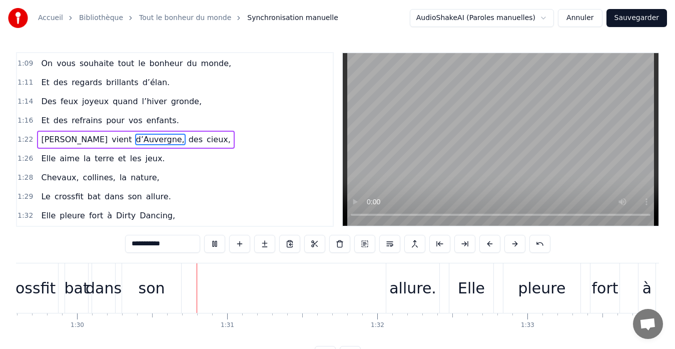
scroll to position [0, 13486]
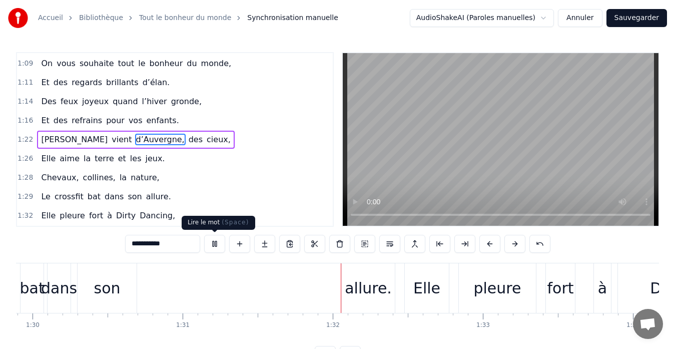
click at [213, 242] on button at bounding box center [214, 244] width 21 height 18
click at [371, 293] on div "allure." at bounding box center [368, 288] width 47 height 23
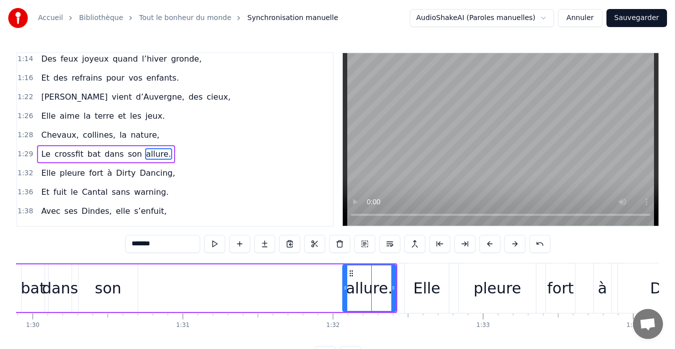
scroll to position [436, 0]
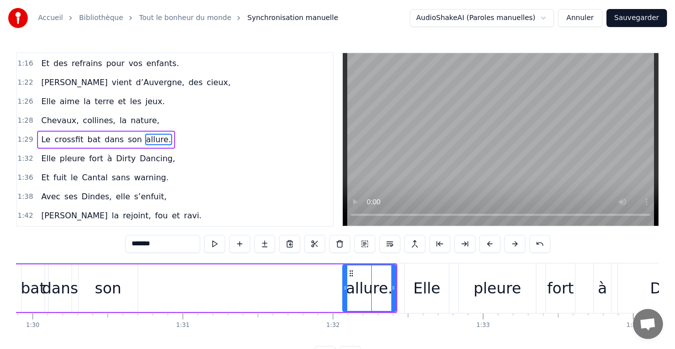
click at [437, 288] on div "Elle" at bounding box center [426, 288] width 27 height 23
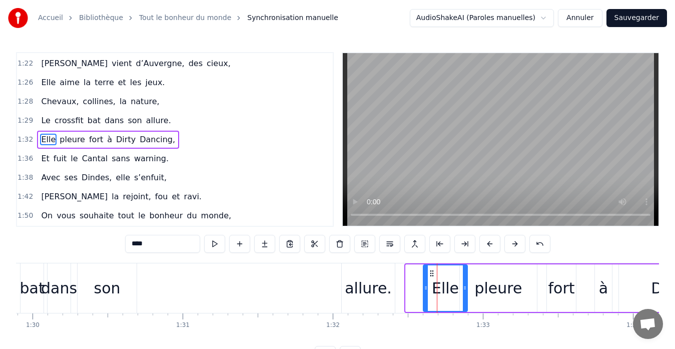
drag, startPoint x: 413, startPoint y: 273, endPoint x: 431, endPoint y: 275, distance: 17.7
click at [431, 275] on icon at bounding box center [432, 273] width 8 height 8
click at [487, 285] on div "pleure" at bounding box center [498, 288] width 48 height 23
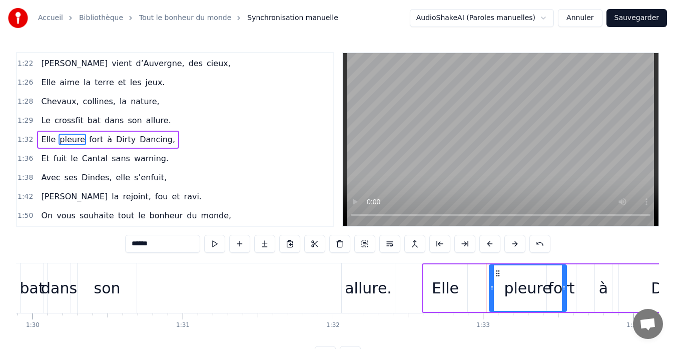
drag, startPoint x: 467, startPoint y: 273, endPoint x: 496, endPoint y: 277, distance: 29.2
click at [496, 277] on icon at bounding box center [498, 273] width 8 height 8
click at [431, 281] on div "Elle" at bounding box center [445, 288] width 44 height 48
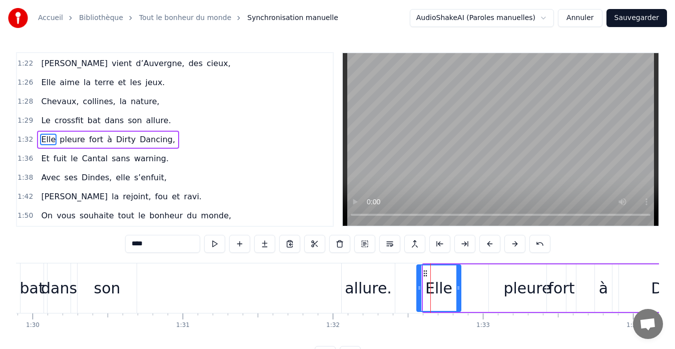
drag, startPoint x: 431, startPoint y: 272, endPoint x: 425, endPoint y: 275, distance: 7.2
click at [425, 275] on icon at bounding box center [425, 273] width 8 height 8
click at [508, 286] on div "pleure" at bounding box center [527, 288] width 48 height 23
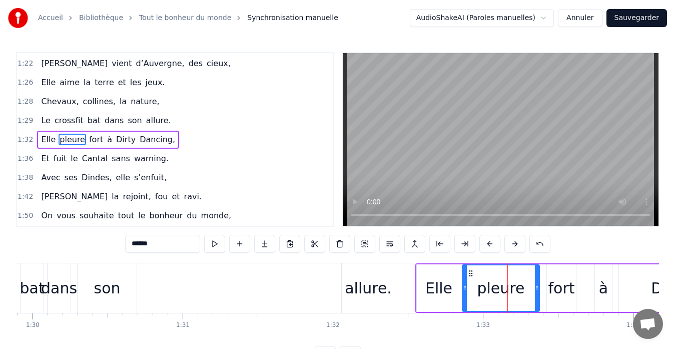
drag, startPoint x: 497, startPoint y: 271, endPoint x: 471, endPoint y: 273, distance: 26.5
click at [471, 273] on icon at bounding box center [471, 273] width 8 height 8
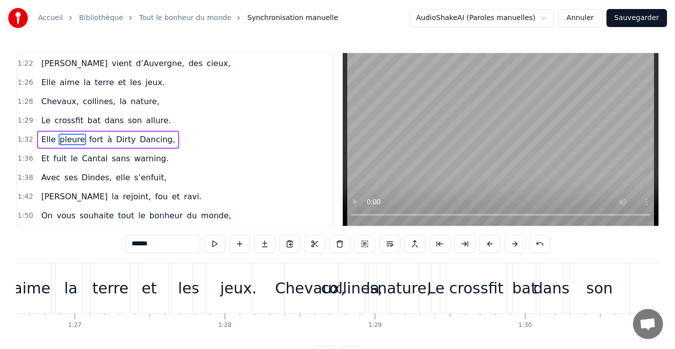
scroll to position [0, 13018]
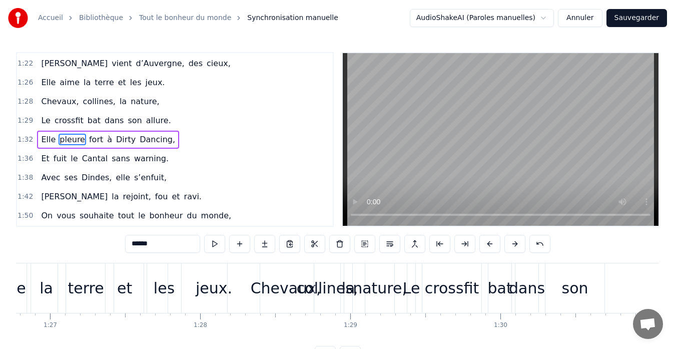
click at [575, 289] on div "son" at bounding box center [575, 288] width 27 height 23
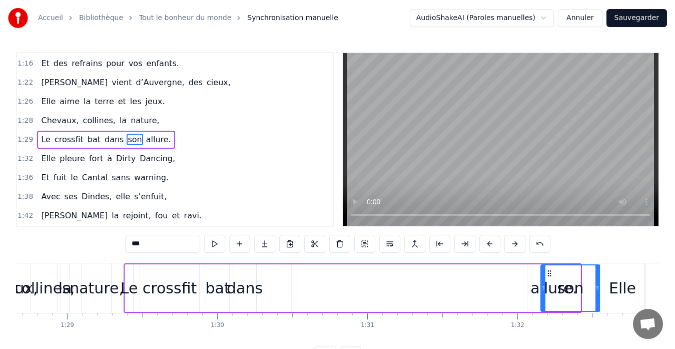
scroll to position [0, 13305]
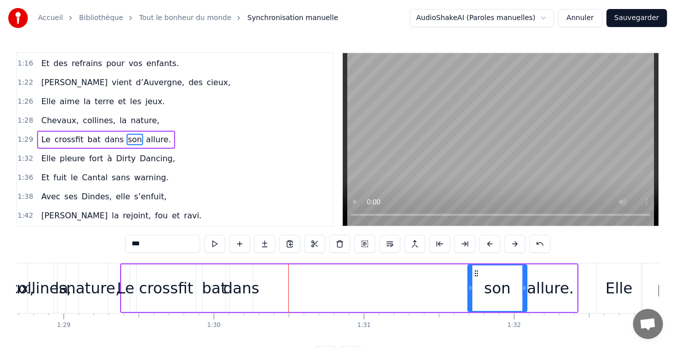
drag, startPoint x: 556, startPoint y: 274, endPoint x: 478, endPoint y: 279, distance: 78.7
click at [478, 279] on div "son" at bounding box center [497, 288] width 58 height 46
click at [549, 288] on div "allure." at bounding box center [550, 288] width 47 height 23
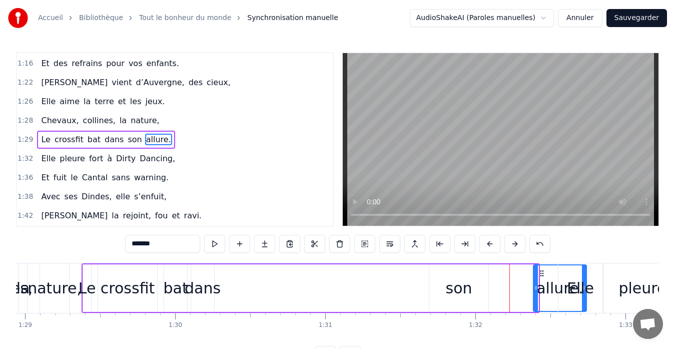
scroll to position [0, 13343]
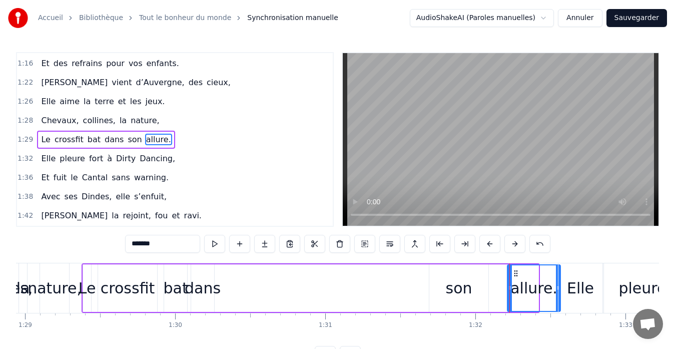
drag, startPoint x: 531, startPoint y: 273, endPoint x: 514, endPoint y: 276, distance: 17.8
click at [514, 276] on icon at bounding box center [516, 273] width 8 height 8
click at [447, 284] on div "son" at bounding box center [459, 288] width 27 height 23
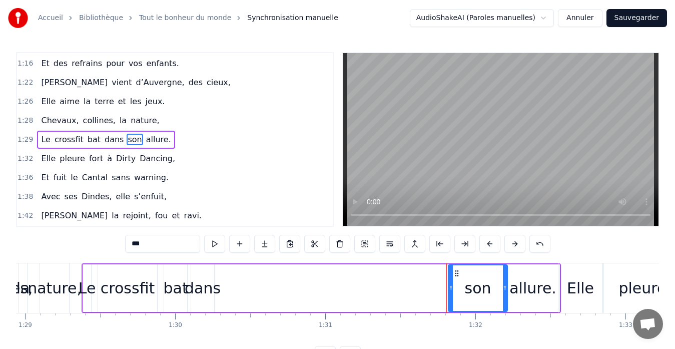
drag, startPoint x: 435, startPoint y: 275, endPoint x: 454, endPoint y: 271, distance: 19.3
click at [454, 271] on icon at bounding box center [457, 273] width 8 height 8
click at [205, 288] on div "dans" at bounding box center [203, 288] width 36 height 23
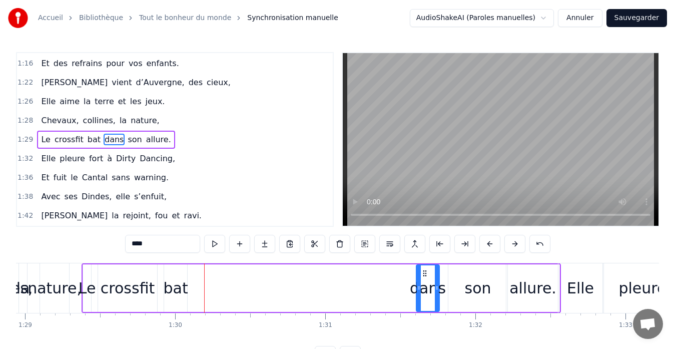
drag, startPoint x: 198, startPoint y: 270, endPoint x: 441, endPoint y: 284, distance: 243.0
click at [439, 285] on div "dans" at bounding box center [428, 288] width 22 height 46
click at [177, 295] on div "bat" at bounding box center [175, 288] width 25 height 23
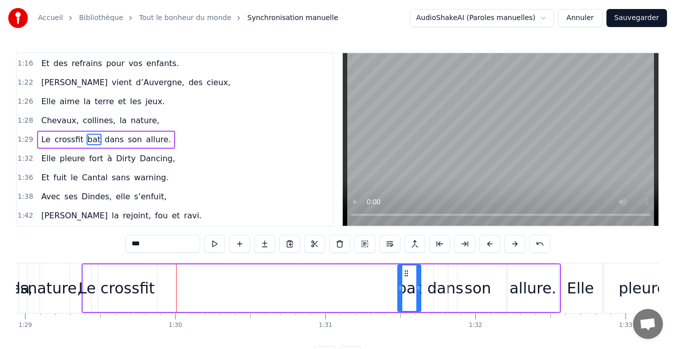
drag, startPoint x: 172, startPoint y: 271, endPoint x: 404, endPoint y: 278, distance: 231.6
click at [405, 279] on div "bat" at bounding box center [409, 288] width 22 height 46
click at [135, 284] on div "crossfit" at bounding box center [128, 288] width 54 height 23
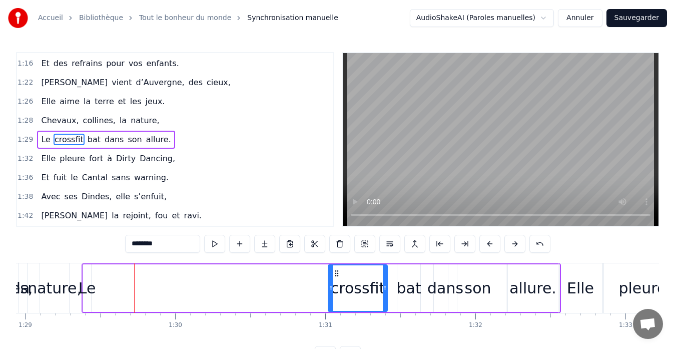
drag, startPoint x: 105, startPoint y: 272, endPoint x: 338, endPoint y: 271, distance: 233.0
click at [338, 271] on icon at bounding box center [337, 273] width 8 height 8
click at [86, 278] on div "Le" at bounding box center [88, 288] width 18 height 23
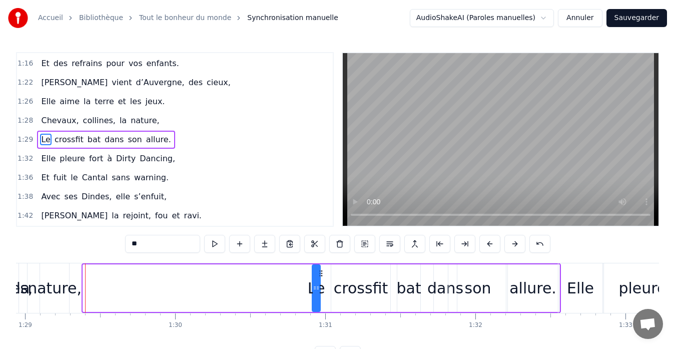
drag, startPoint x: 93, startPoint y: 273, endPoint x: 322, endPoint y: 263, distance: 229.2
click at [322, 263] on div "Le crossfit bat dans son allure." at bounding box center [321, 288] width 479 height 50
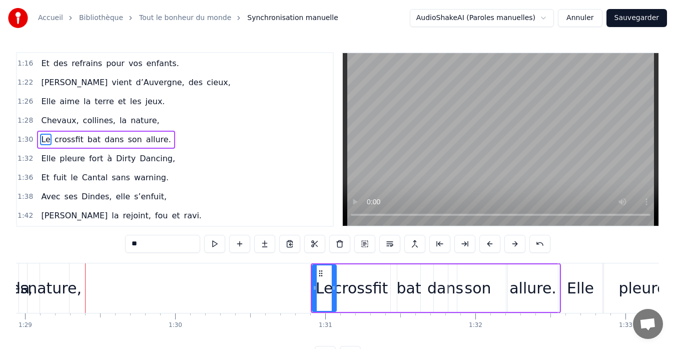
drag, startPoint x: 320, startPoint y: 287, endPoint x: 336, endPoint y: 287, distance: 16.0
click at [336, 287] on icon at bounding box center [334, 288] width 4 height 8
click at [59, 292] on div "nature," at bounding box center [55, 288] width 54 height 23
type input "*******"
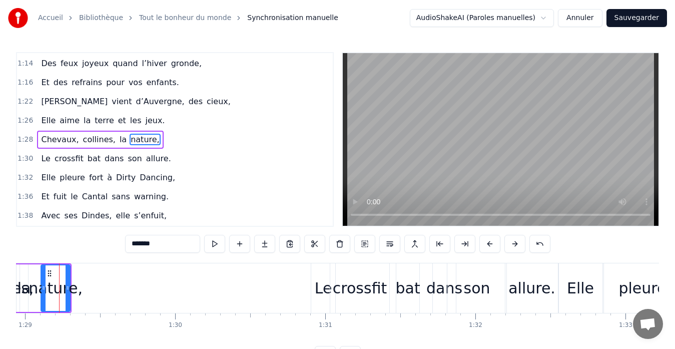
scroll to position [0, 13336]
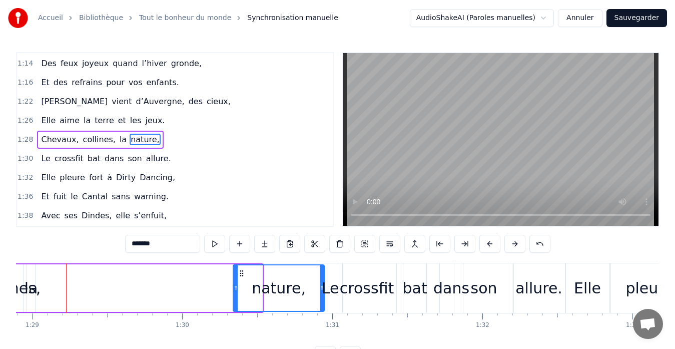
drag, startPoint x: 261, startPoint y: 289, endPoint x: 323, endPoint y: 285, distance: 62.1
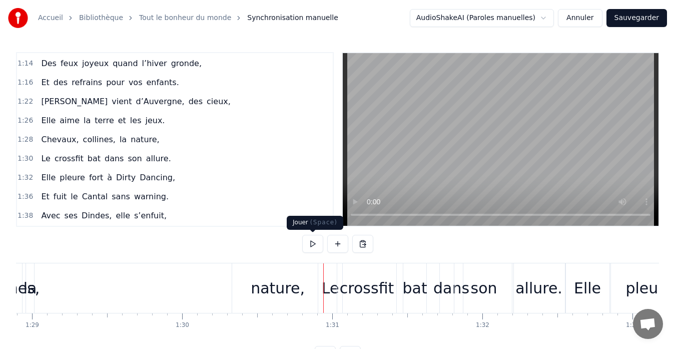
click at [318, 242] on button at bounding box center [312, 244] width 21 height 18
click at [310, 243] on button at bounding box center [312, 244] width 21 height 18
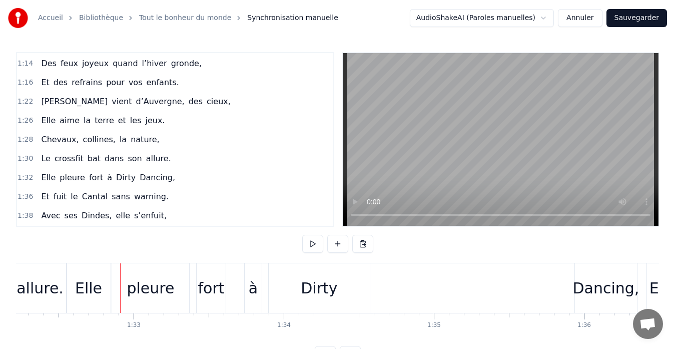
scroll to position [0, 13889]
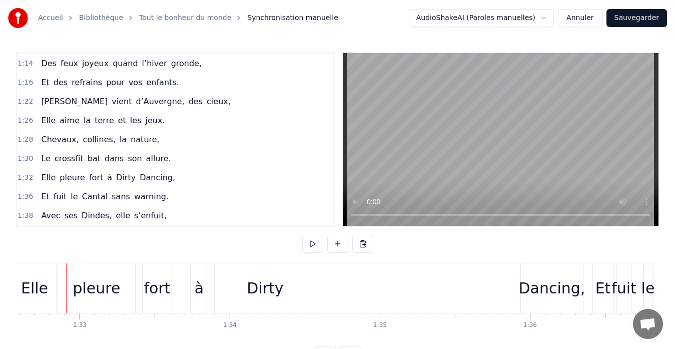
click at [310, 243] on button at bounding box center [312, 244] width 21 height 18
click at [195, 301] on div "à" at bounding box center [199, 288] width 17 height 50
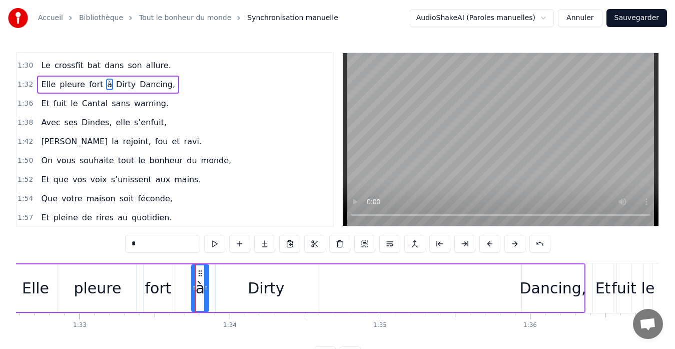
scroll to position [510, 0]
